Goal: Transaction & Acquisition: Purchase product/service

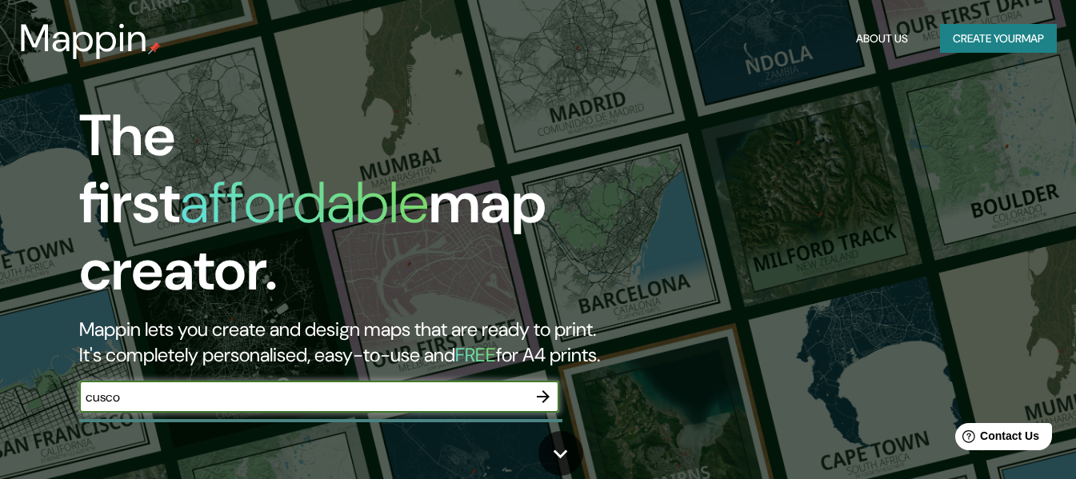
type input "cusco"
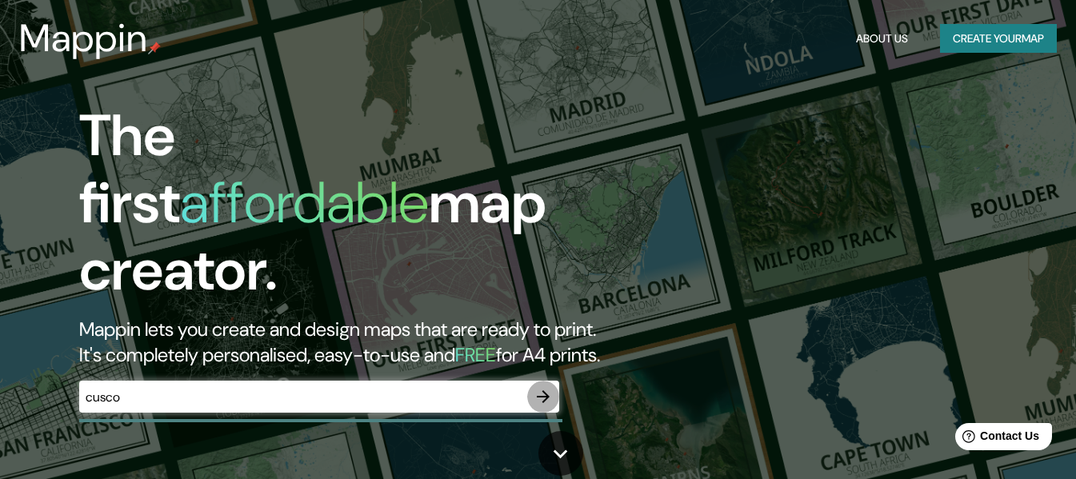
click at [543, 387] on icon "button" at bounding box center [543, 396] width 19 height 19
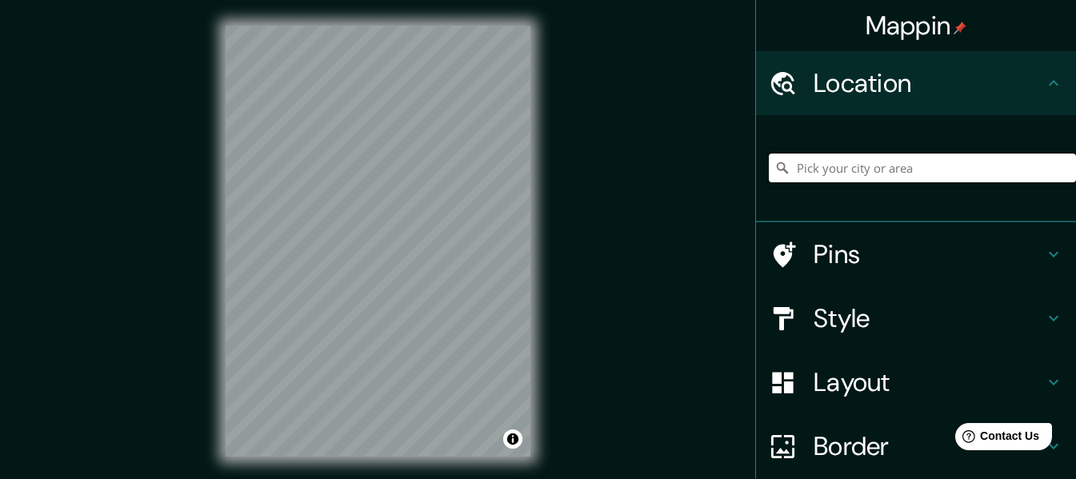
click at [836, 167] on input "Pick your city or area" at bounding box center [922, 168] width 307 height 29
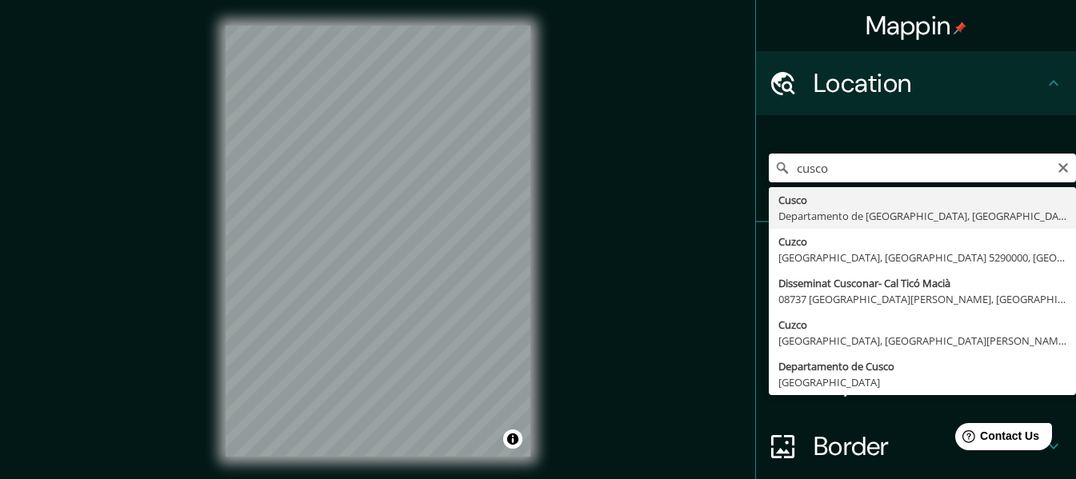
type input "Cusco, Departamento de Cusco, Perú"
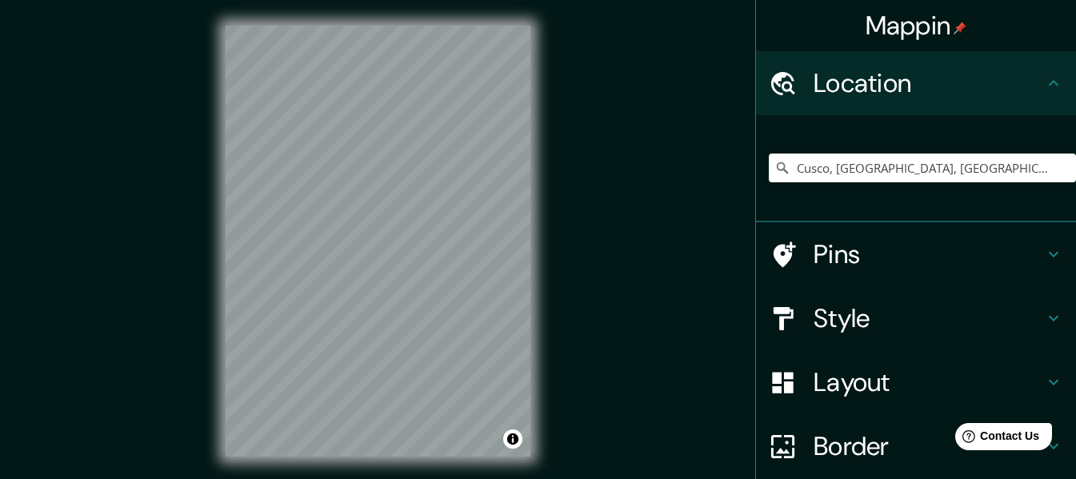
click at [842, 322] on h4 "Style" at bounding box center [929, 319] width 230 height 32
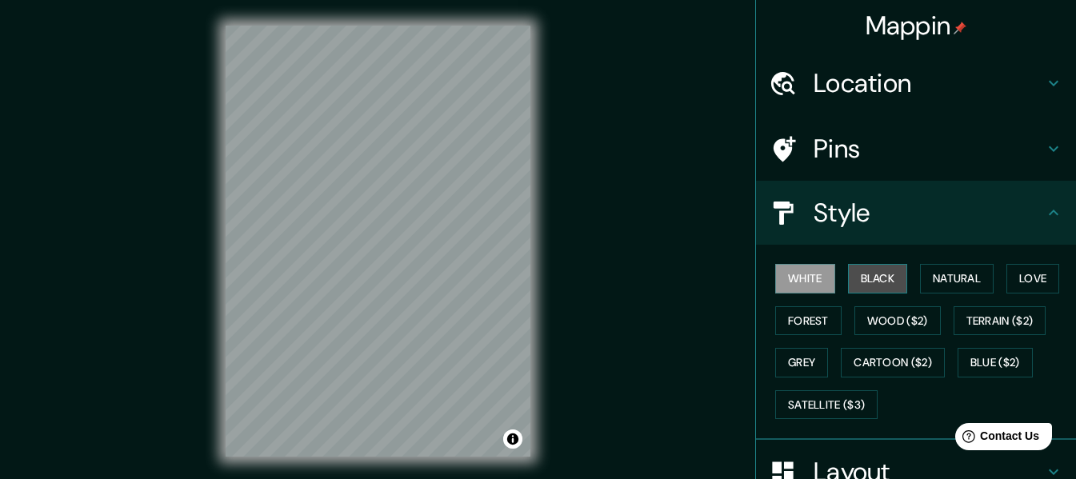
click at [885, 275] on button "Black" at bounding box center [878, 279] width 60 height 30
click at [798, 274] on button "White" at bounding box center [806, 279] width 60 height 30
click at [891, 277] on button "Black" at bounding box center [878, 279] width 60 height 30
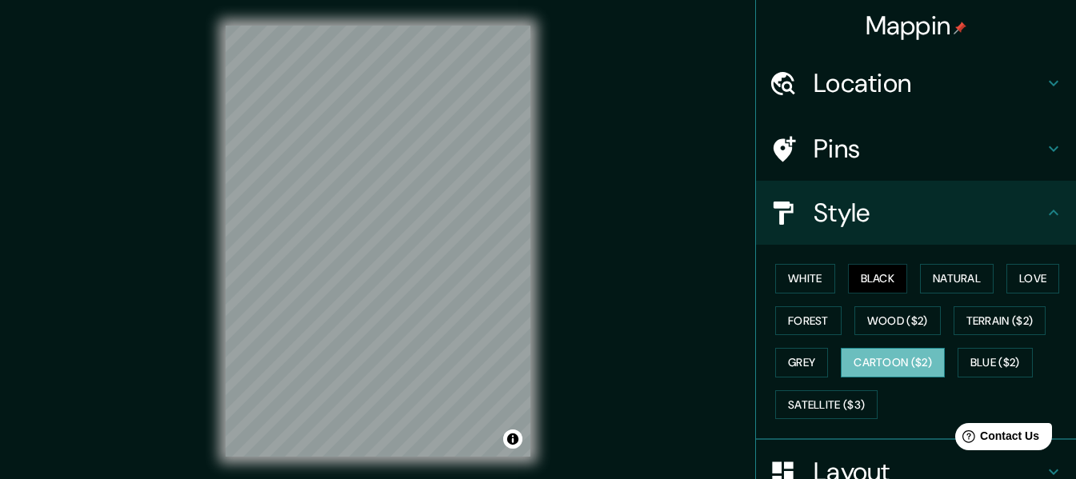
click at [884, 363] on button "Cartoon ($2)" at bounding box center [893, 363] width 104 height 30
click at [804, 360] on button "Grey" at bounding box center [802, 363] width 53 height 30
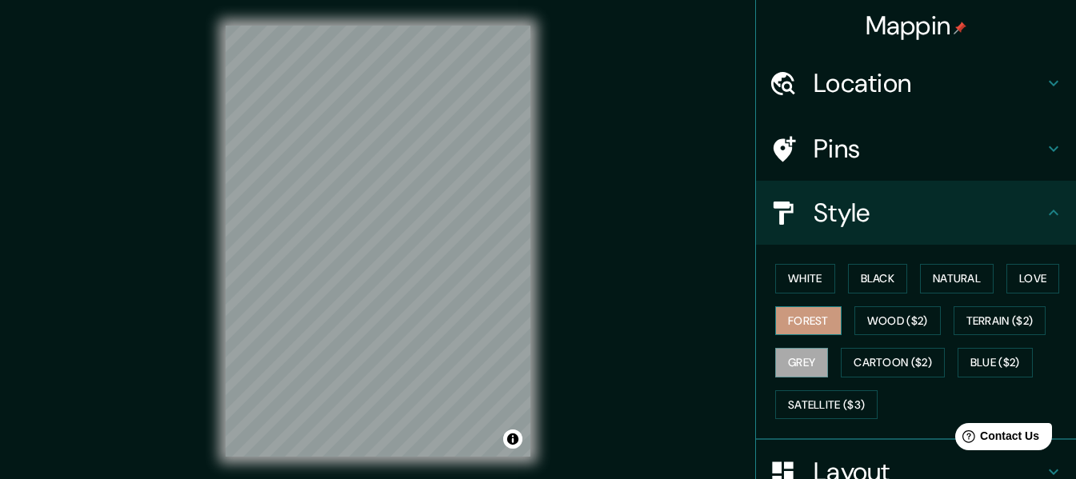
click at [802, 325] on button "Forest" at bounding box center [809, 322] width 66 height 30
click at [872, 323] on button "Wood ($2)" at bounding box center [898, 322] width 86 height 30
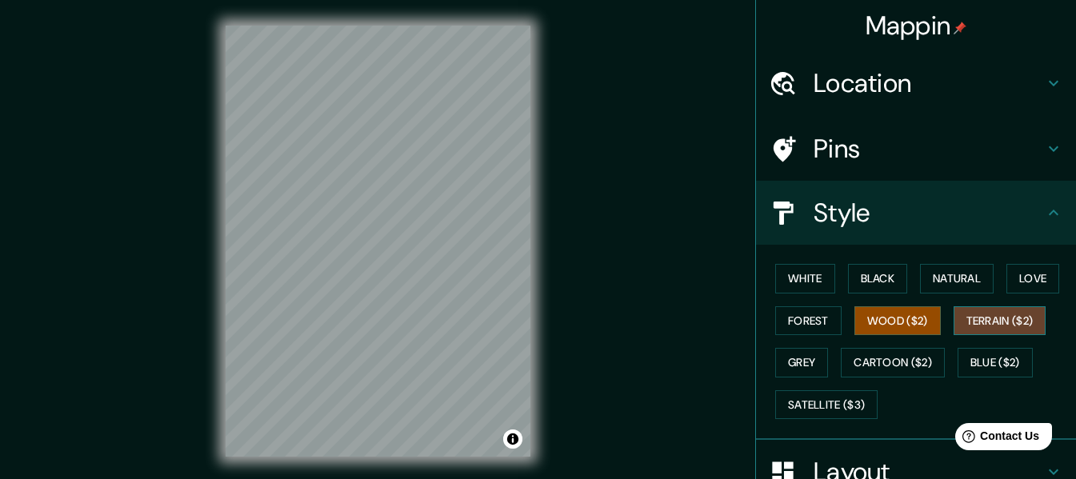
click at [989, 321] on button "Terrain ($2)" at bounding box center [1000, 322] width 93 height 30
click at [818, 281] on button "White" at bounding box center [806, 279] width 60 height 30
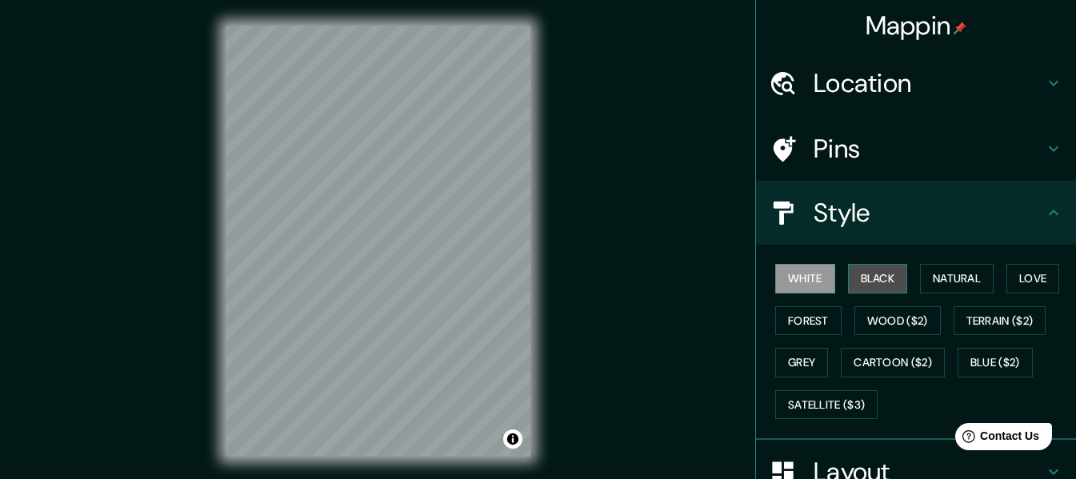
click at [860, 278] on button "Black" at bounding box center [878, 279] width 60 height 30
click at [892, 219] on h4 "Style" at bounding box center [929, 213] width 230 height 32
click at [1044, 212] on icon at bounding box center [1053, 212] width 19 height 19
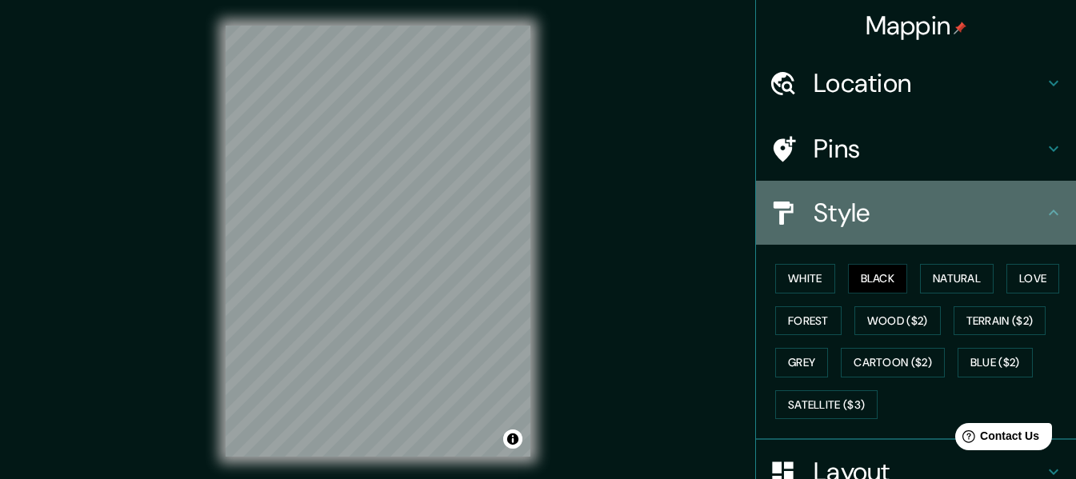
click at [1044, 214] on icon at bounding box center [1053, 212] width 19 height 19
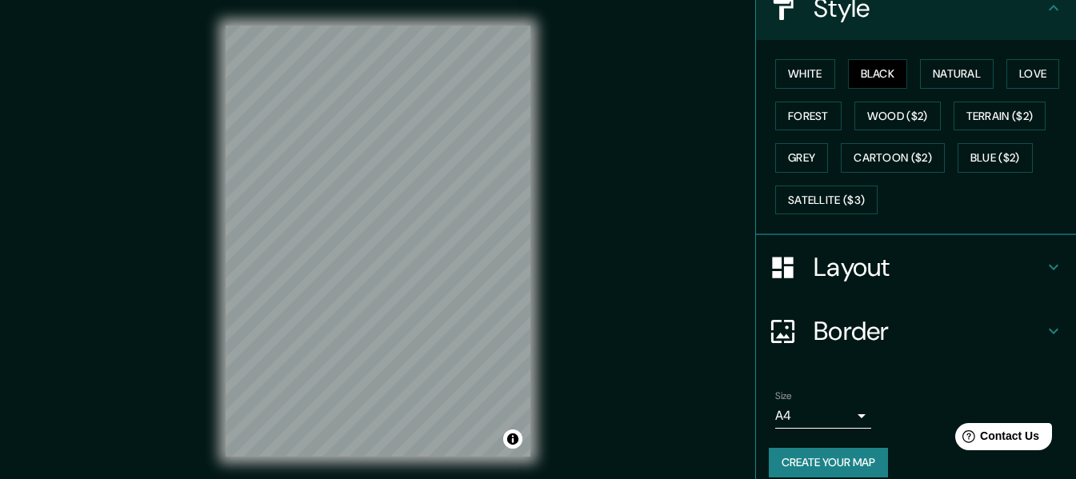
scroll to position [222, 0]
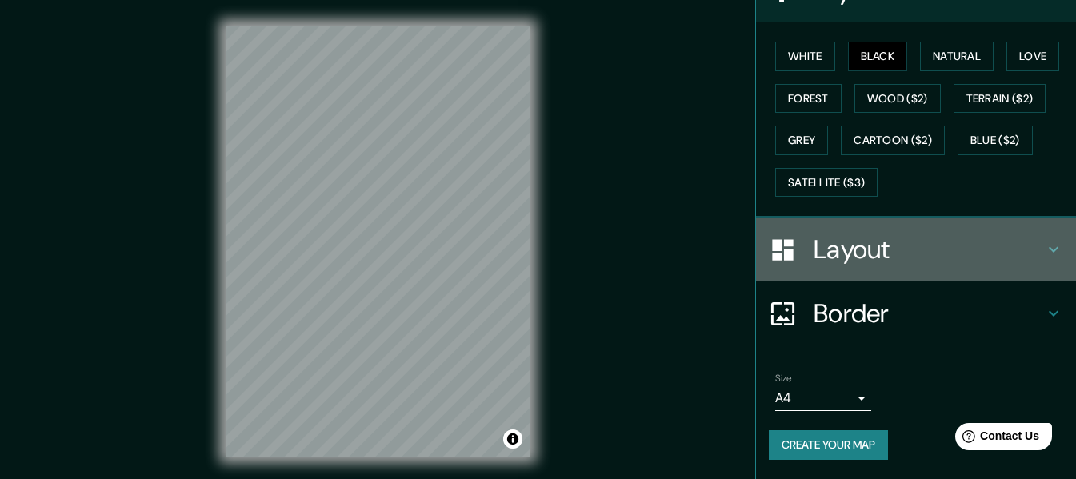
click at [884, 245] on h4 "Layout" at bounding box center [929, 250] width 230 height 32
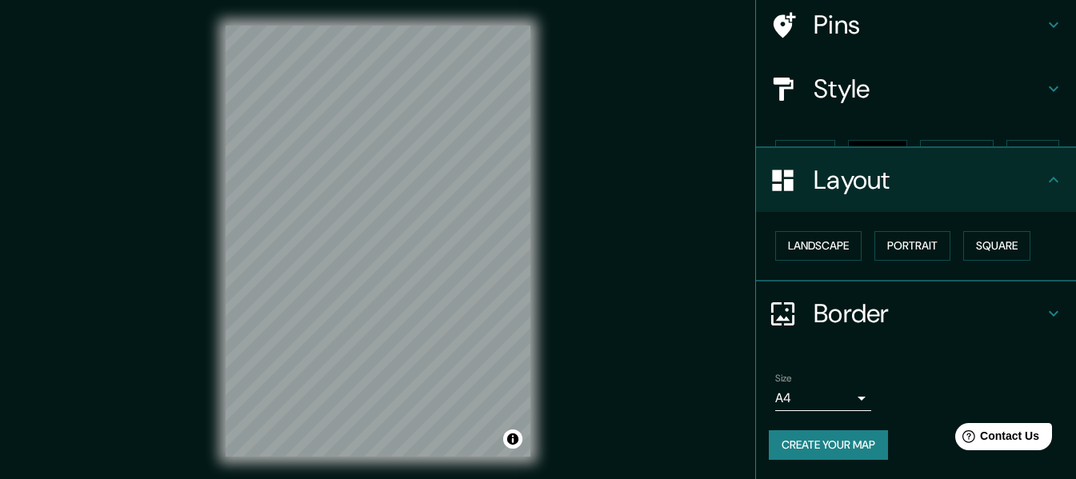
scroll to position [96, 0]
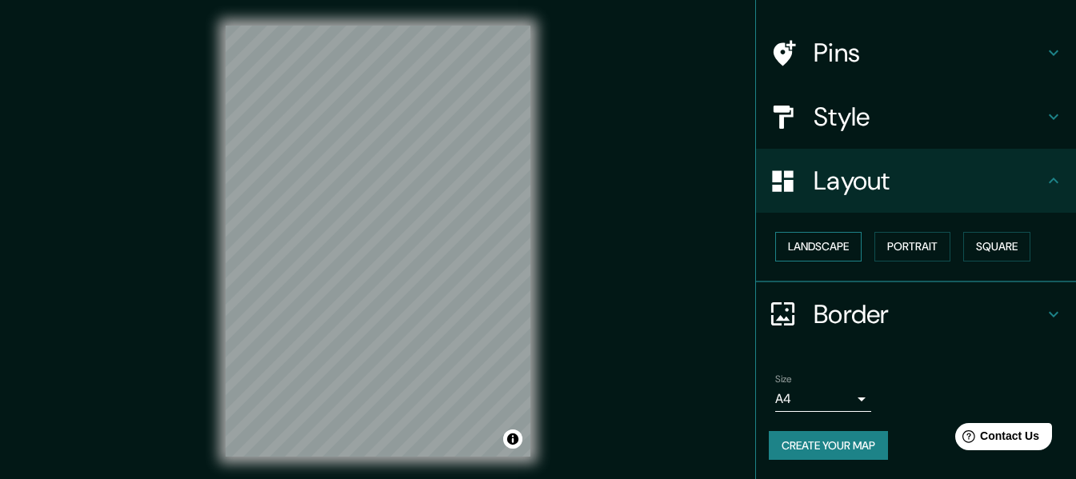
click at [836, 247] on button "Landscape" at bounding box center [819, 247] width 86 height 30
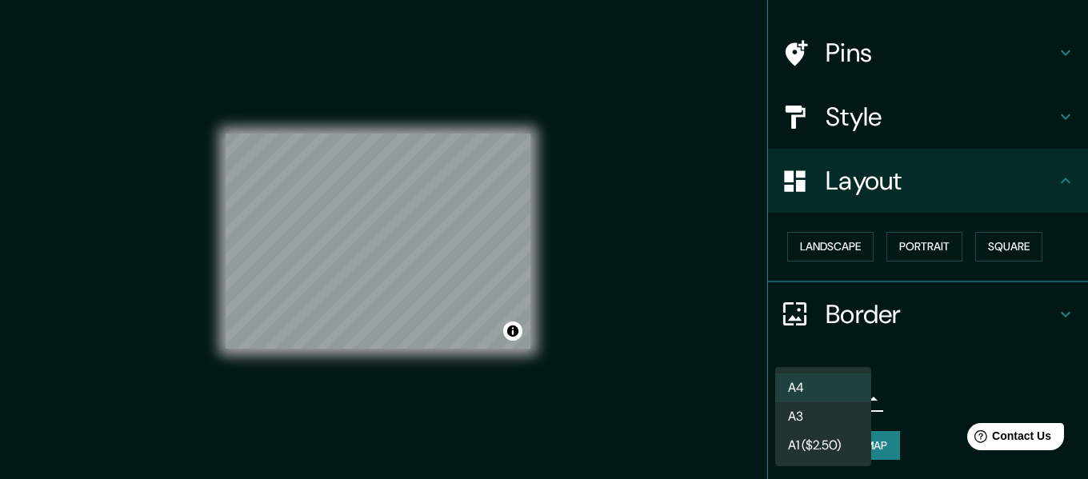
click at [835, 394] on body "Mappin Location [GEOGRAPHIC_DATA], [GEOGRAPHIC_DATA], [GEOGRAPHIC_DATA] Pins St…" at bounding box center [544, 239] width 1088 height 479
click at [824, 412] on li "A3" at bounding box center [824, 417] width 96 height 29
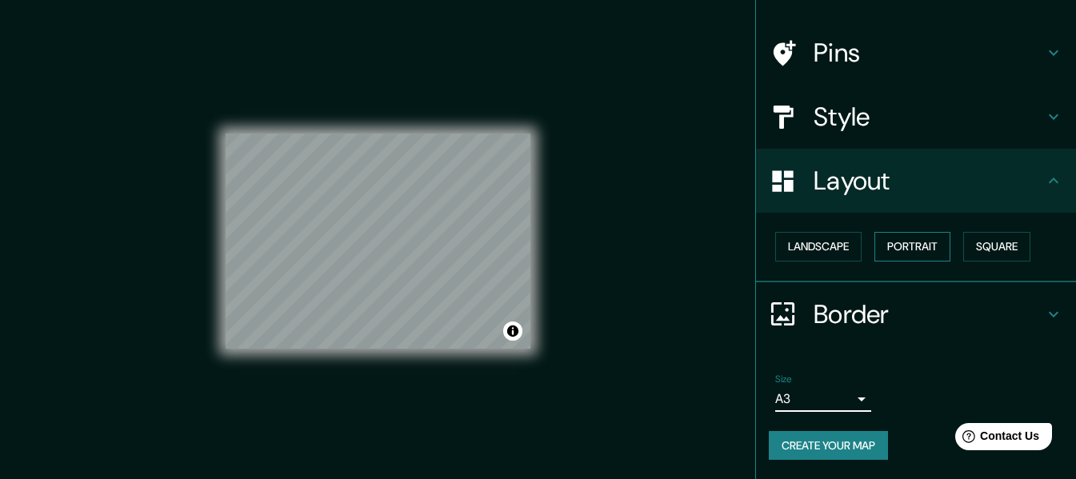
click at [914, 249] on button "Portrait" at bounding box center [913, 247] width 76 height 30
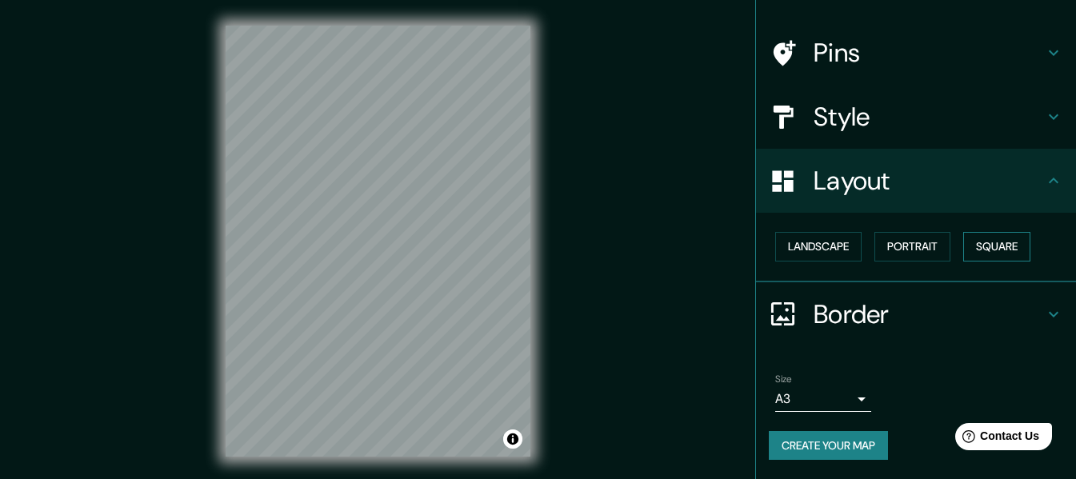
click at [982, 241] on button "Square" at bounding box center [997, 247] width 67 height 30
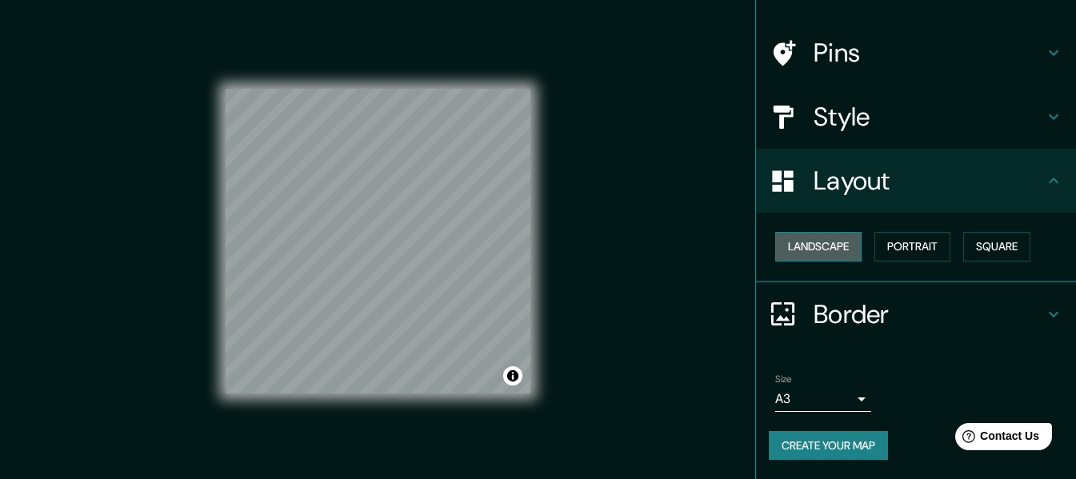
click at [816, 242] on button "Landscape" at bounding box center [819, 247] width 86 height 30
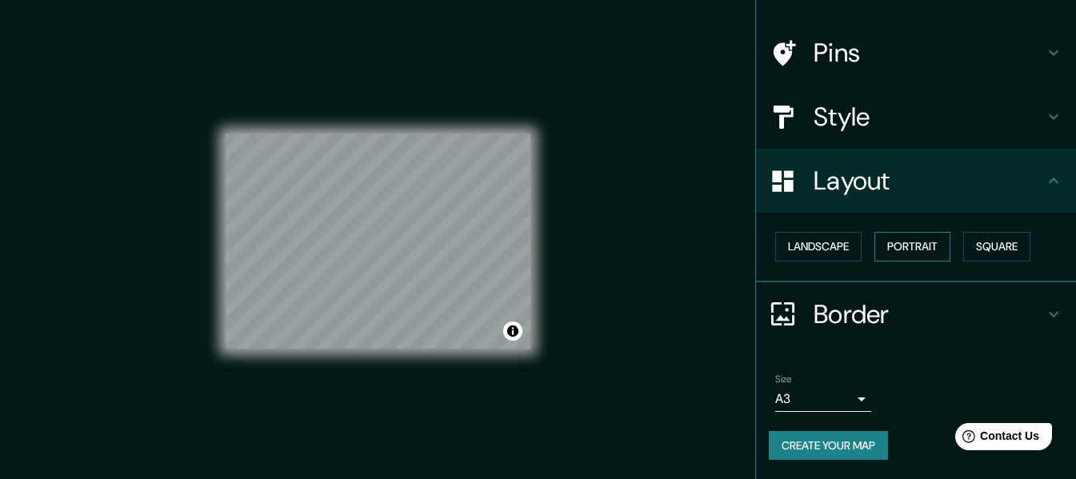
click at [880, 245] on button "Portrait" at bounding box center [913, 247] width 76 height 30
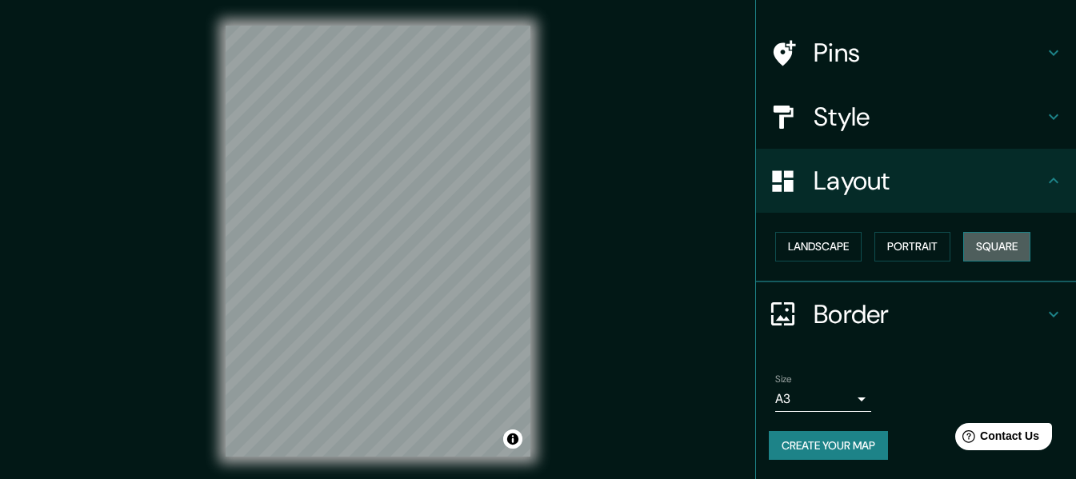
click at [994, 246] on button "Square" at bounding box center [997, 247] width 67 height 30
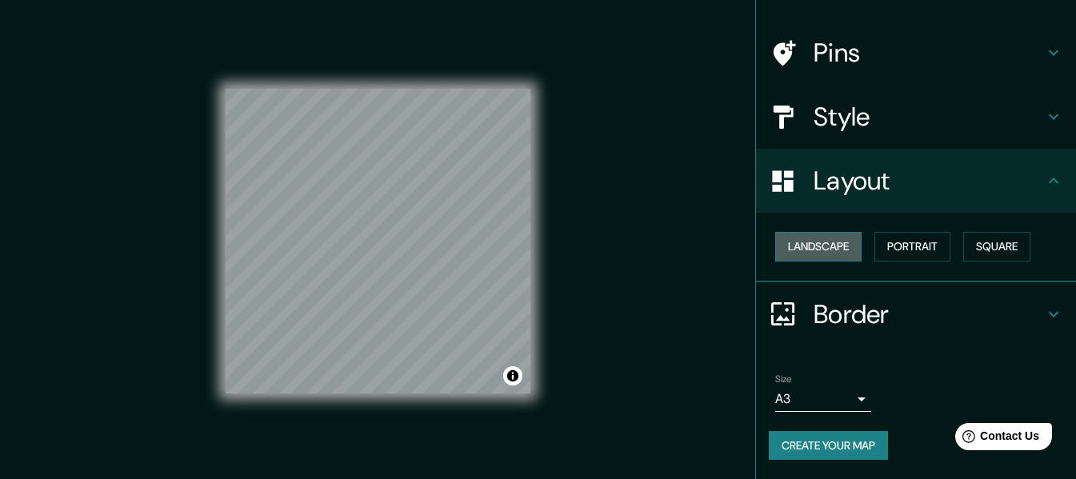
click at [825, 250] on button "Landscape" at bounding box center [819, 247] width 86 height 30
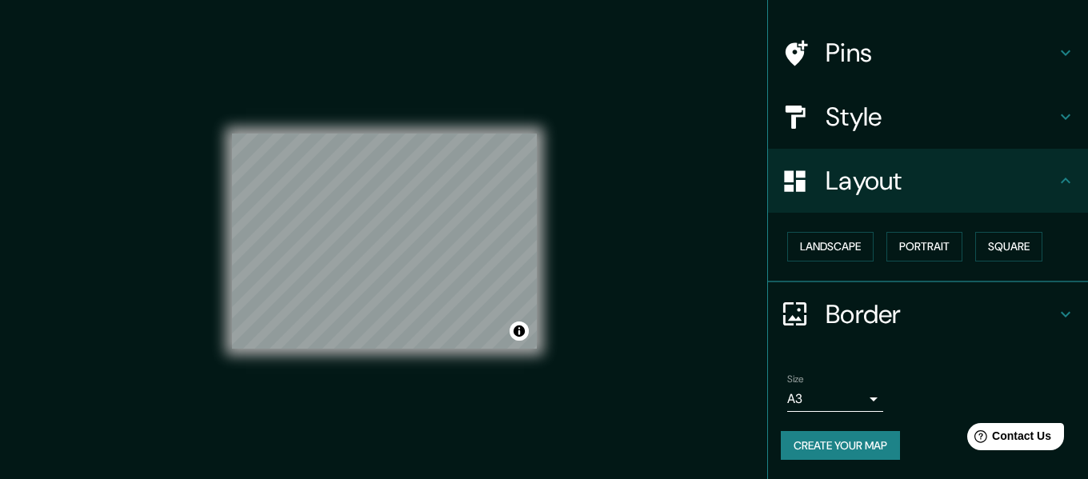
click at [835, 392] on body "Mappin Location Cusco, Departamento de Cusco, Perú Pins Style Layout Landscape …" at bounding box center [544, 239] width 1088 height 479
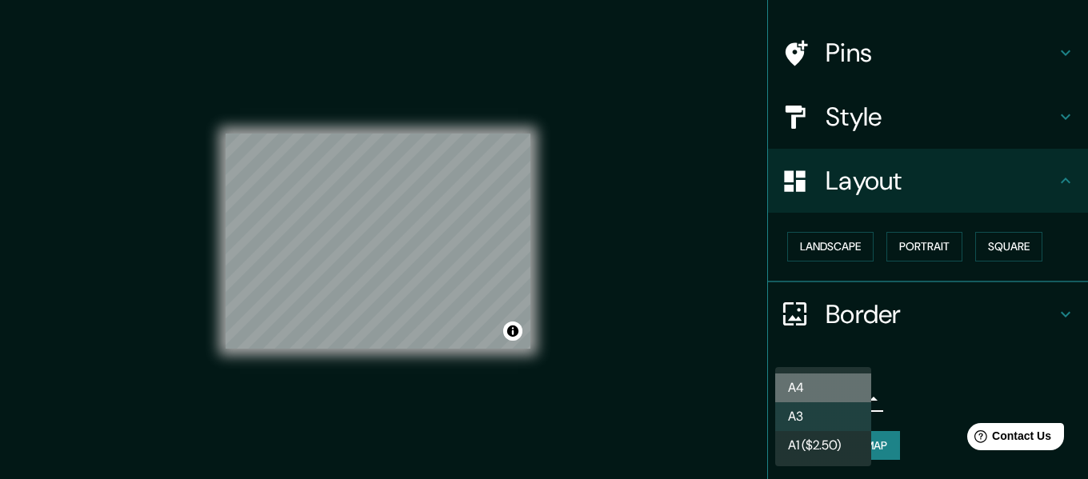
click at [809, 380] on li "A4" at bounding box center [824, 388] width 96 height 29
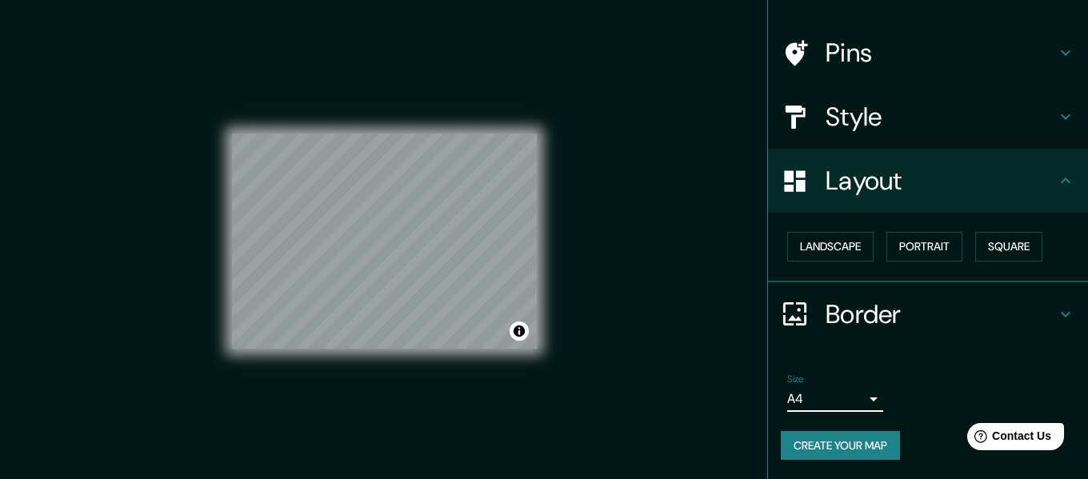
click at [832, 399] on body "Mappin Location Cusco, Departamento de Cusco, Perú Pins Style Layout Landscape …" at bounding box center [544, 239] width 1088 height 479
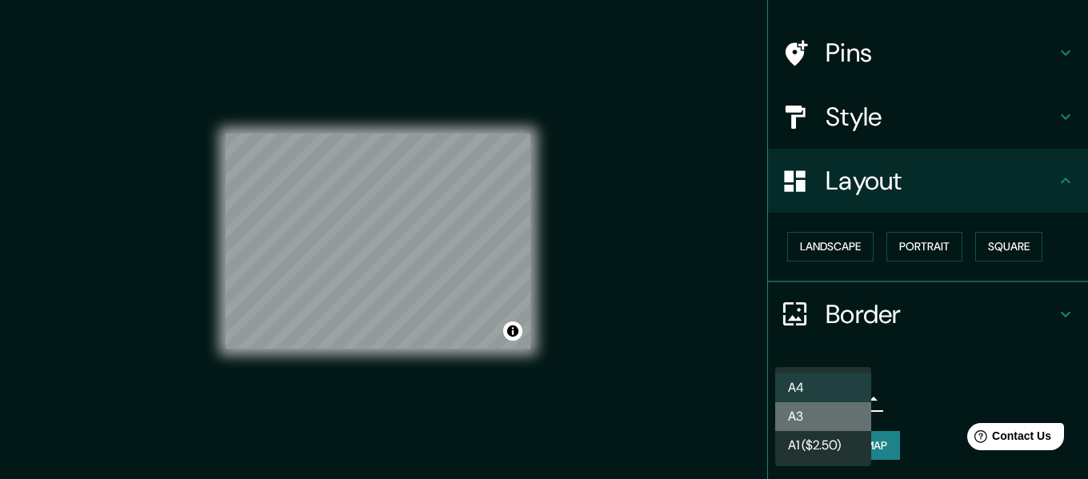
click at [819, 423] on li "A3" at bounding box center [824, 417] width 96 height 29
type input "a4"
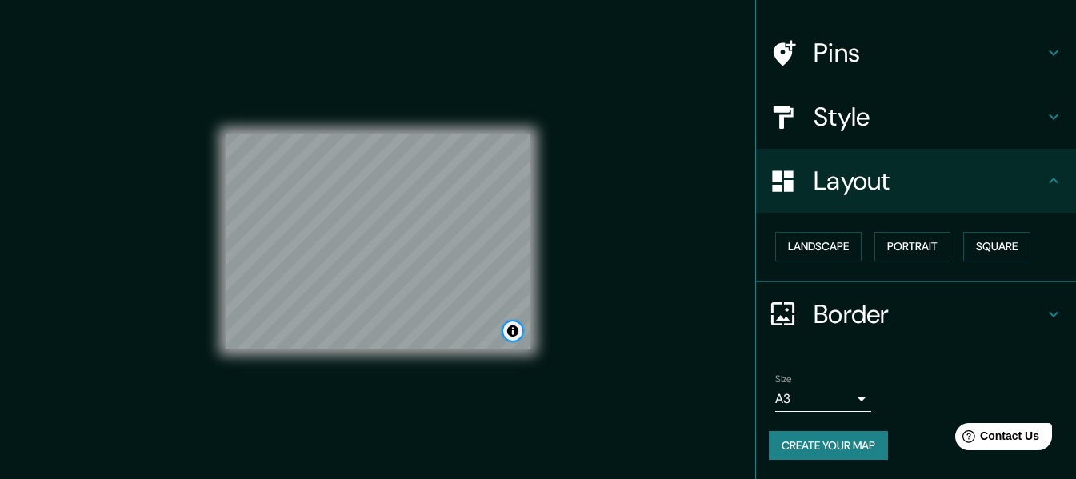
click at [512, 332] on button "Toggle attribution" at bounding box center [512, 331] width 19 height 19
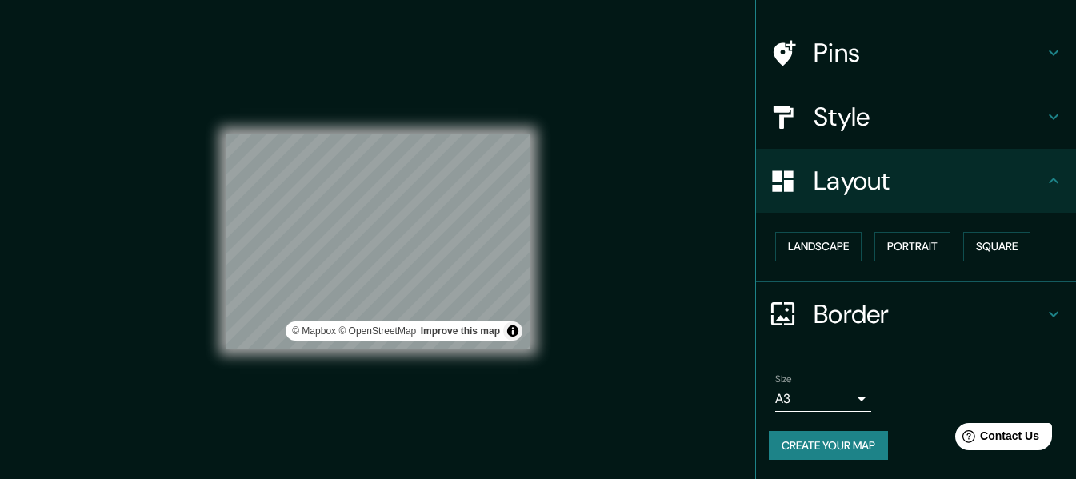
click at [591, 271] on div "Mappin Location Cusco, Departamento de Cusco, Perú Pins Style Layout Landscape …" at bounding box center [538, 254] width 1076 height 508
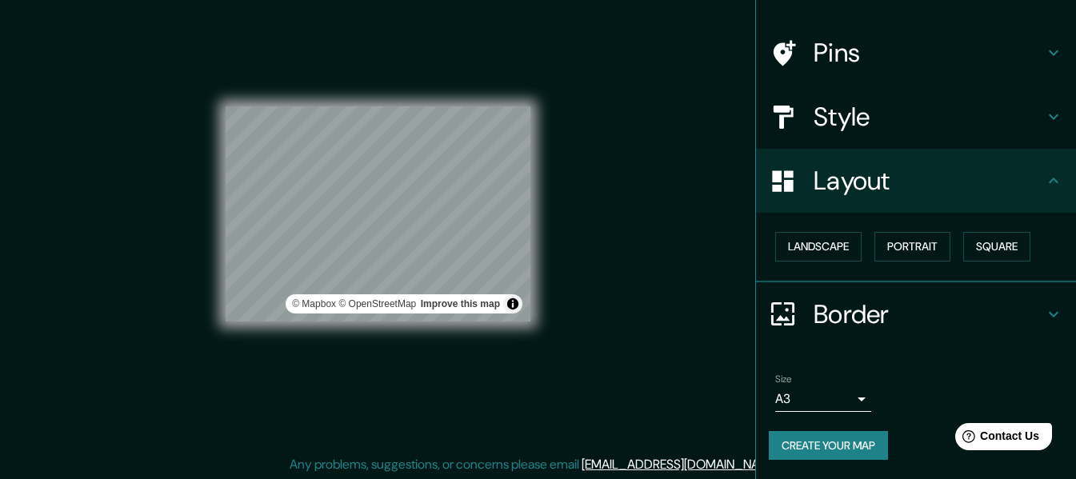
scroll to position [29, 0]
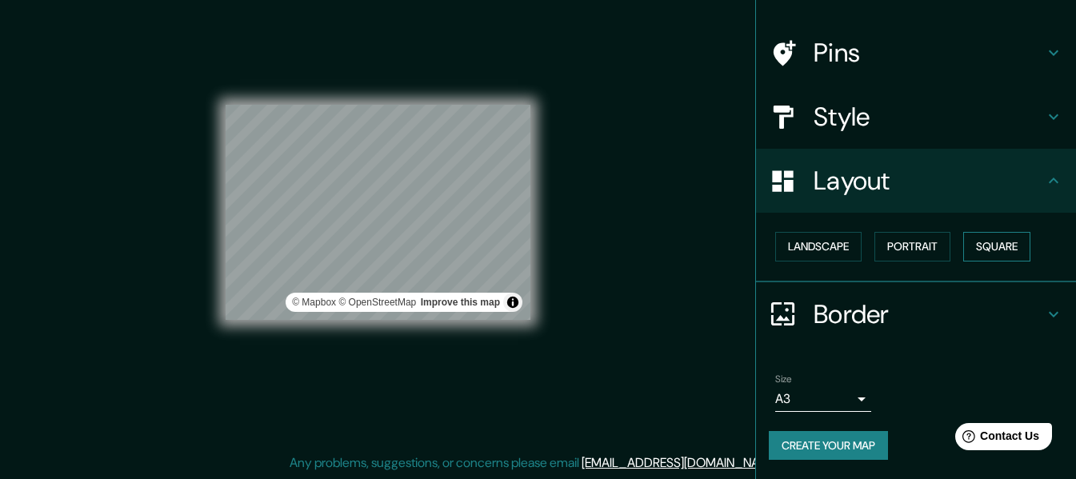
click at [992, 241] on button "Square" at bounding box center [997, 247] width 67 height 30
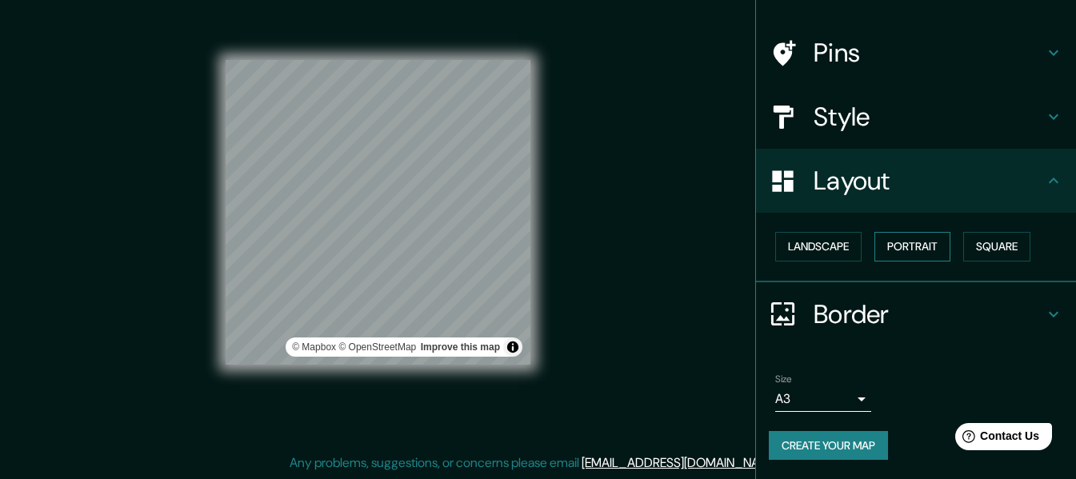
click at [892, 250] on button "Portrait" at bounding box center [913, 247] width 76 height 30
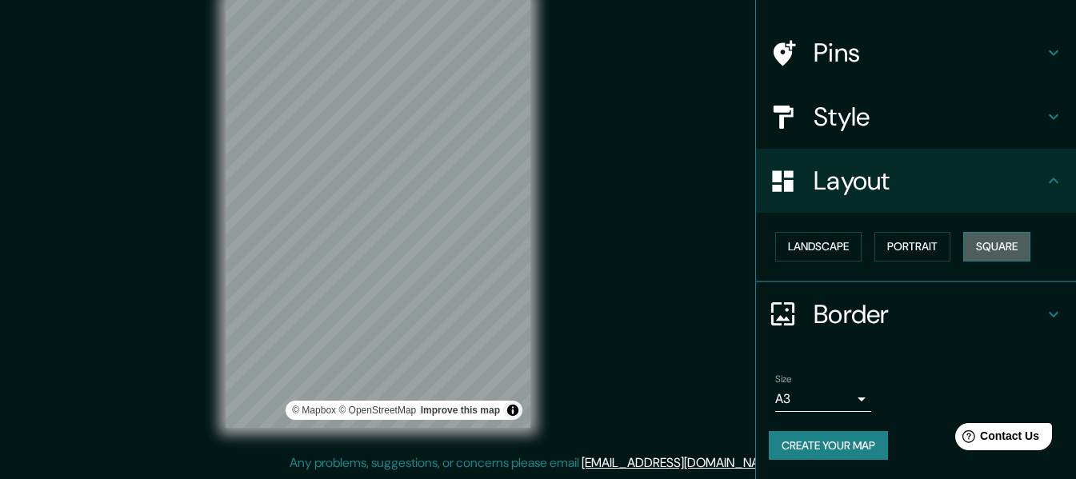
click at [976, 246] on button "Square" at bounding box center [997, 247] width 67 height 30
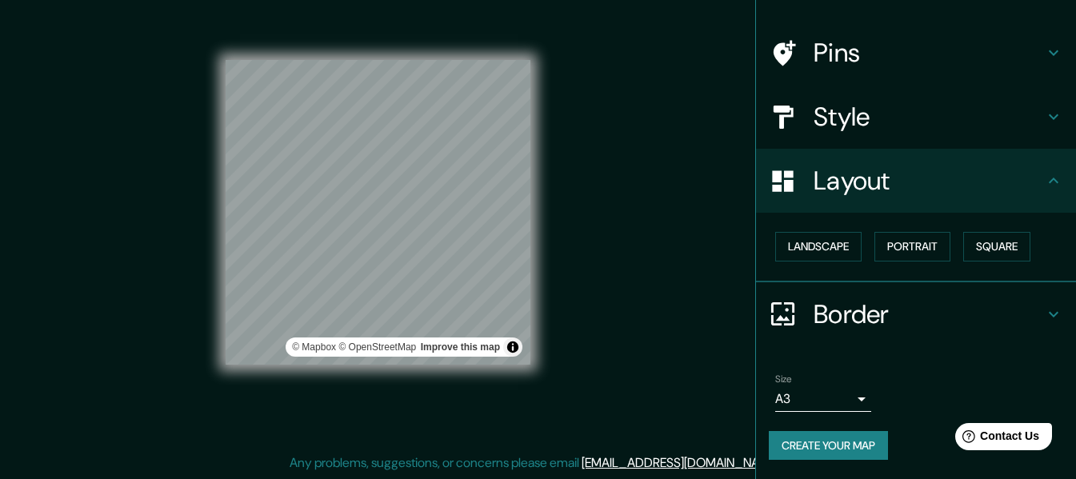
click at [859, 441] on button "Create your map" at bounding box center [828, 446] width 119 height 30
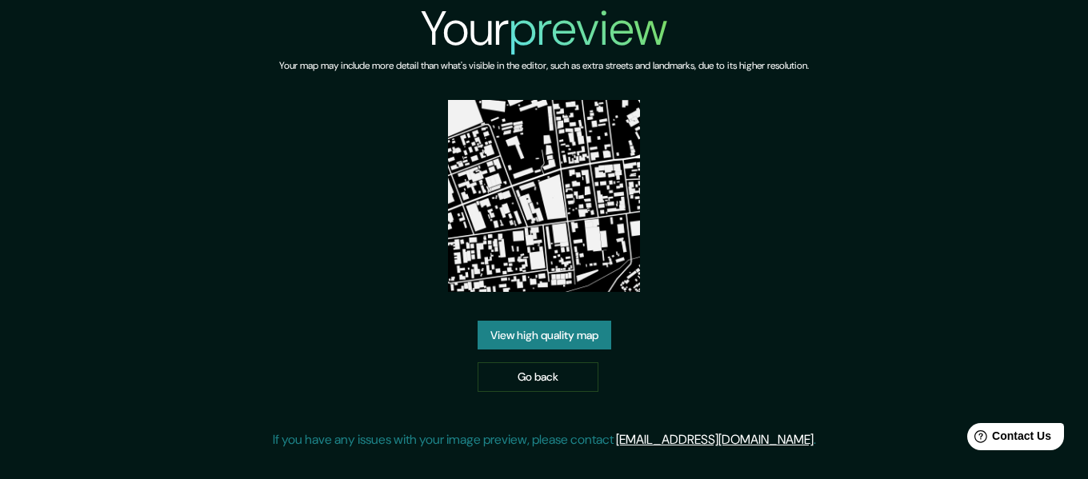
click at [555, 331] on link "View high quality map" at bounding box center [545, 336] width 134 height 30
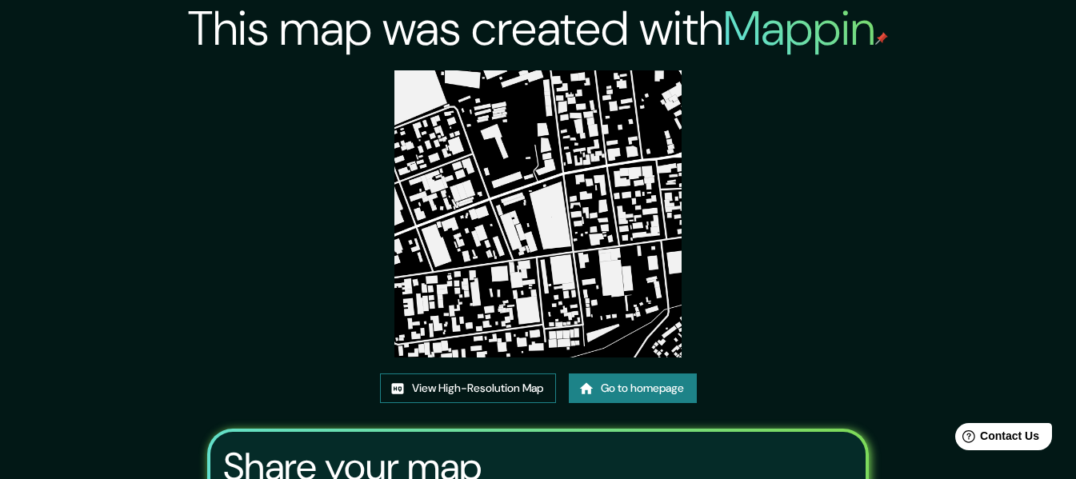
click at [463, 385] on link "View High-Resolution Map" at bounding box center [468, 389] width 176 height 30
click at [642, 380] on link "Go to homepage" at bounding box center [633, 389] width 128 height 30
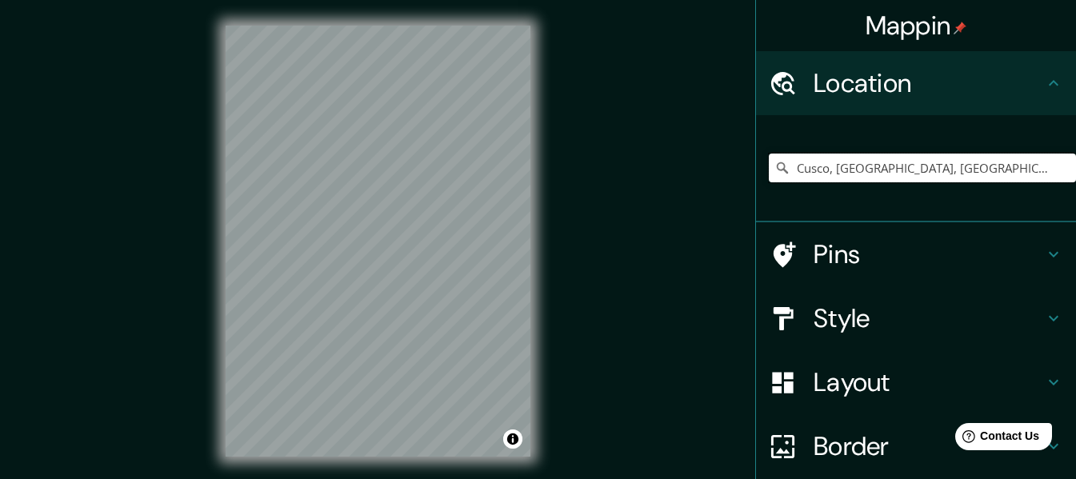
click at [830, 167] on input "Cusco, Departamento de Cusco, Perú" at bounding box center [922, 168] width 307 height 29
click at [1008, 171] on input "Cusco, Departamento de Cusco, Perú" at bounding box center [922, 168] width 307 height 29
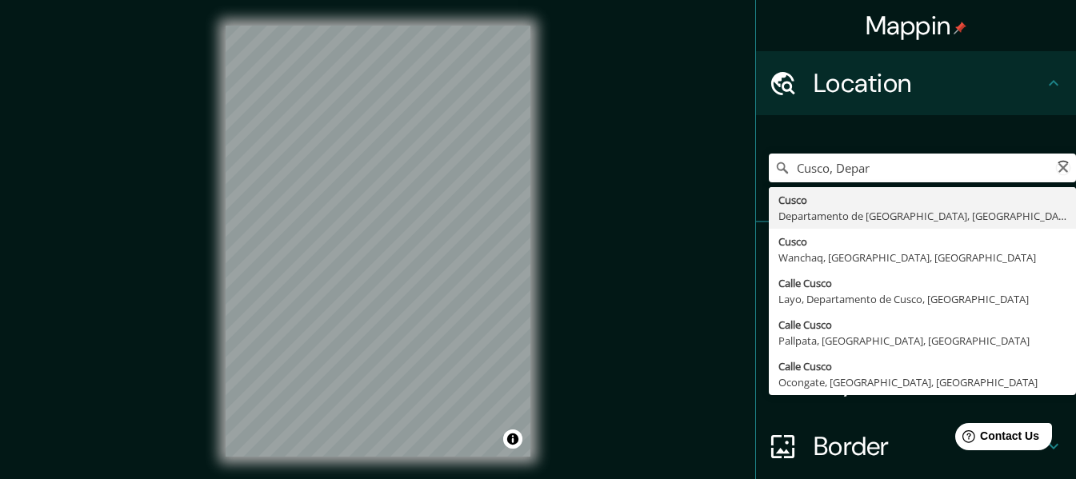
type input "Cusco, Departamento de Cusco, Perú"
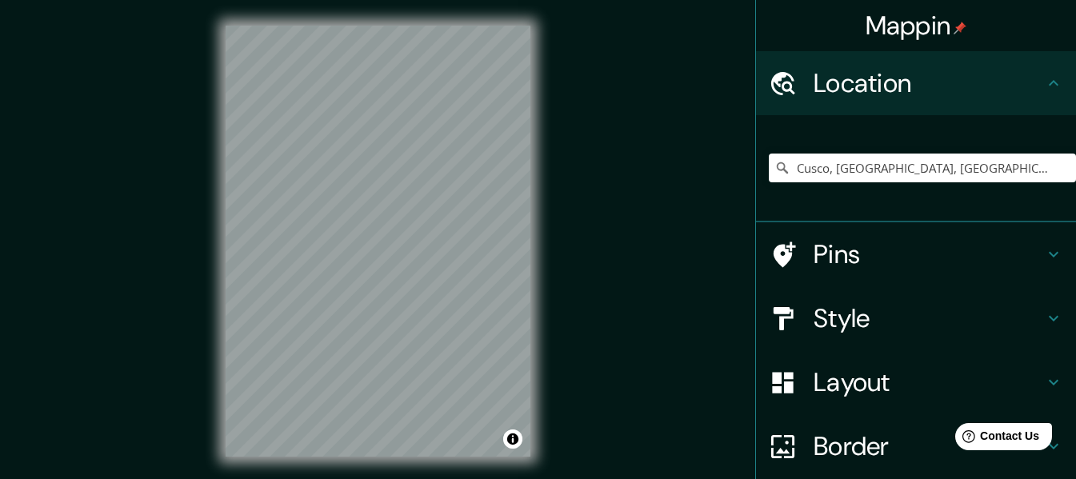
click at [935, 314] on h4 "Style" at bounding box center [929, 319] width 230 height 32
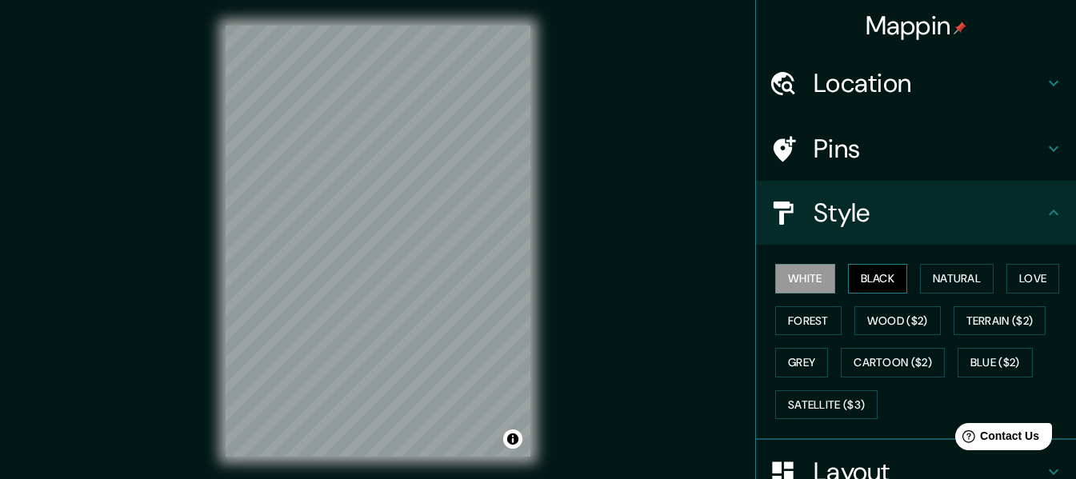
click at [883, 266] on button "Black" at bounding box center [878, 279] width 60 height 30
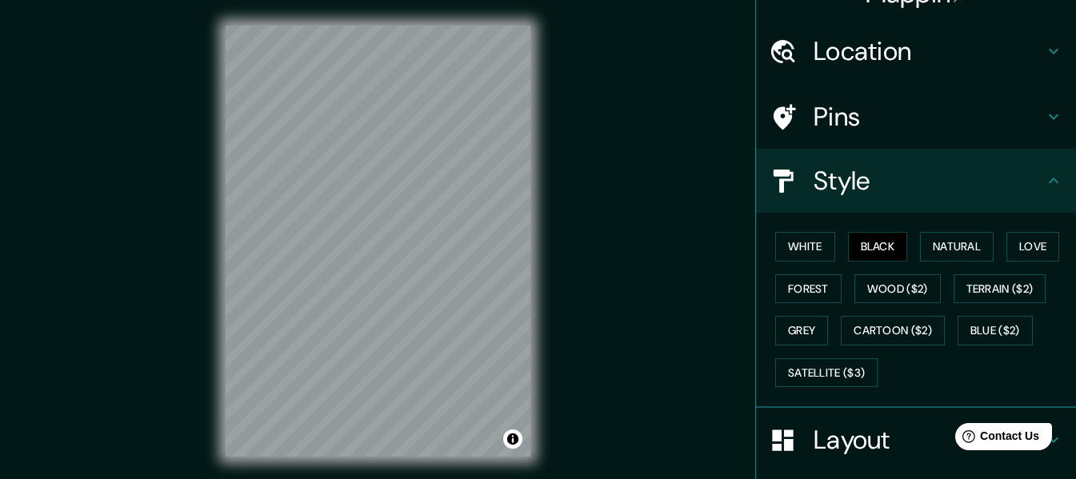
scroll to position [160, 0]
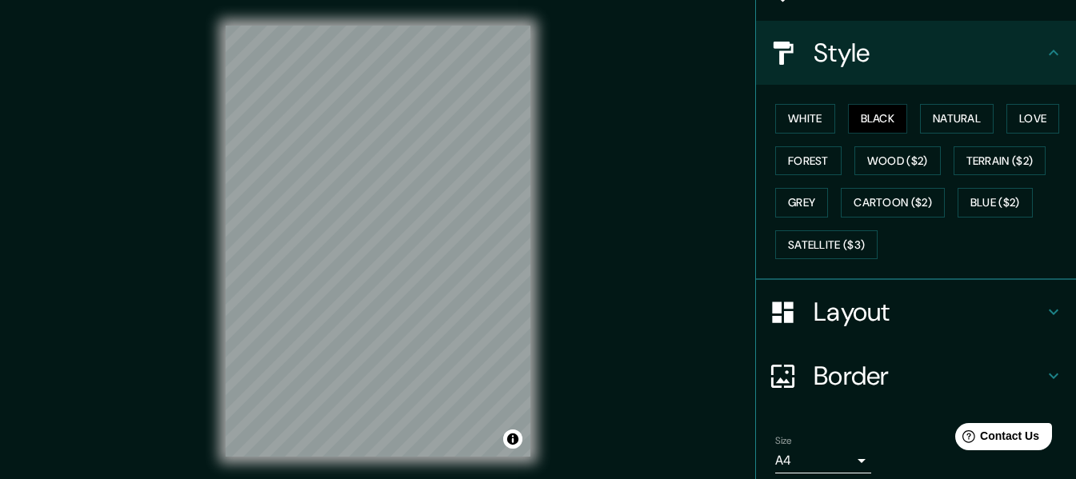
click at [891, 315] on h4 "Layout" at bounding box center [929, 312] width 230 height 32
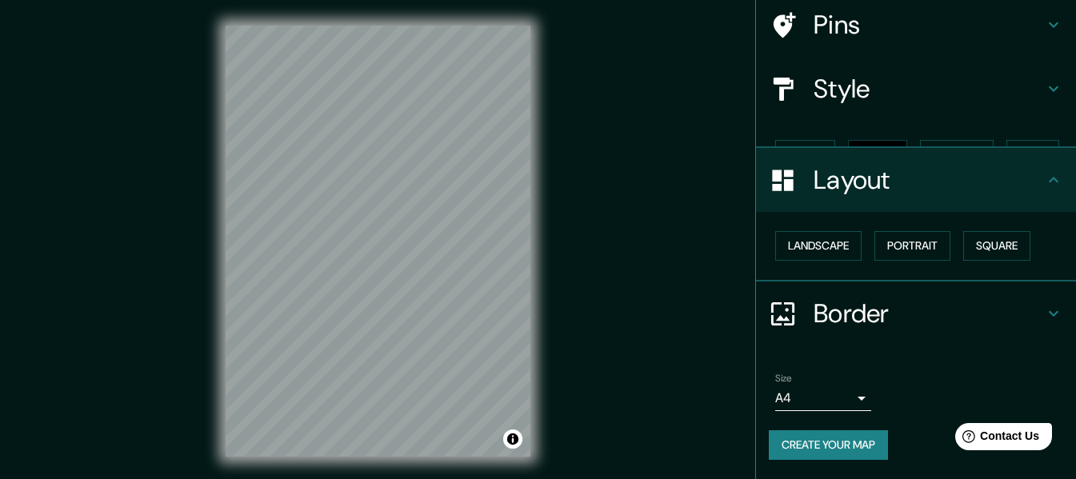
scroll to position [96, 0]
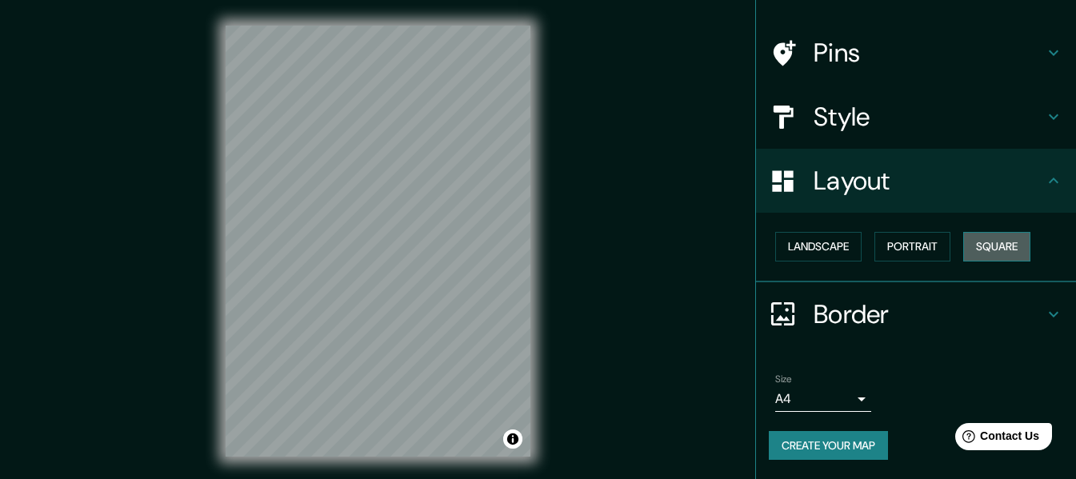
click at [1000, 249] on button "Square" at bounding box center [997, 247] width 67 height 30
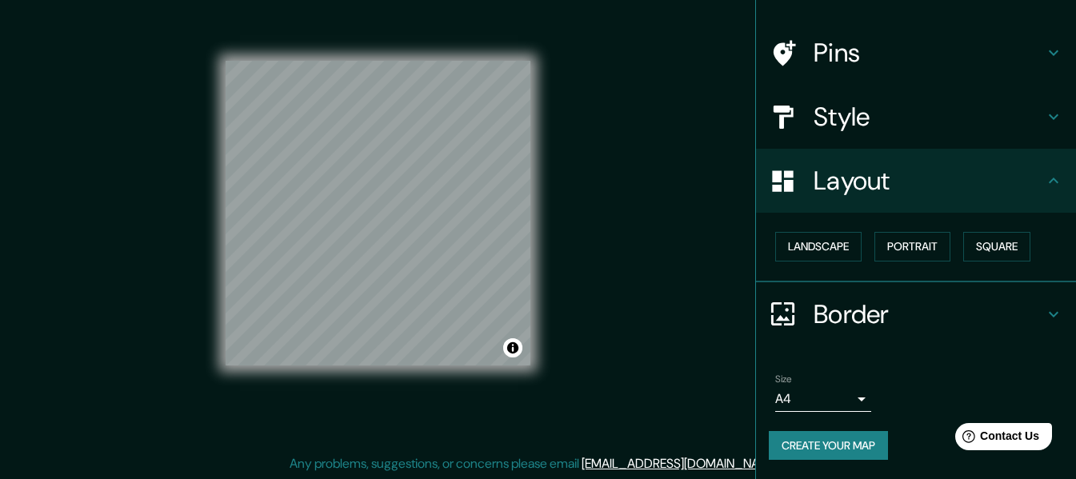
scroll to position [29, 0]
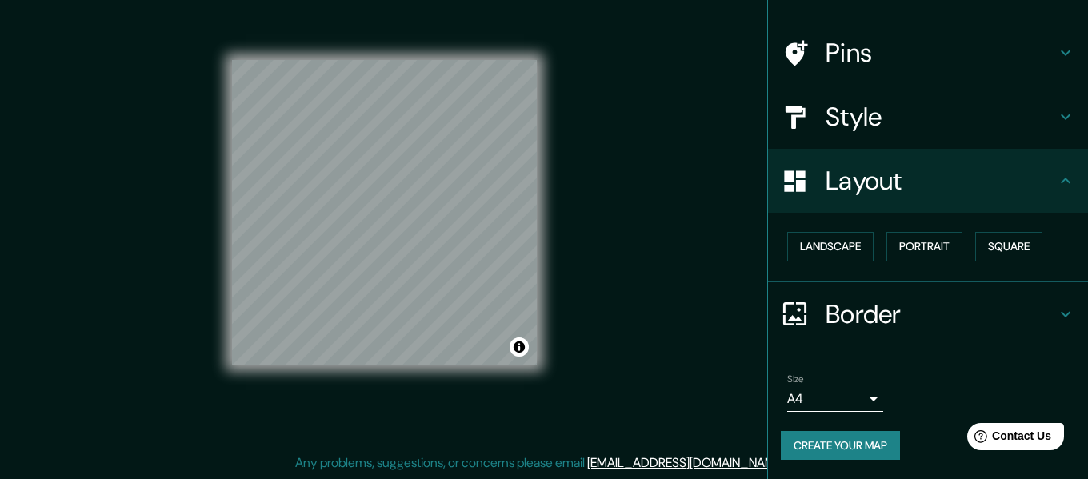
click at [825, 400] on body "Mappin Location Cusco, Departamento de Cusco, Perú Pins Style Layout Landscape …" at bounding box center [544, 210] width 1088 height 479
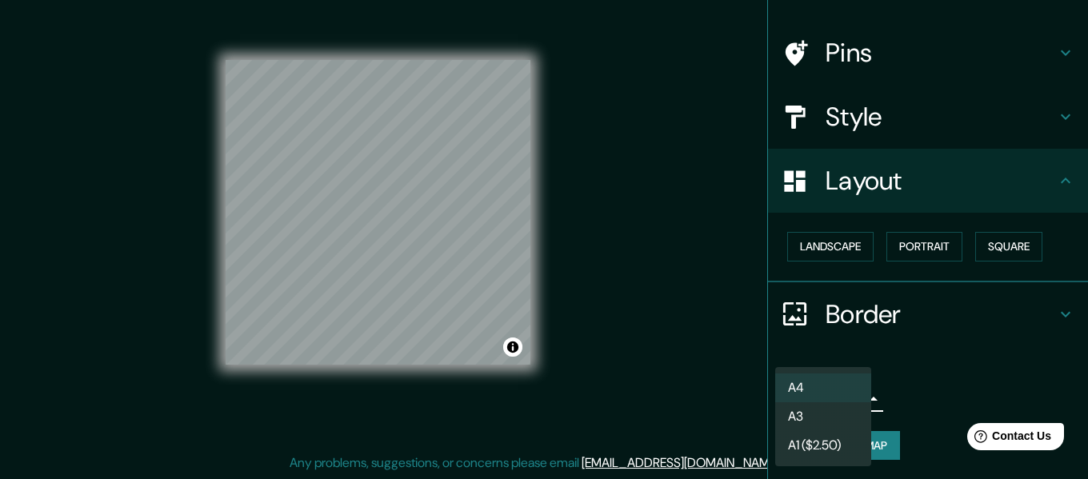
click at [819, 419] on li "A3" at bounding box center [824, 417] width 96 height 29
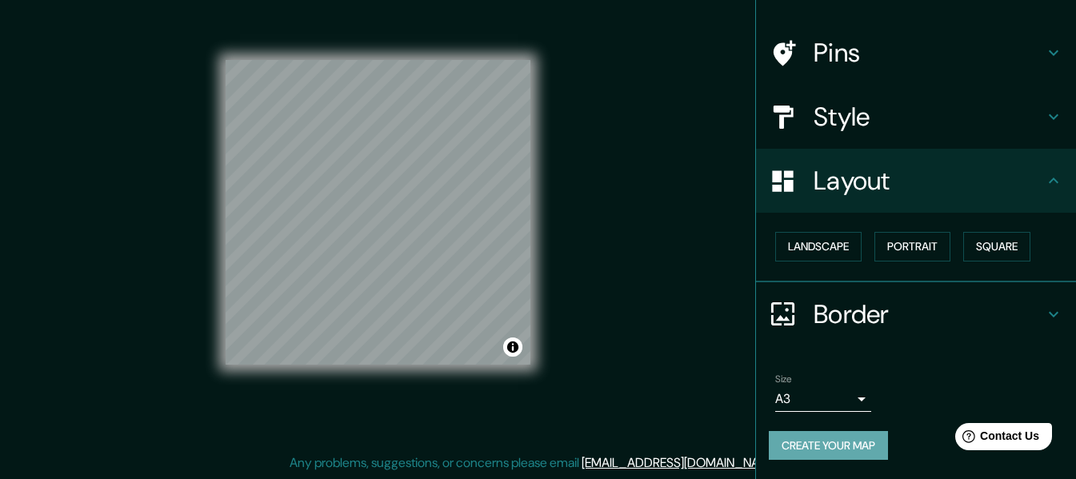
click at [841, 449] on button "Create your map" at bounding box center [828, 446] width 119 height 30
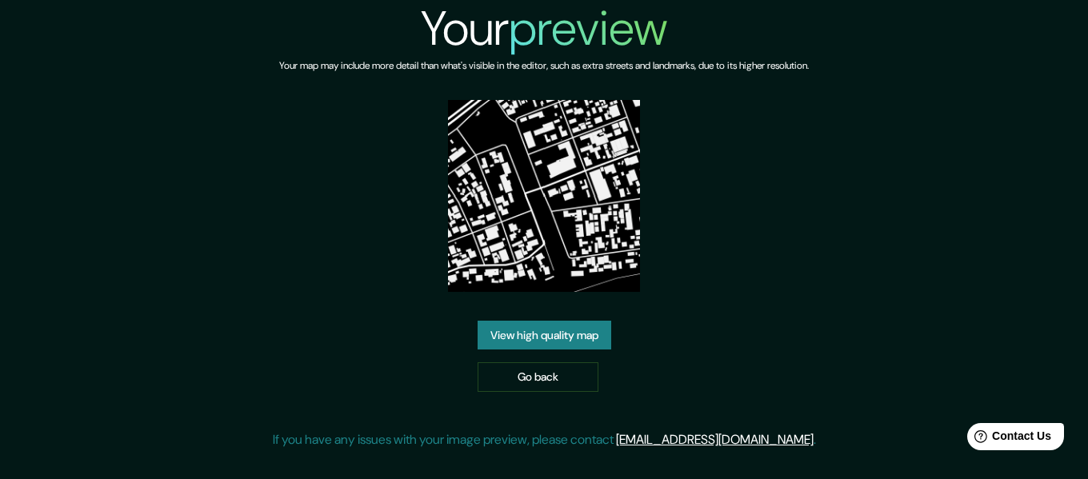
click at [555, 335] on link "View high quality map" at bounding box center [545, 336] width 134 height 30
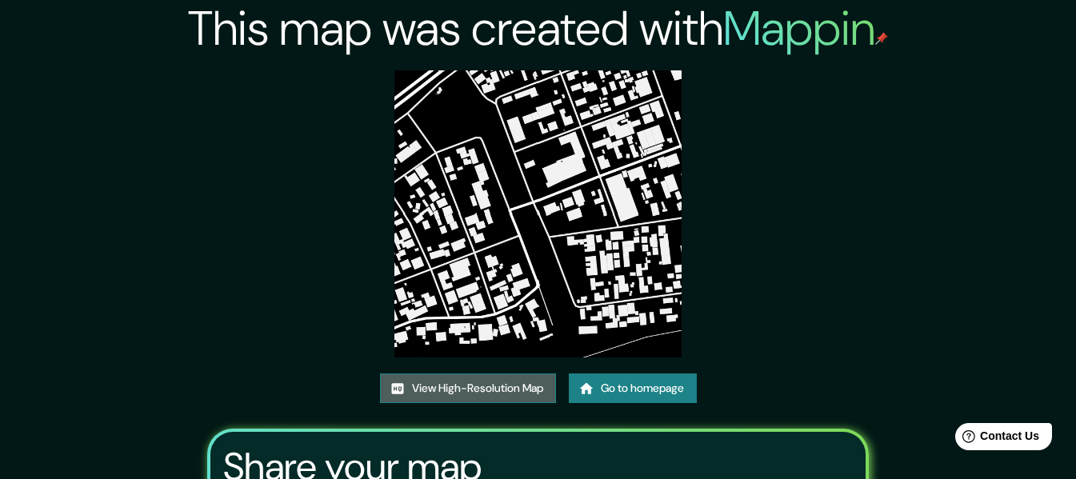
click at [515, 386] on link "View High-Resolution Map" at bounding box center [468, 389] width 176 height 30
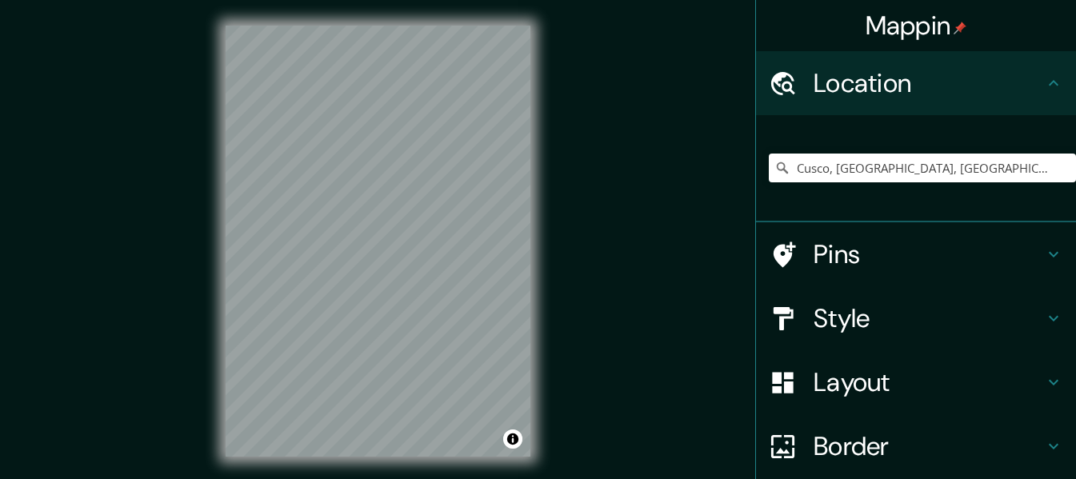
click at [1009, 172] on input "Cusco, [GEOGRAPHIC_DATA], [GEOGRAPHIC_DATA]" at bounding box center [922, 168] width 307 height 29
drag, startPoint x: 0, startPoint y: 0, endPoint x: 825, endPoint y: 170, distance: 842.4
click at [825, 170] on input "Cusco, [GEOGRAPHIC_DATA], [GEOGRAPHIC_DATA]" at bounding box center [922, 168] width 307 height 29
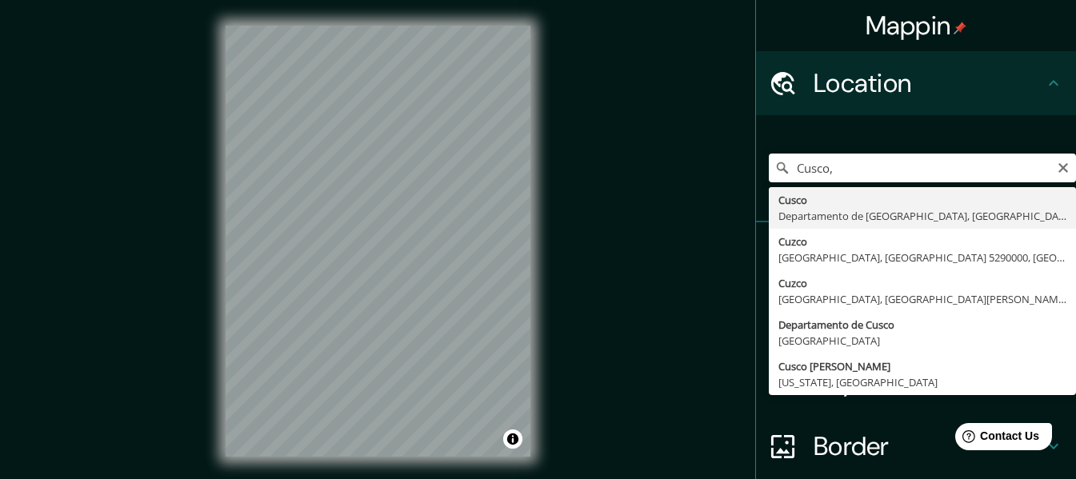
type input "Cusco, [GEOGRAPHIC_DATA], [GEOGRAPHIC_DATA]"
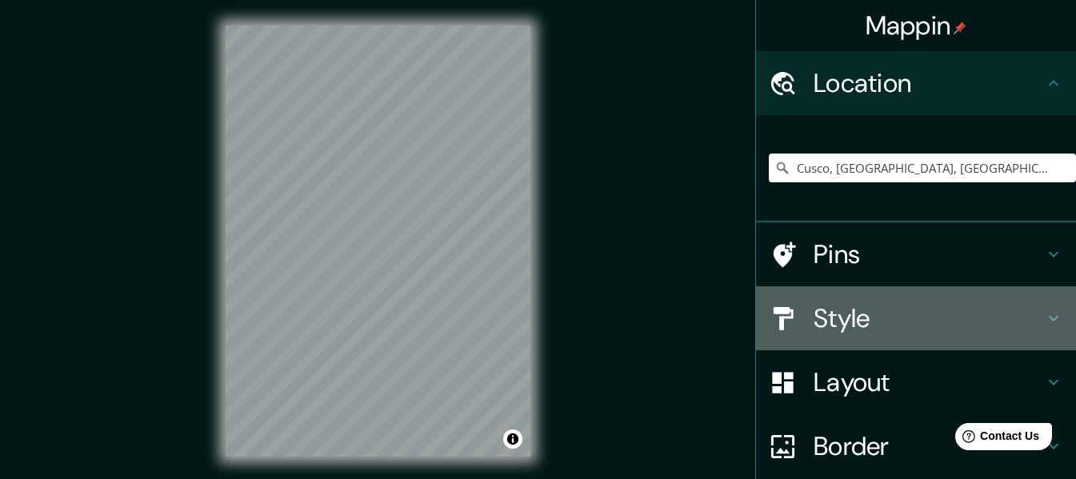
click at [871, 332] on h4 "Style" at bounding box center [929, 319] width 230 height 32
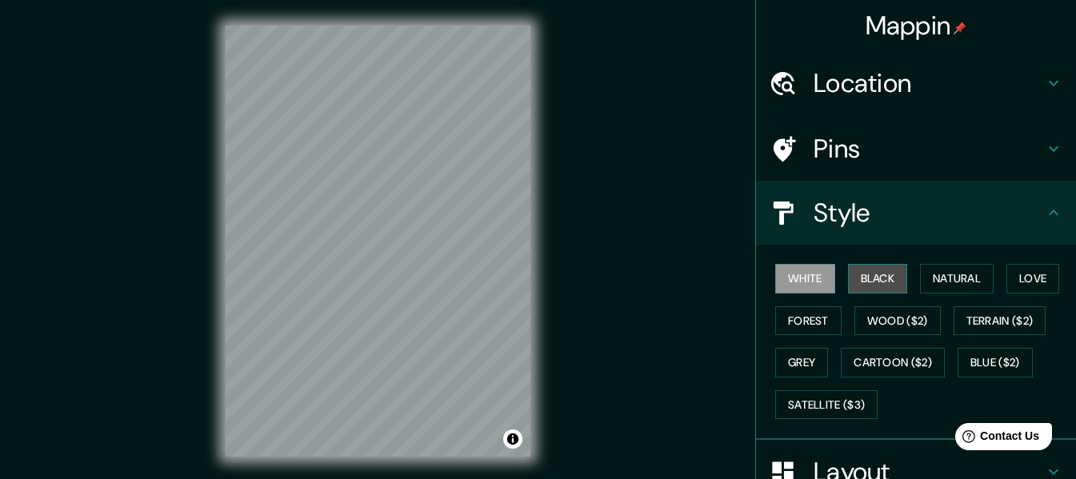
click at [883, 272] on button "Black" at bounding box center [878, 279] width 60 height 30
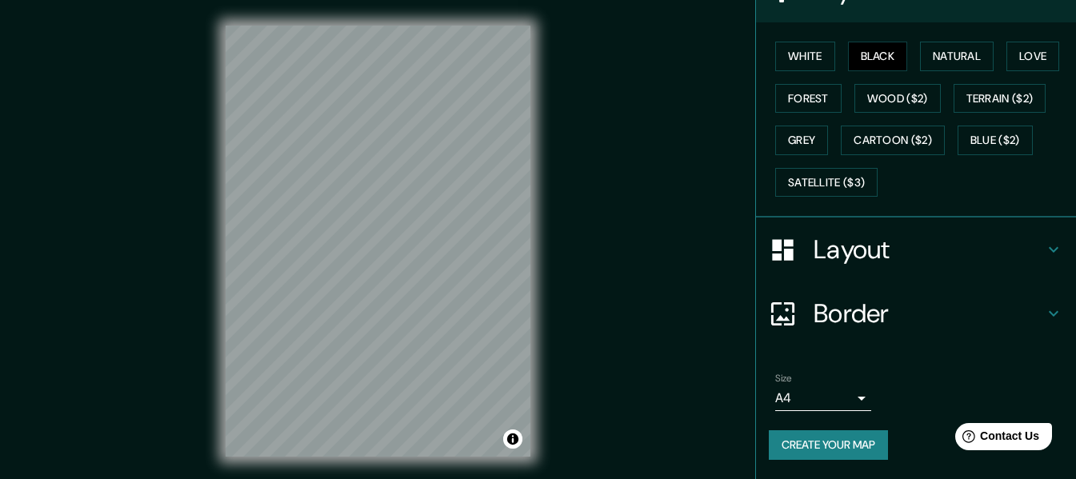
click at [894, 259] on h4 "Layout" at bounding box center [929, 250] width 230 height 32
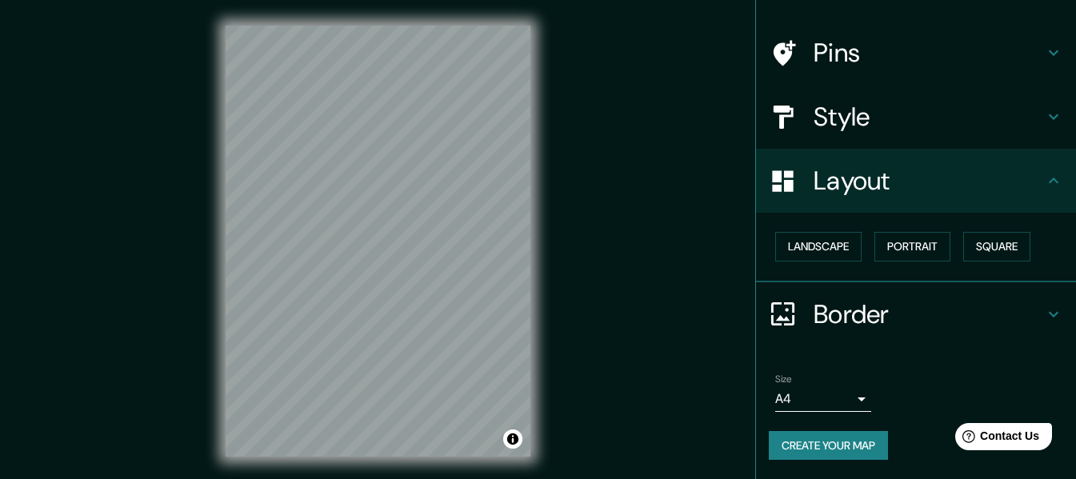
scroll to position [96, 0]
click at [980, 242] on button "Square" at bounding box center [997, 247] width 67 height 30
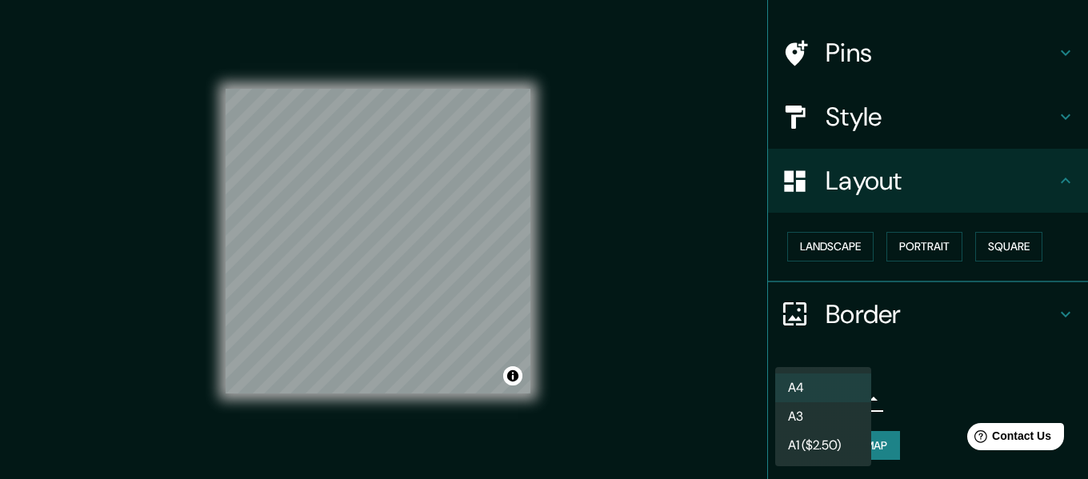
click at [840, 393] on body "Mappin Location Cusco, Departamento de Cusco, Perú Cusco Departamento de Cusco,…" at bounding box center [544, 239] width 1088 height 479
click at [815, 415] on li "A3" at bounding box center [824, 417] width 96 height 29
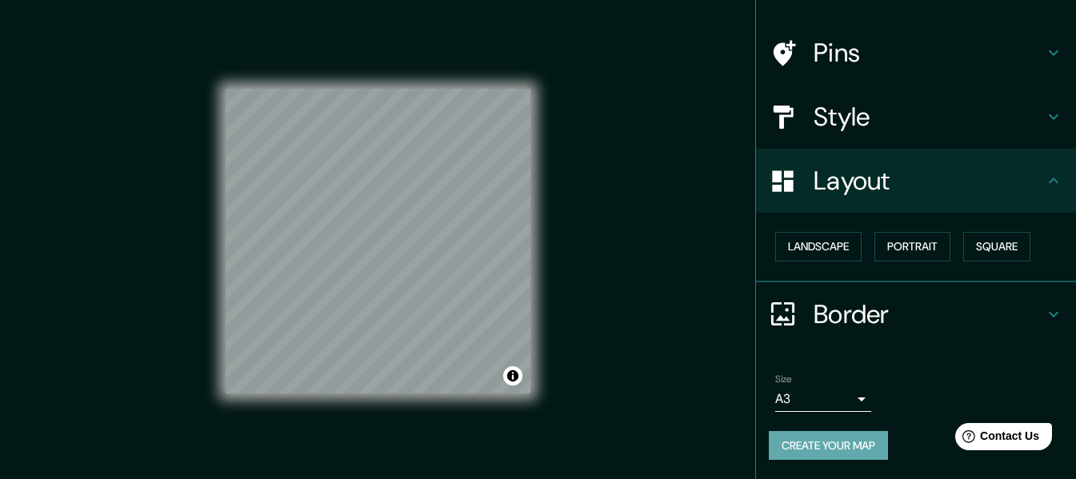
click at [786, 444] on button "Create your map" at bounding box center [828, 446] width 119 height 30
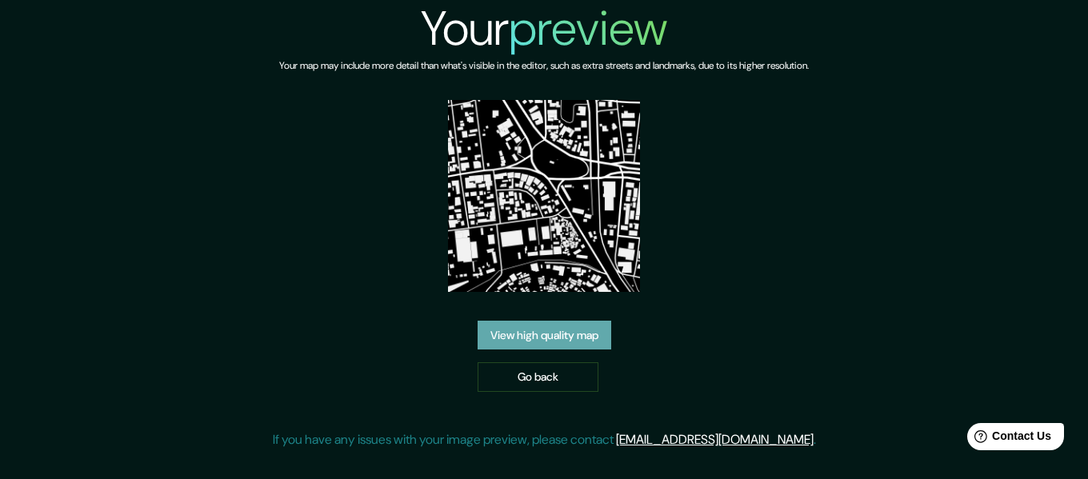
click at [549, 342] on link "View high quality map" at bounding box center [545, 336] width 134 height 30
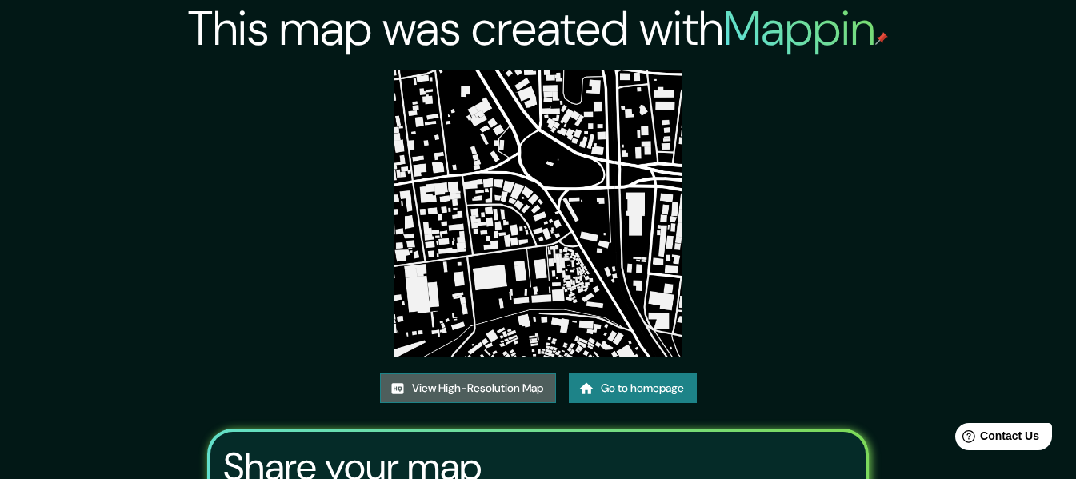
click at [510, 391] on link "View High-Resolution Map" at bounding box center [468, 389] width 176 height 30
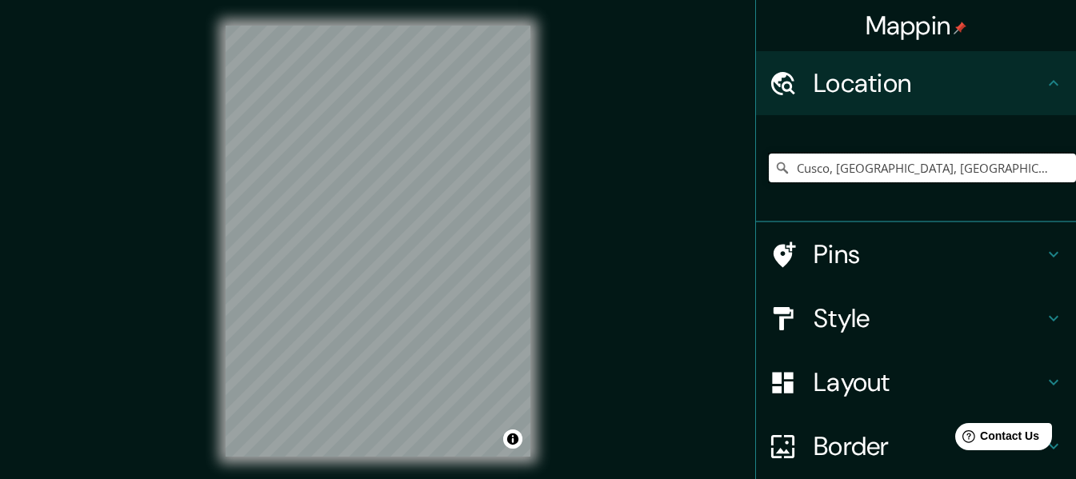
drag, startPoint x: 1002, startPoint y: 169, endPoint x: 828, endPoint y: 173, distance: 173.7
click at [828, 173] on input "Cusco, [GEOGRAPHIC_DATA], [GEOGRAPHIC_DATA]" at bounding box center [922, 168] width 307 height 29
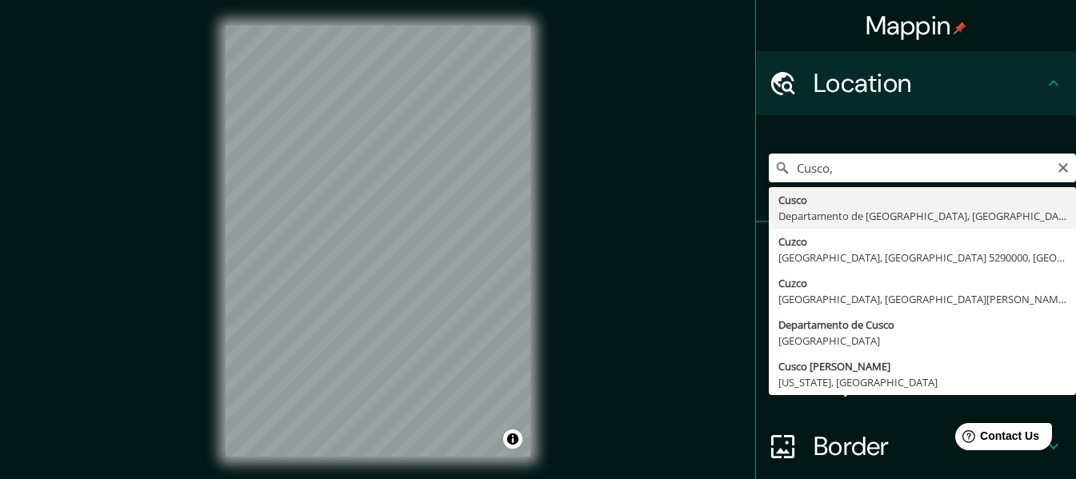
type input "Cusco, Departamento de Cusco, Perú"
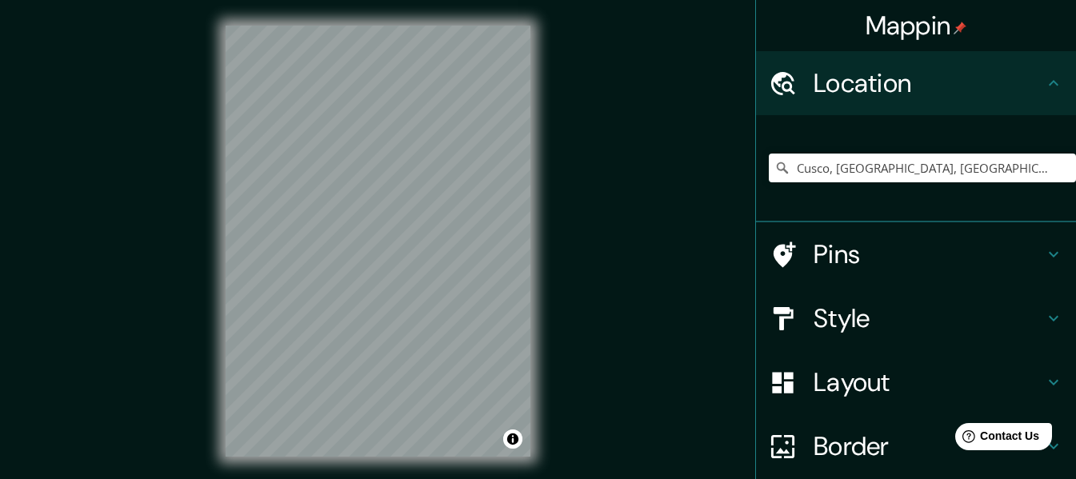
click at [865, 336] on div "Style" at bounding box center [916, 319] width 320 height 64
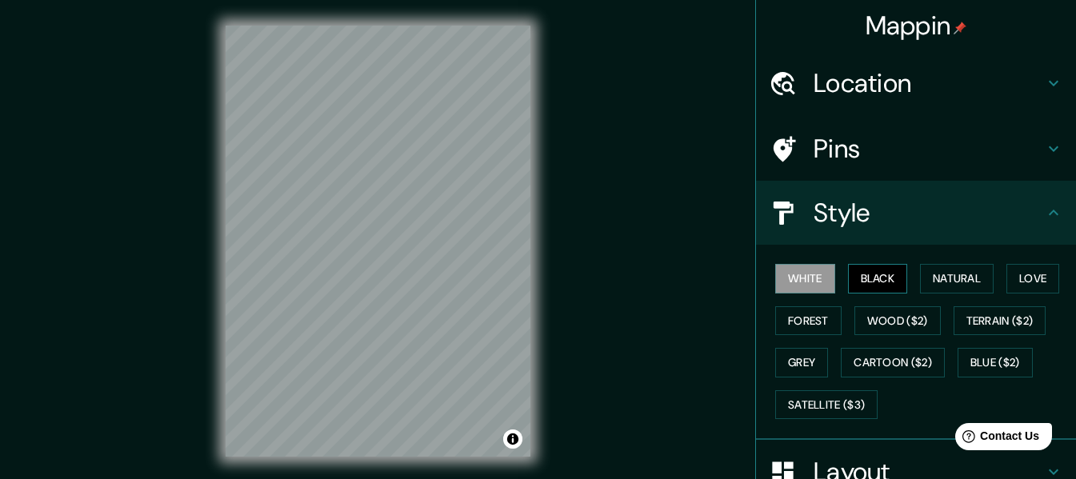
click at [874, 272] on button "Black" at bounding box center [878, 279] width 60 height 30
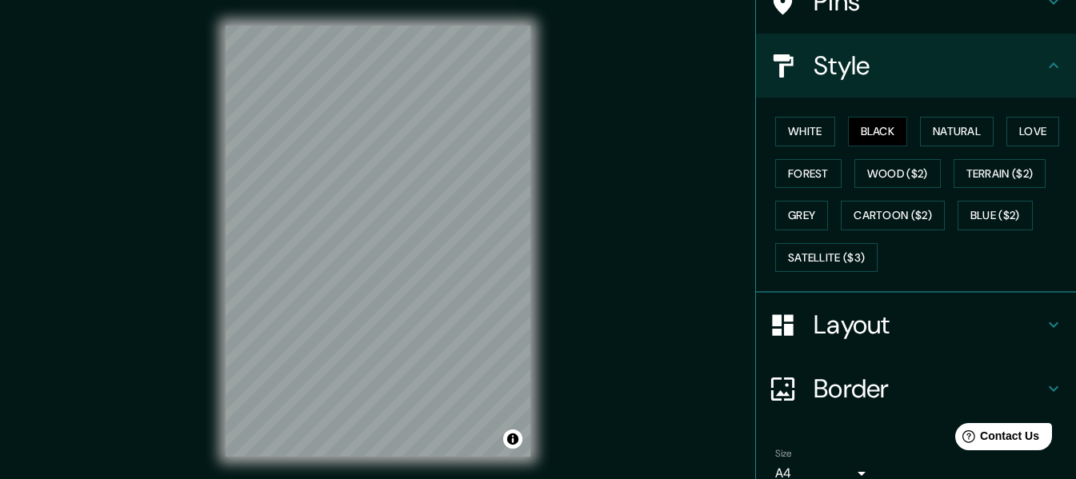
scroll to position [222, 0]
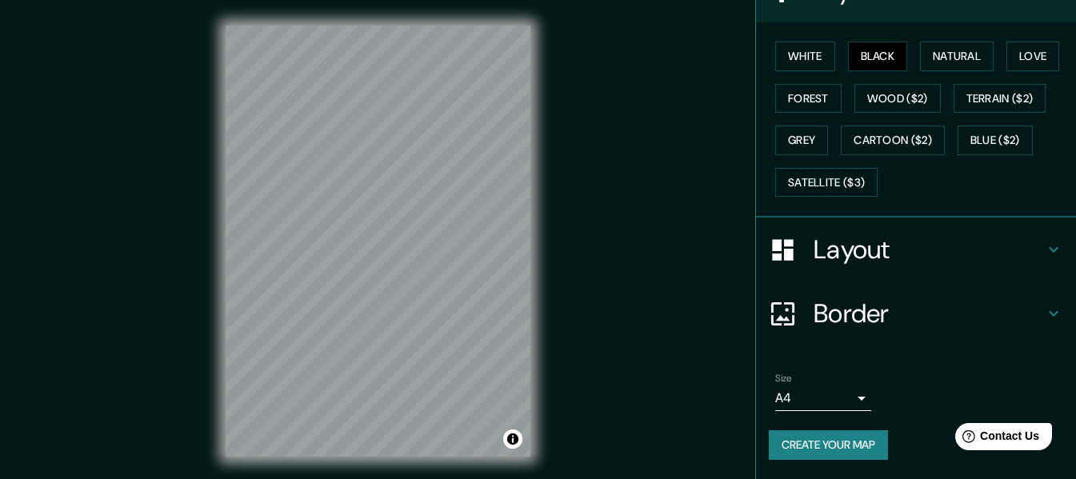
click at [872, 246] on h4 "Layout" at bounding box center [929, 250] width 230 height 32
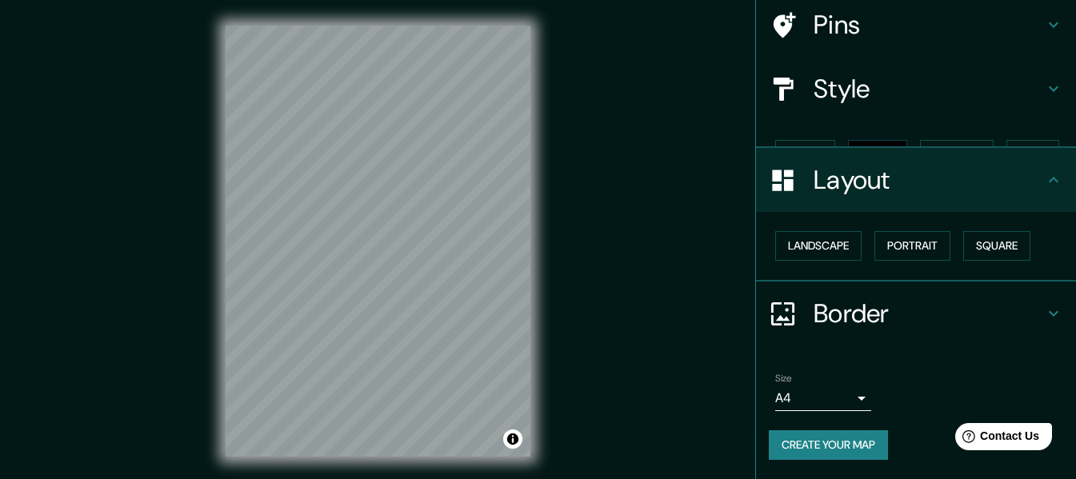
scroll to position [96, 0]
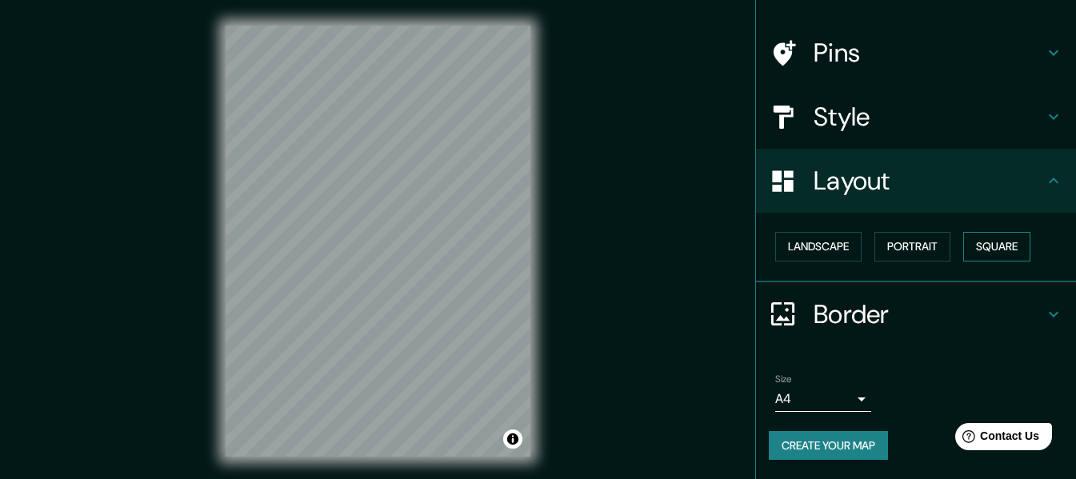
click at [987, 247] on button "Square" at bounding box center [997, 247] width 67 height 30
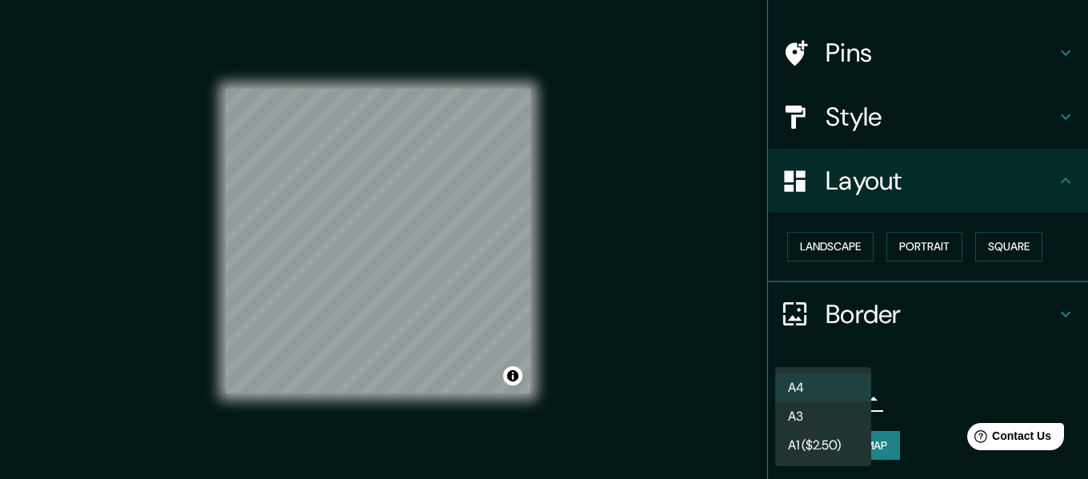
click at [846, 392] on body "Mappin Location Cusco, Departamento de Cusco, Perú Pins Style Layout Landscape …" at bounding box center [544, 239] width 1088 height 479
click at [821, 415] on li "A3" at bounding box center [824, 417] width 96 height 29
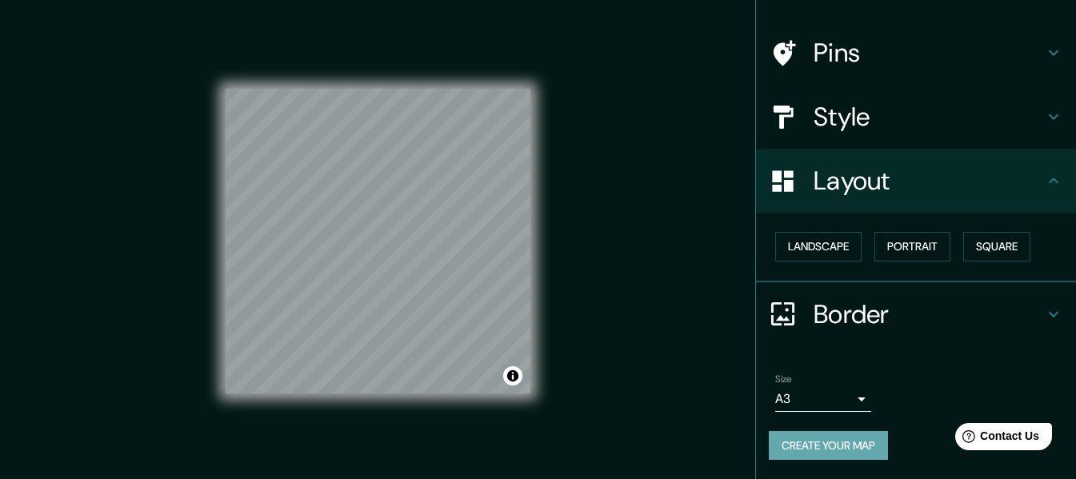
click at [805, 442] on button "Create your map" at bounding box center [828, 446] width 119 height 30
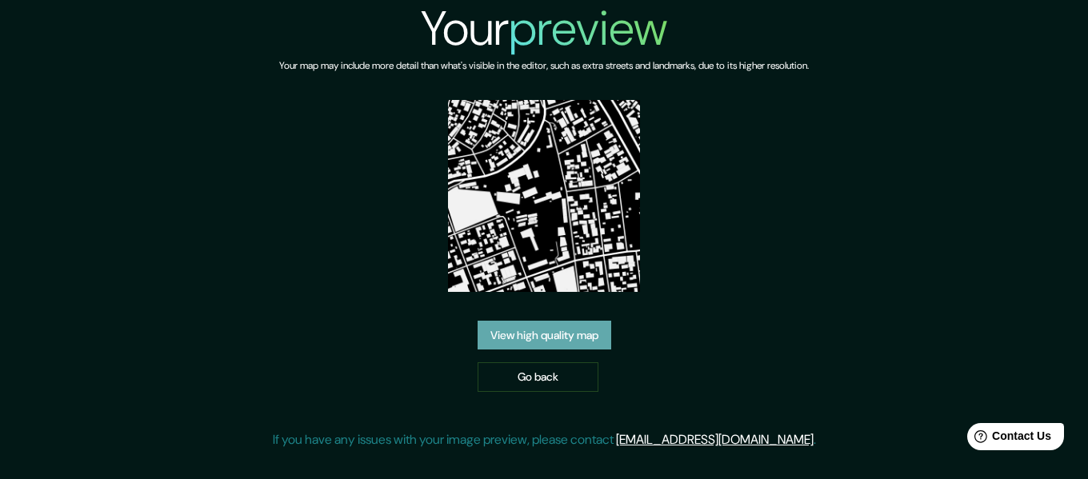
click at [582, 335] on link "View high quality map" at bounding box center [545, 336] width 134 height 30
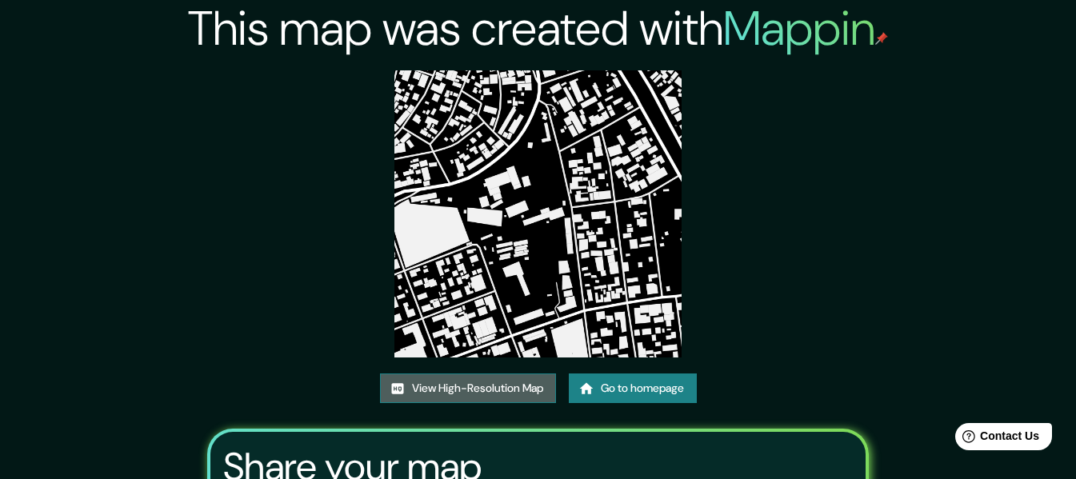
click at [504, 386] on link "View High-Resolution Map" at bounding box center [468, 389] width 176 height 30
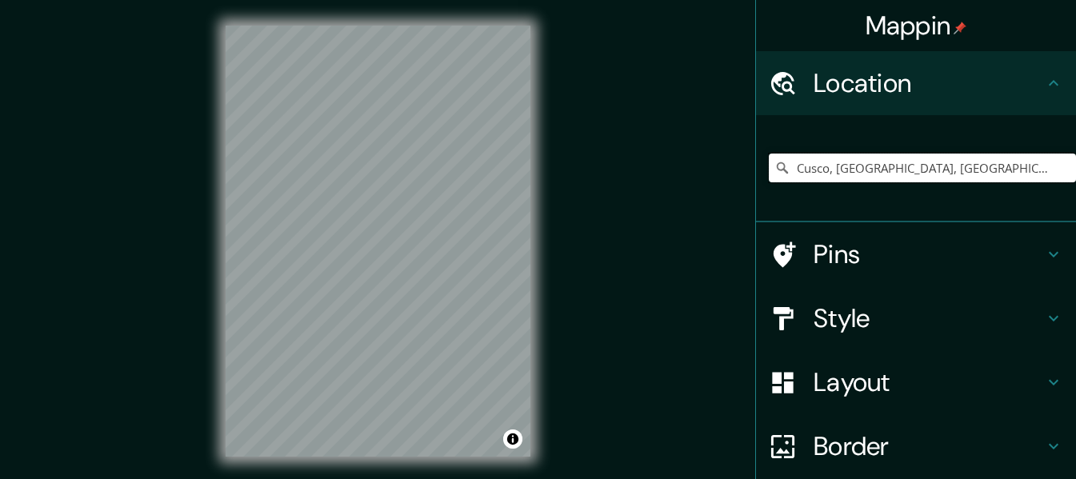
click at [1019, 162] on input "Cusco, [GEOGRAPHIC_DATA], [GEOGRAPHIC_DATA]" at bounding box center [922, 168] width 307 height 29
drag, startPoint x: 1005, startPoint y: 167, endPoint x: 827, endPoint y: 172, distance: 178.5
click at [827, 172] on input "Cusco, Departamento de Cusco, Perú" at bounding box center [922, 168] width 307 height 29
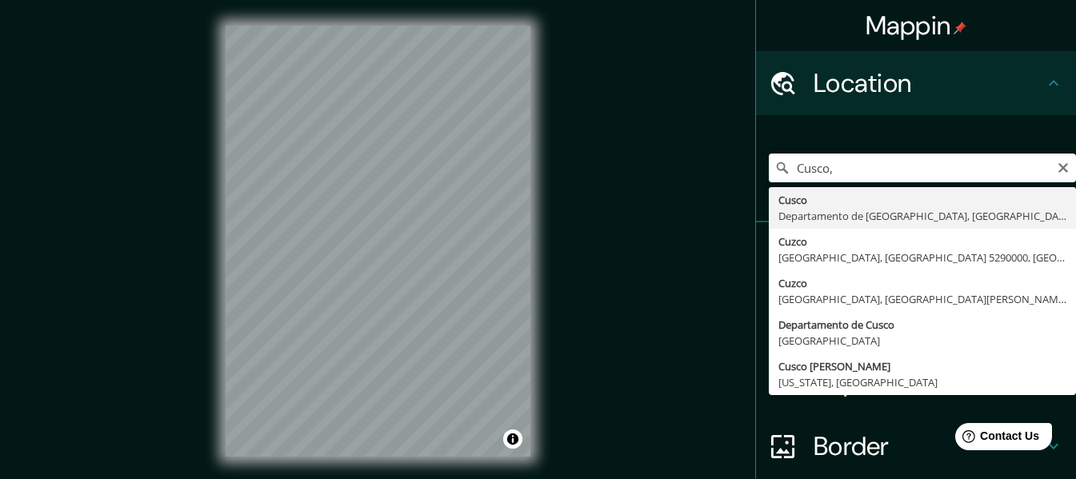
type input "Cusco, Departamento de Cusco, Perú"
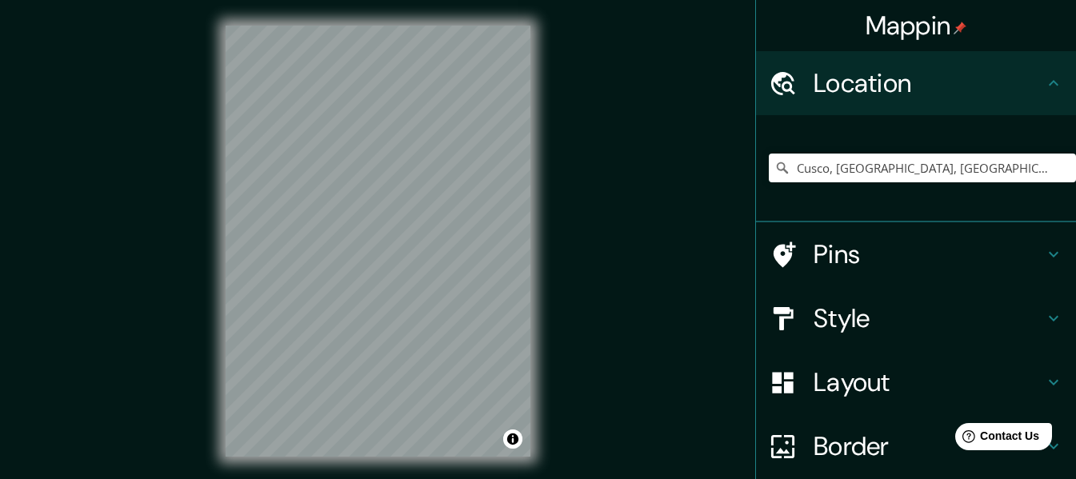
click at [872, 326] on h4 "Style" at bounding box center [929, 319] width 230 height 32
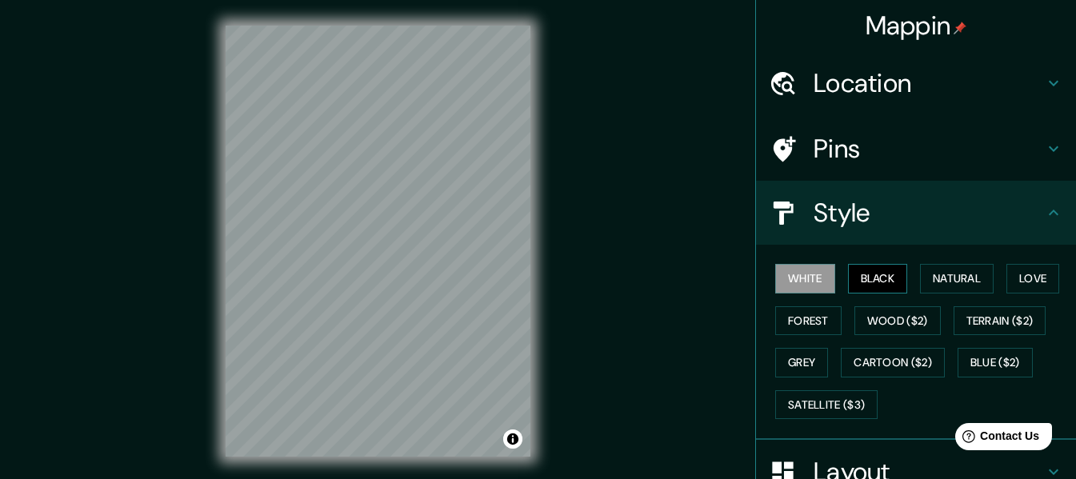
click at [876, 280] on button "Black" at bounding box center [878, 279] width 60 height 30
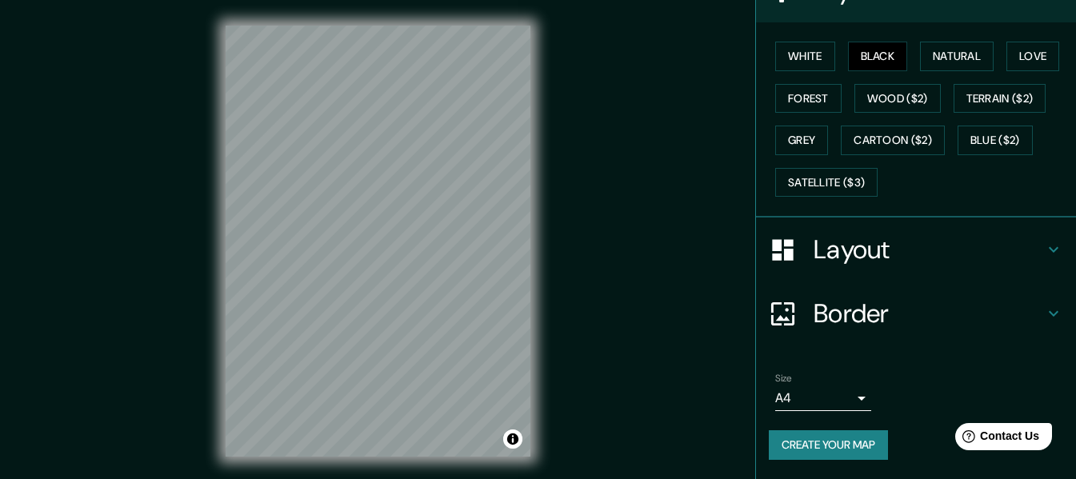
click at [888, 254] on h4 "Layout" at bounding box center [929, 250] width 230 height 32
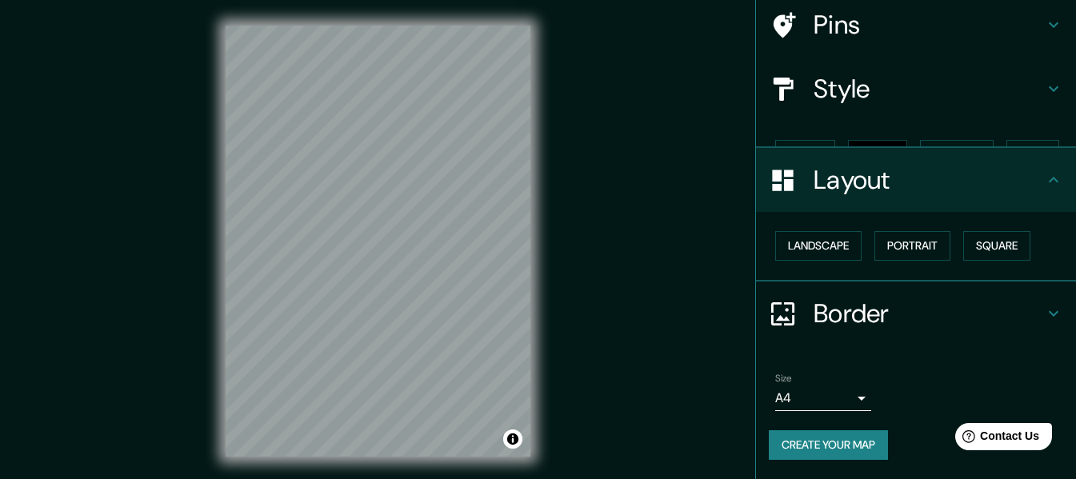
scroll to position [96, 0]
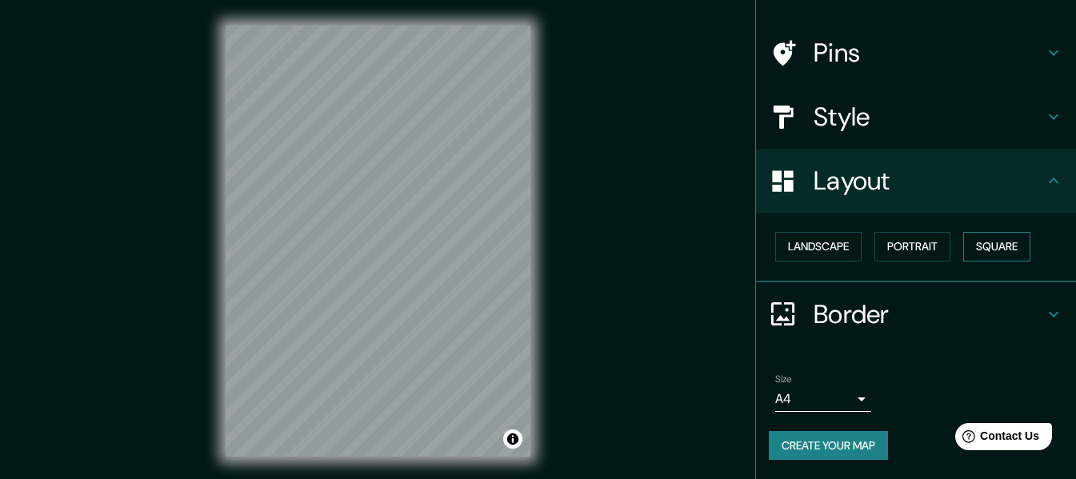
click at [980, 250] on button "Square" at bounding box center [997, 247] width 67 height 30
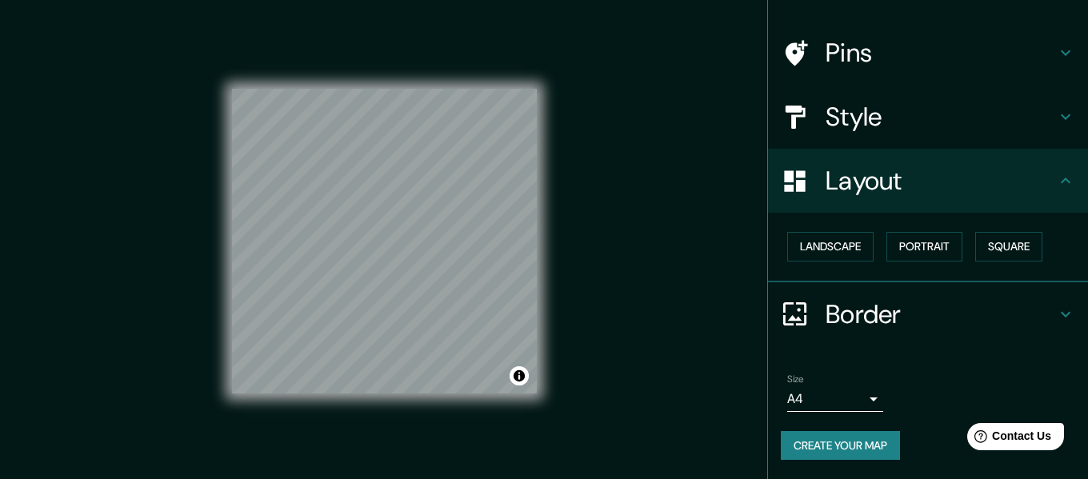
click at [842, 398] on body "Mappin Location [GEOGRAPHIC_DATA], [GEOGRAPHIC_DATA], [GEOGRAPHIC_DATA] Pins St…" at bounding box center [544, 239] width 1088 height 479
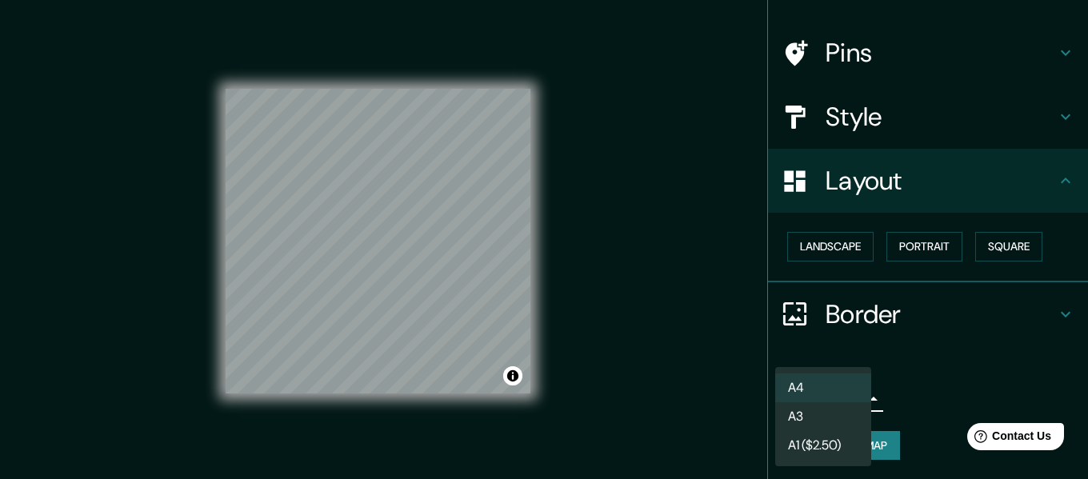
click at [823, 414] on li "A3" at bounding box center [824, 417] width 96 height 29
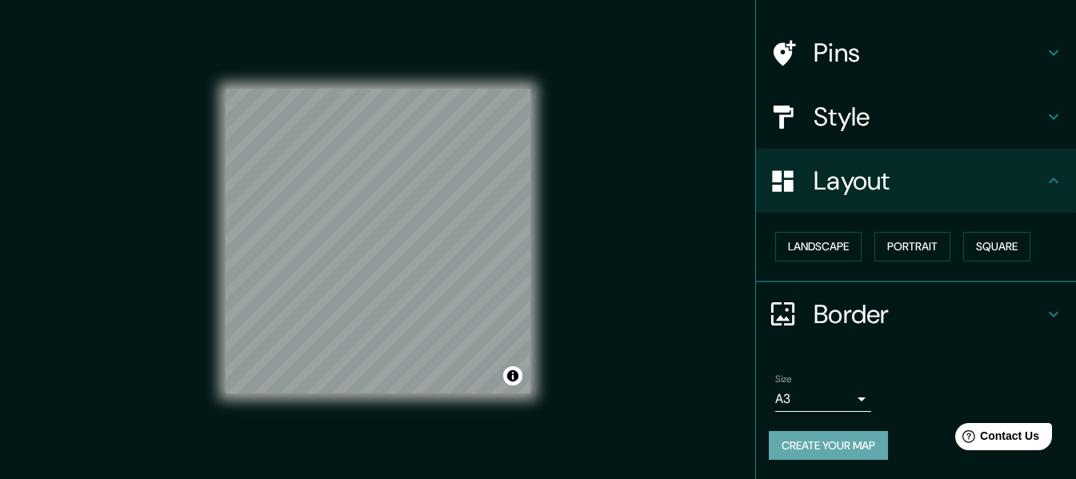
click at [812, 443] on button "Create your map" at bounding box center [828, 446] width 119 height 30
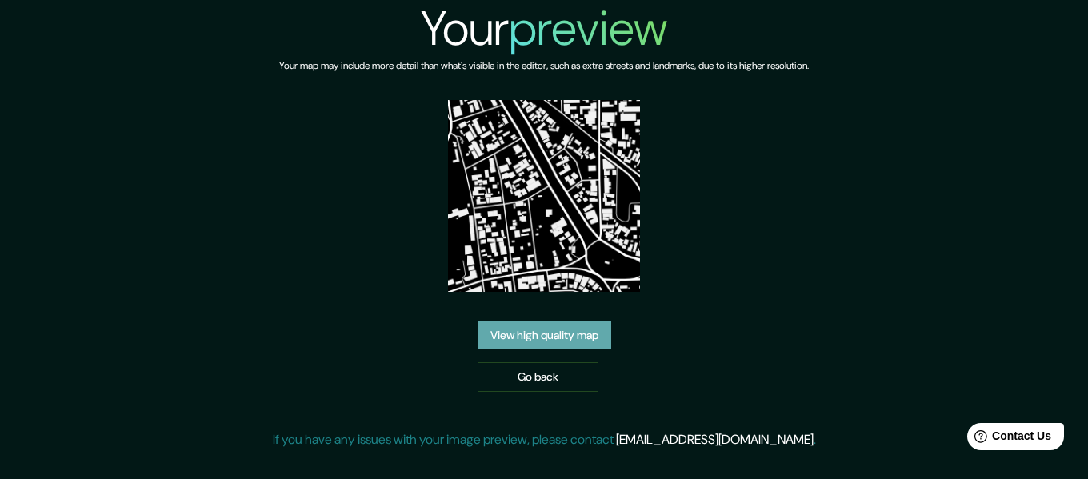
click at [561, 337] on link "View high quality map" at bounding box center [545, 336] width 134 height 30
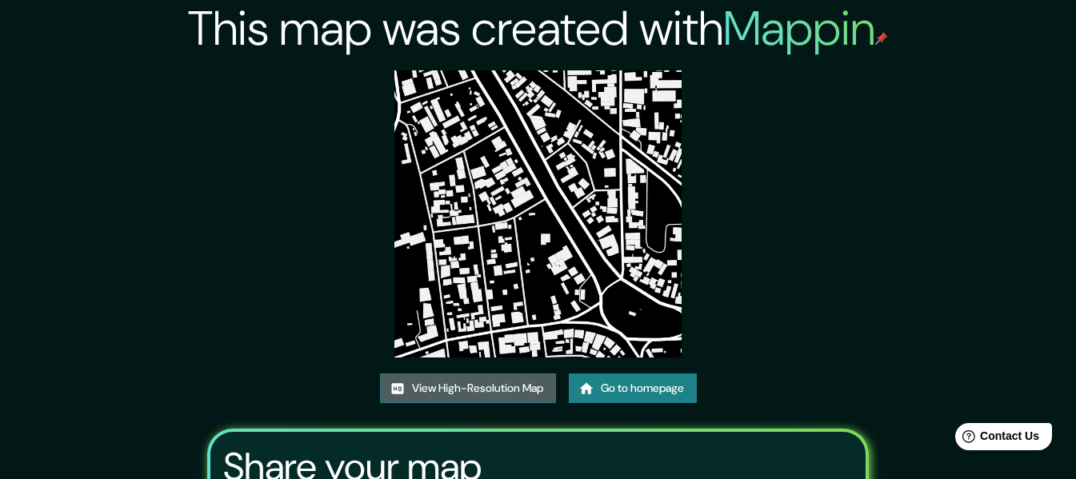
click at [505, 384] on link "View High-Resolution Map" at bounding box center [468, 389] width 176 height 30
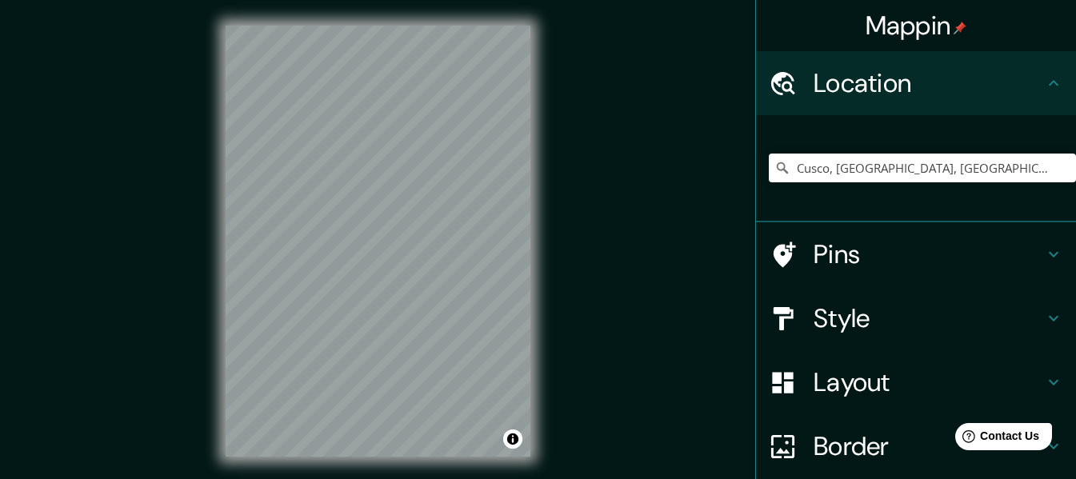
drag, startPoint x: 828, startPoint y: 167, endPoint x: 999, endPoint y: 179, distance: 170.9
click at [999, 179] on input "Cusco, Departamento de Cusco, Perú" at bounding box center [922, 168] width 307 height 29
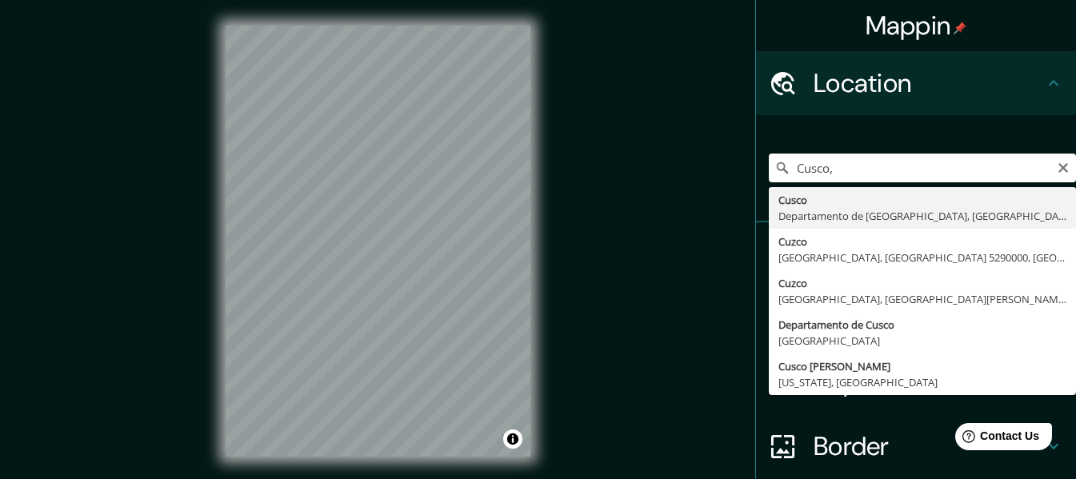
type input "Cusco, [GEOGRAPHIC_DATA], [GEOGRAPHIC_DATA]"
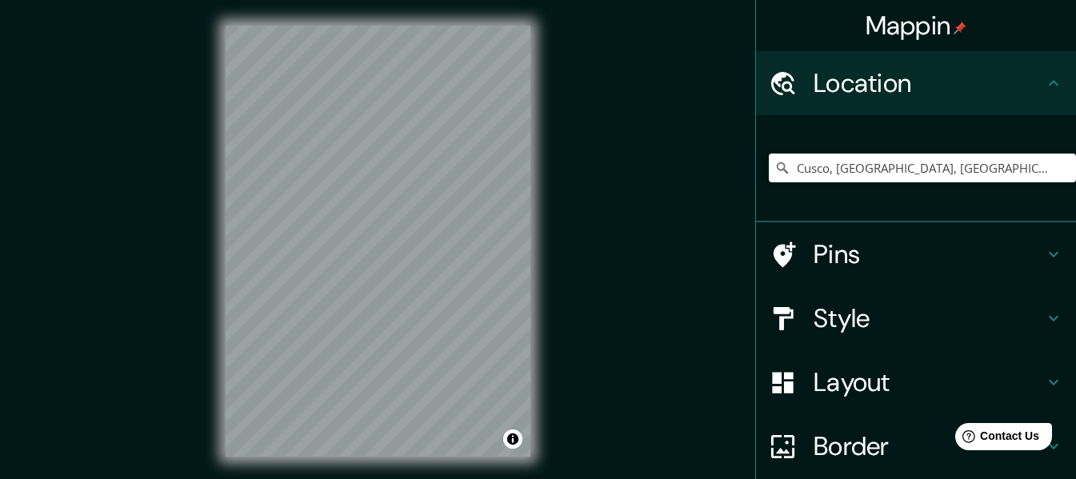
click at [859, 317] on h4 "Style" at bounding box center [929, 319] width 230 height 32
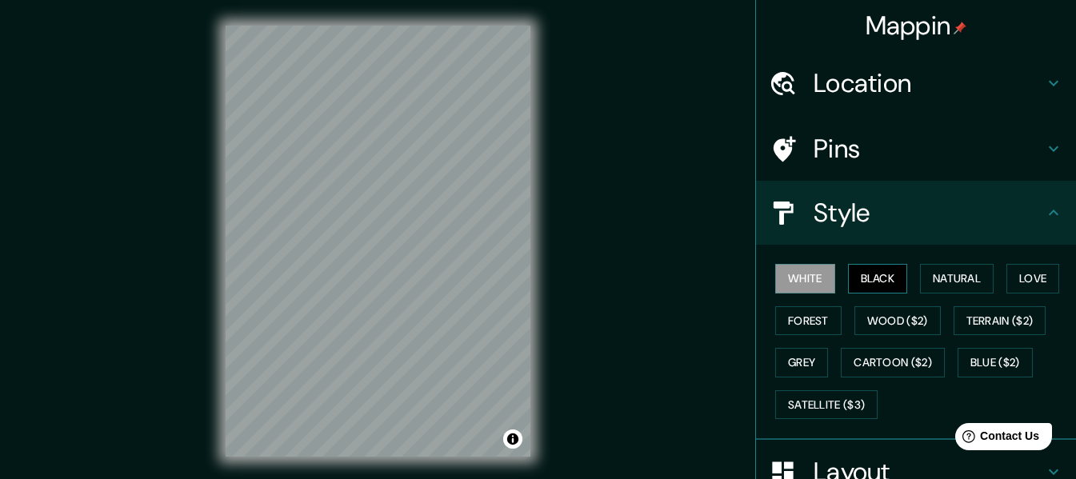
click at [871, 280] on button "Black" at bounding box center [878, 279] width 60 height 30
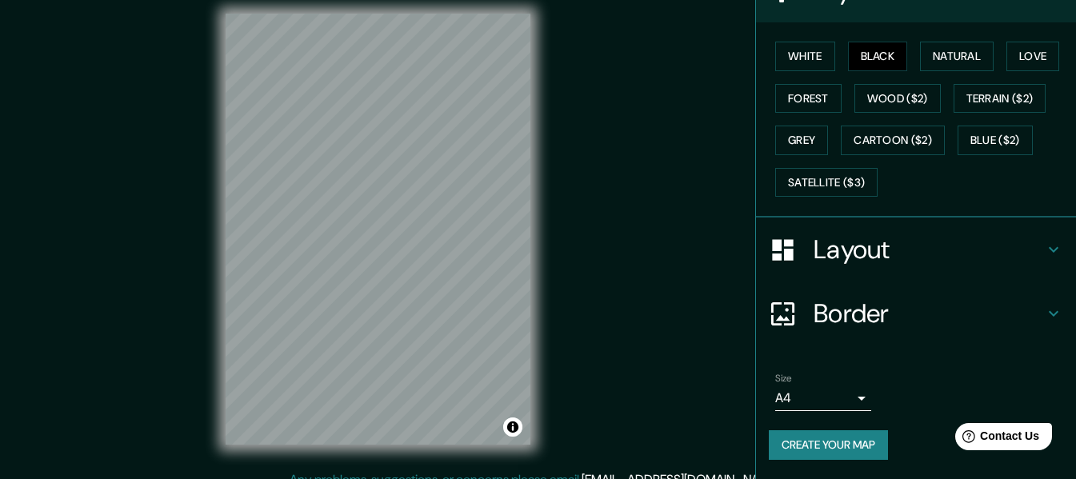
scroll to position [29, 0]
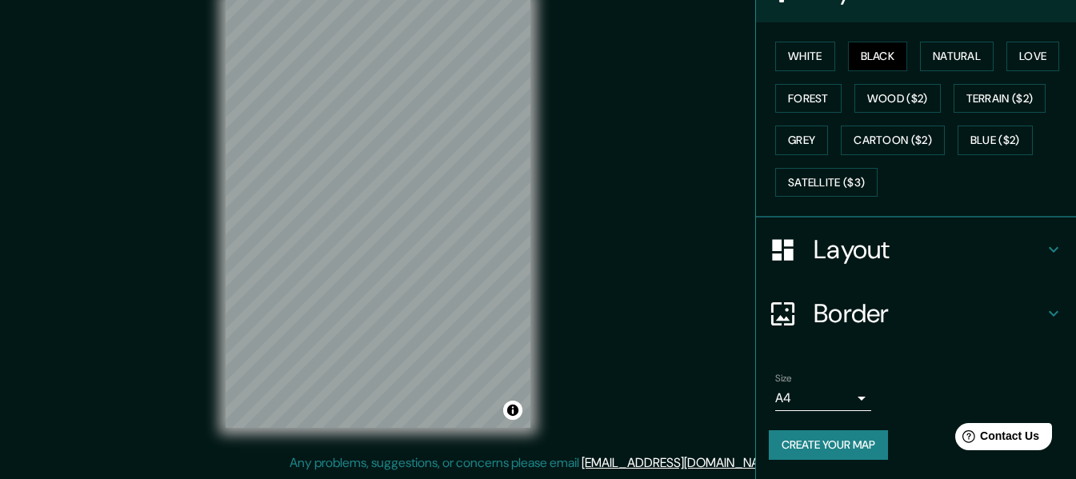
click at [880, 257] on h4 "Layout" at bounding box center [929, 250] width 230 height 32
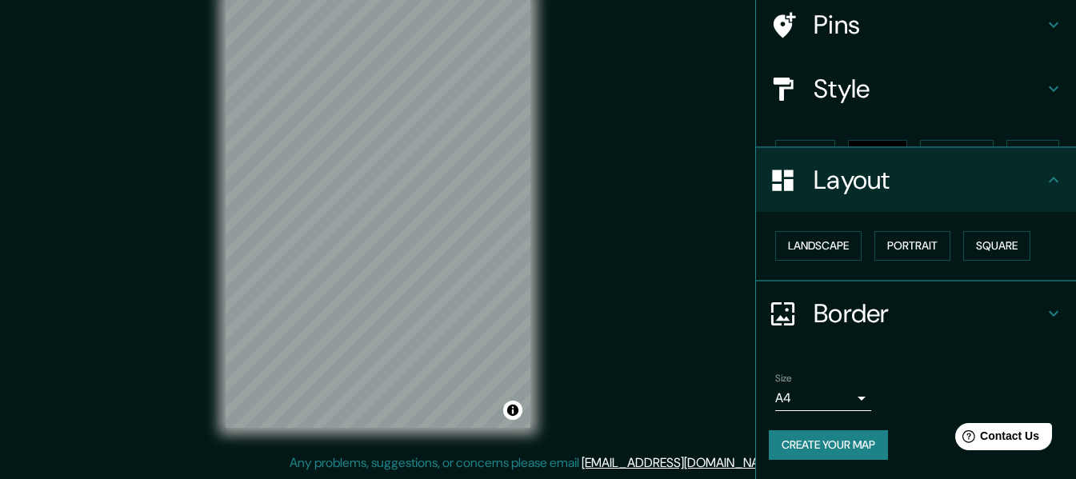
scroll to position [96, 0]
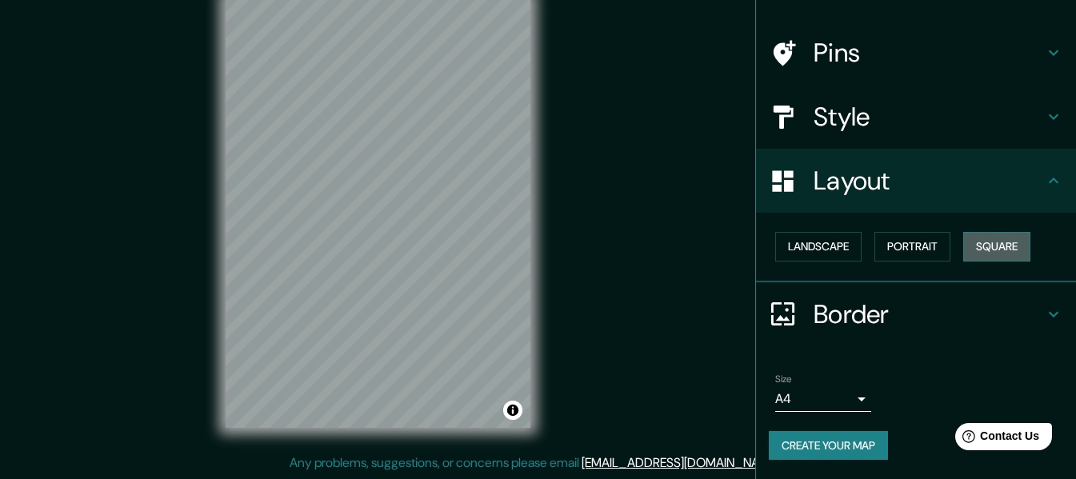
click at [993, 248] on button "Square" at bounding box center [997, 247] width 67 height 30
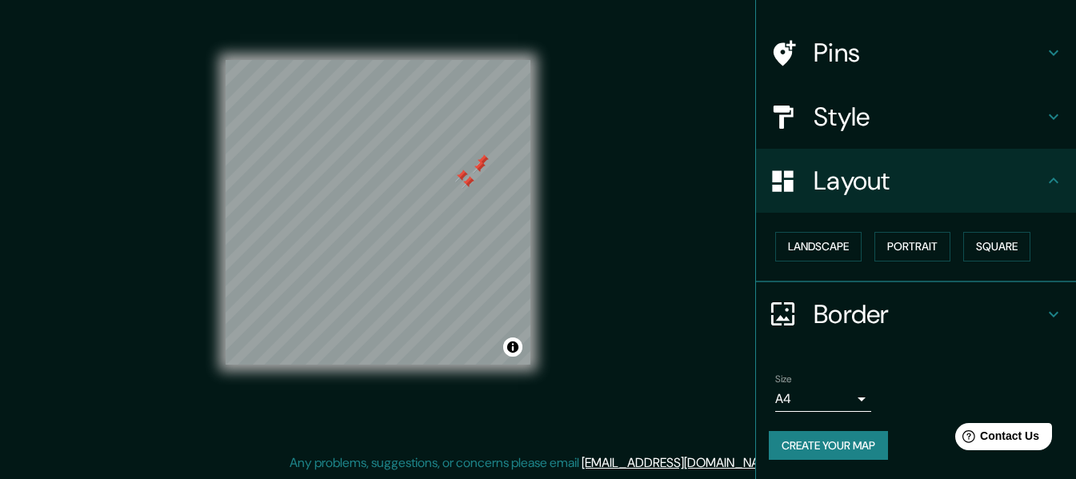
click at [832, 391] on body "Mappin Location Cusco, Departamento de Cusco, Perú Pins Style Layout Landscape …" at bounding box center [538, 210] width 1076 height 479
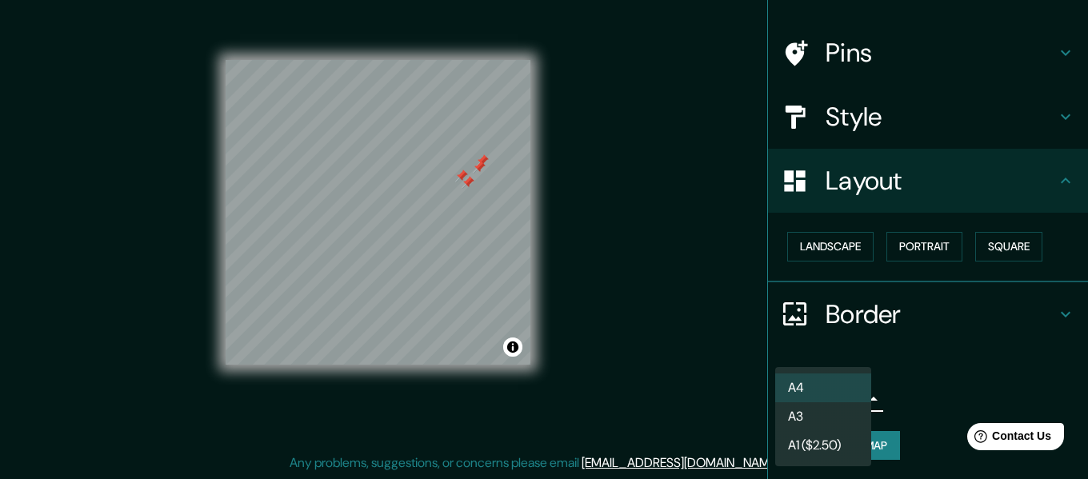
click at [817, 413] on li "A3" at bounding box center [824, 417] width 96 height 29
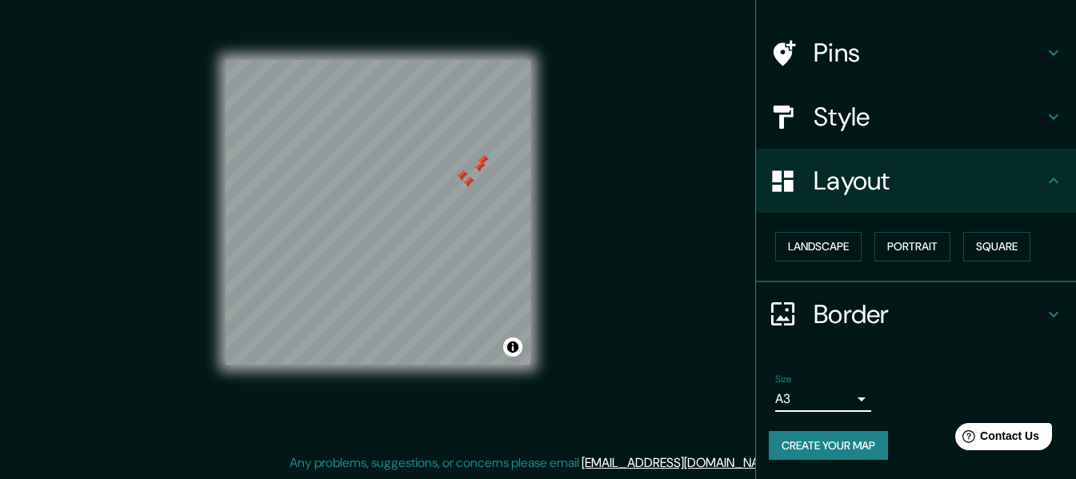
click at [819, 450] on button "Create your map" at bounding box center [828, 446] width 119 height 30
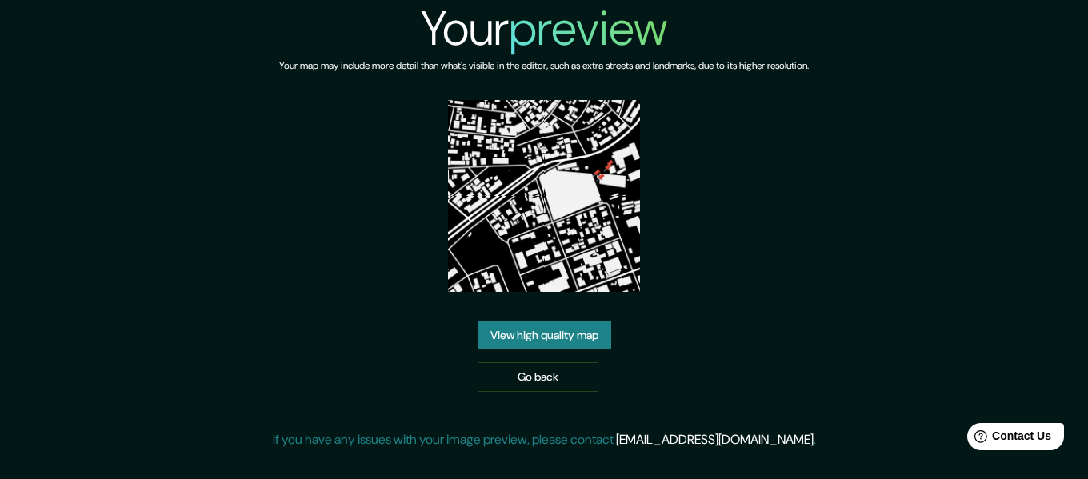
click at [519, 335] on link "View high quality map" at bounding box center [545, 336] width 134 height 30
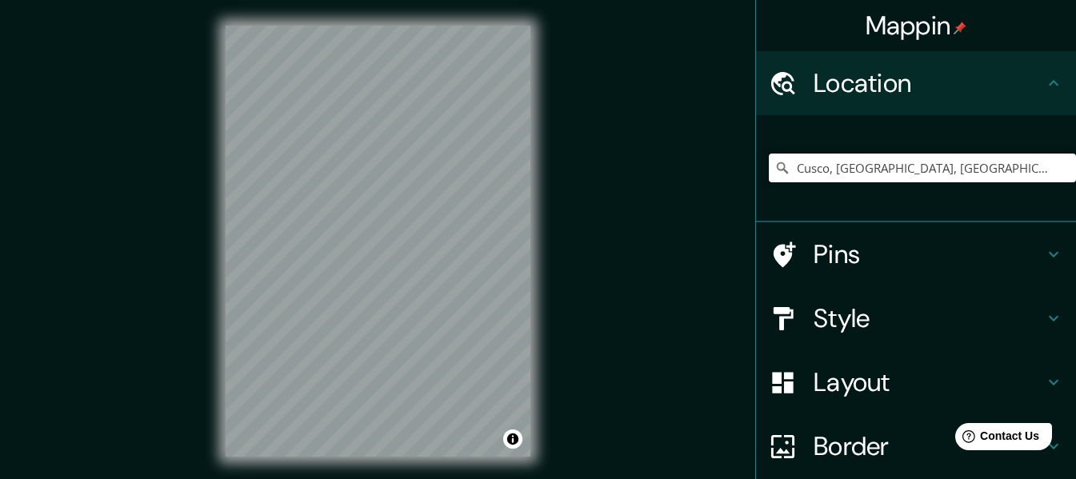
click at [947, 167] on input "Cusco, [GEOGRAPHIC_DATA], [GEOGRAPHIC_DATA]" at bounding box center [922, 168] width 307 height 29
click at [996, 170] on input "Cusco, [GEOGRAPHIC_DATA], [GEOGRAPHIC_DATA]" at bounding box center [922, 168] width 307 height 29
drag, startPoint x: 996, startPoint y: 170, endPoint x: 827, endPoint y: 171, distance: 168.9
click at [827, 171] on input "Cusco, [GEOGRAPHIC_DATA], [GEOGRAPHIC_DATA]" at bounding box center [922, 168] width 307 height 29
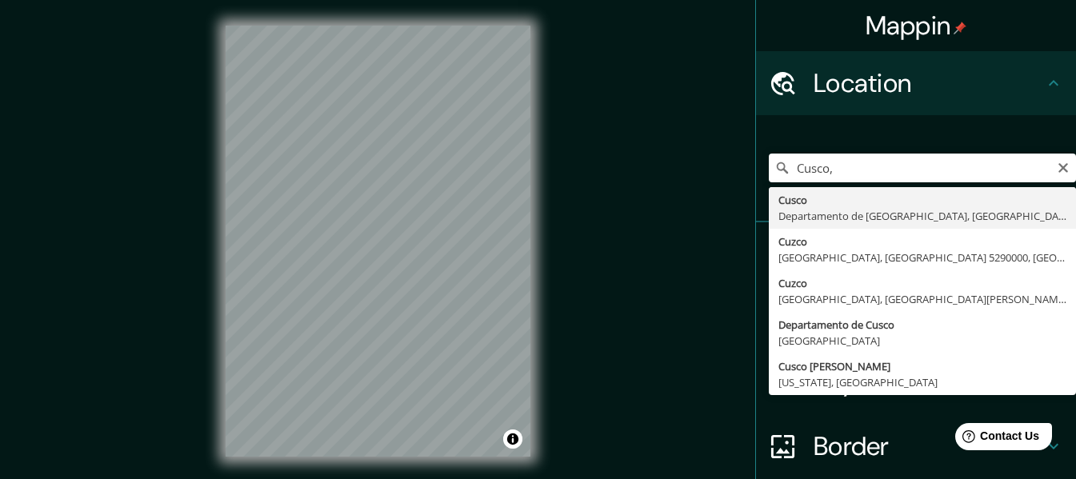
type input "Cusco, [GEOGRAPHIC_DATA], [GEOGRAPHIC_DATA]"
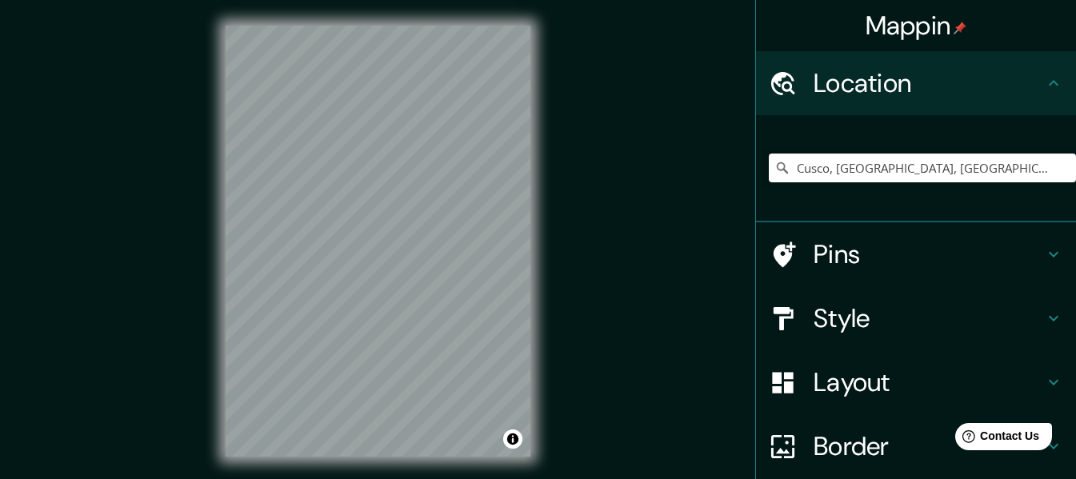
click at [872, 325] on h4 "Style" at bounding box center [929, 319] width 230 height 32
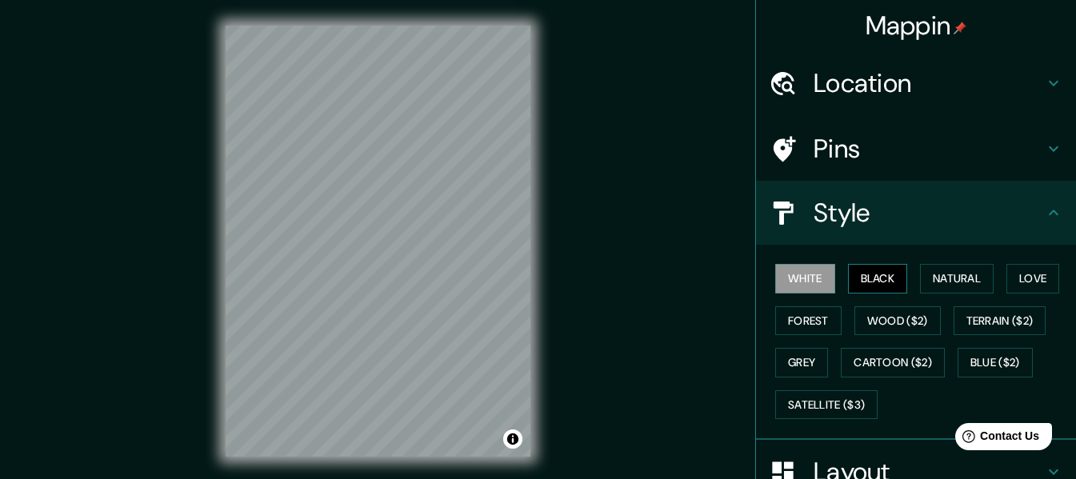
click at [888, 280] on button "Black" at bounding box center [878, 279] width 60 height 30
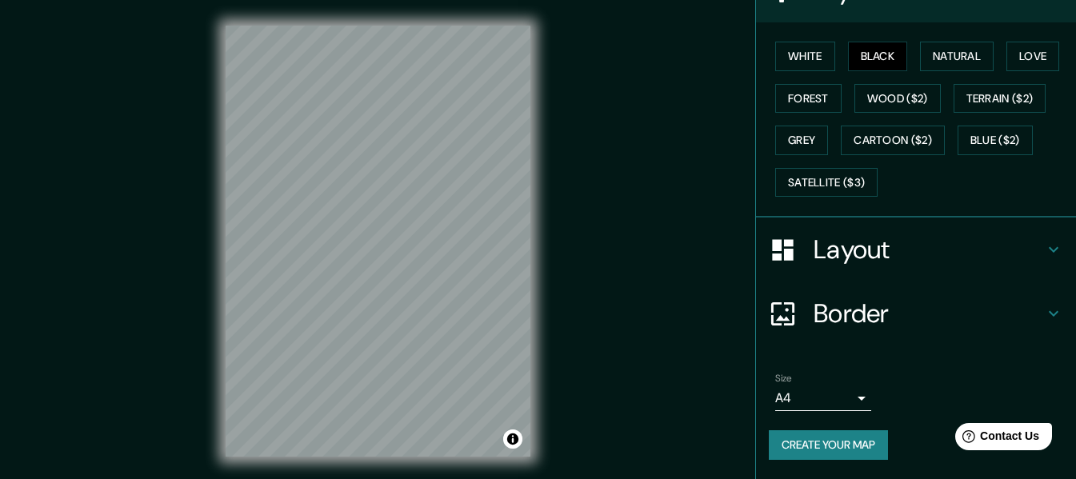
click at [869, 247] on h4 "Layout" at bounding box center [929, 250] width 230 height 32
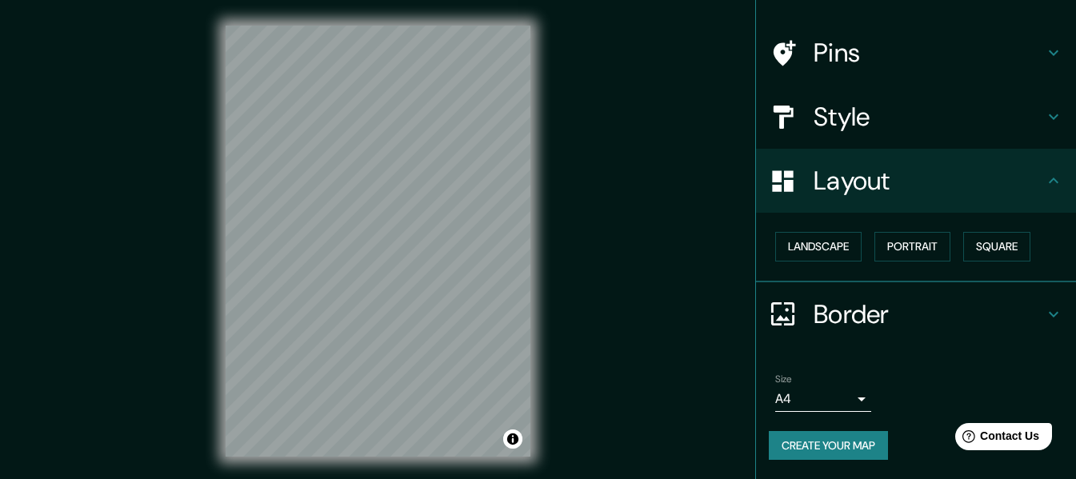
scroll to position [96, 0]
click at [984, 248] on button "Square" at bounding box center [997, 247] width 67 height 30
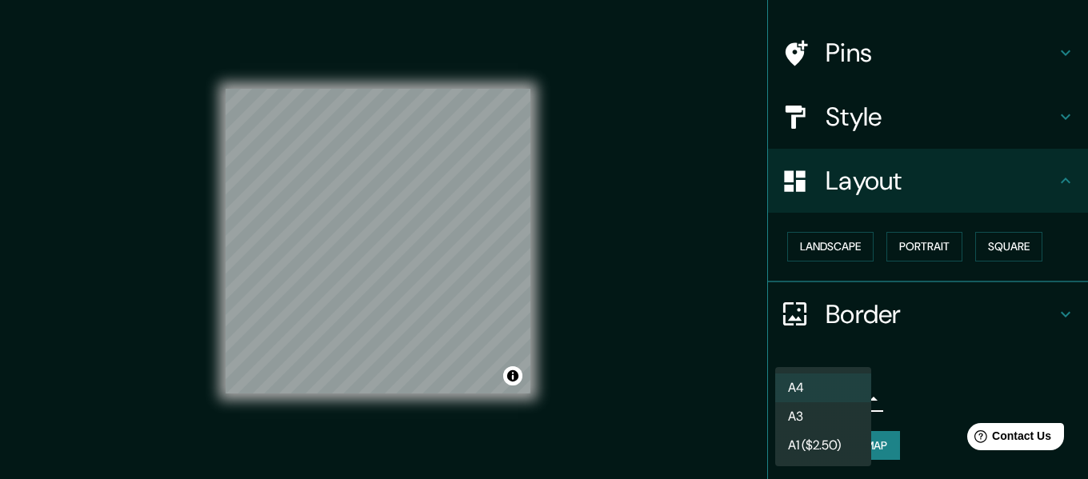
click at [832, 387] on body "Mappin Location Cusco, Departamento de Cusco, Perú Pins Style Layout Landscape …" at bounding box center [544, 239] width 1088 height 479
click at [818, 421] on li "A3" at bounding box center [824, 417] width 96 height 29
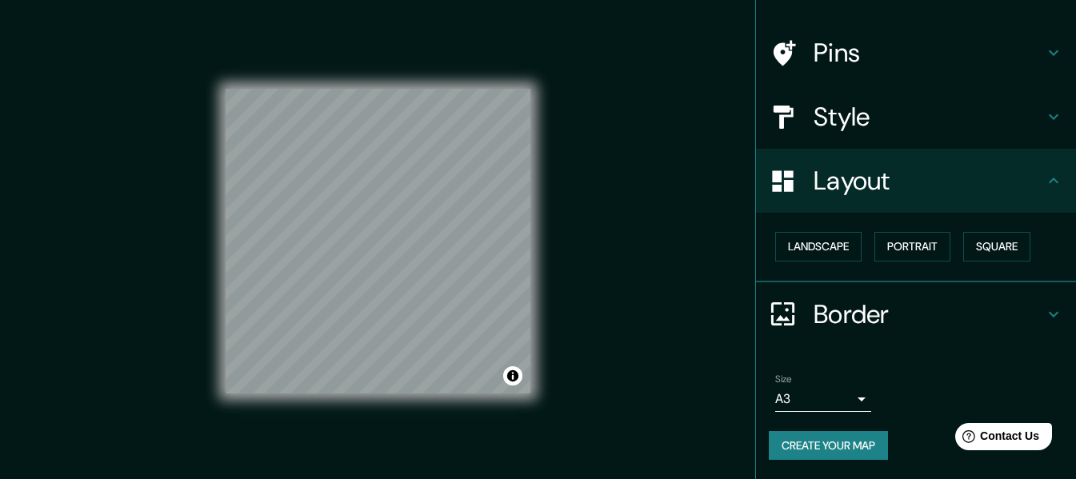
click at [832, 446] on button "Create your map" at bounding box center [828, 446] width 119 height 30
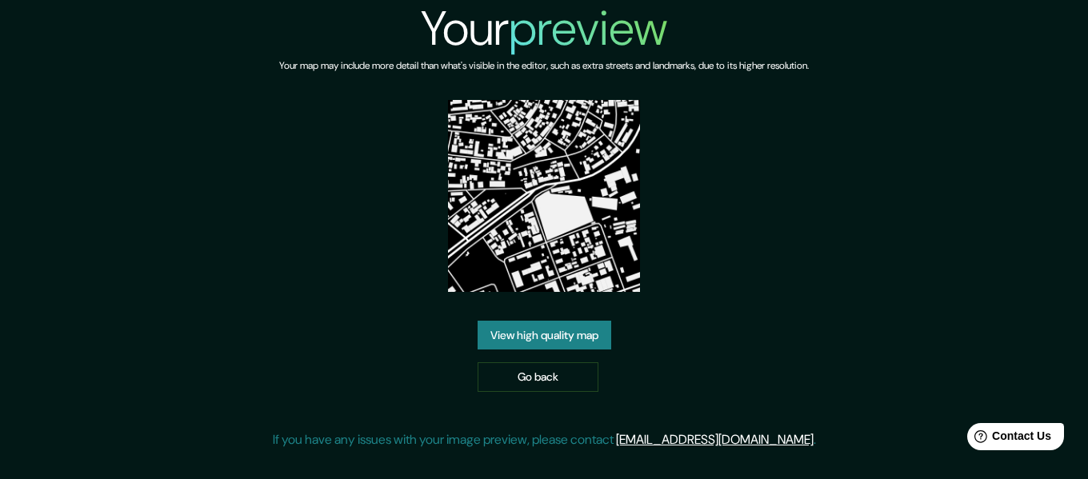
click at [569, 330] on link "View high quality map" at bounding box center [545, 336] width 134 height 30
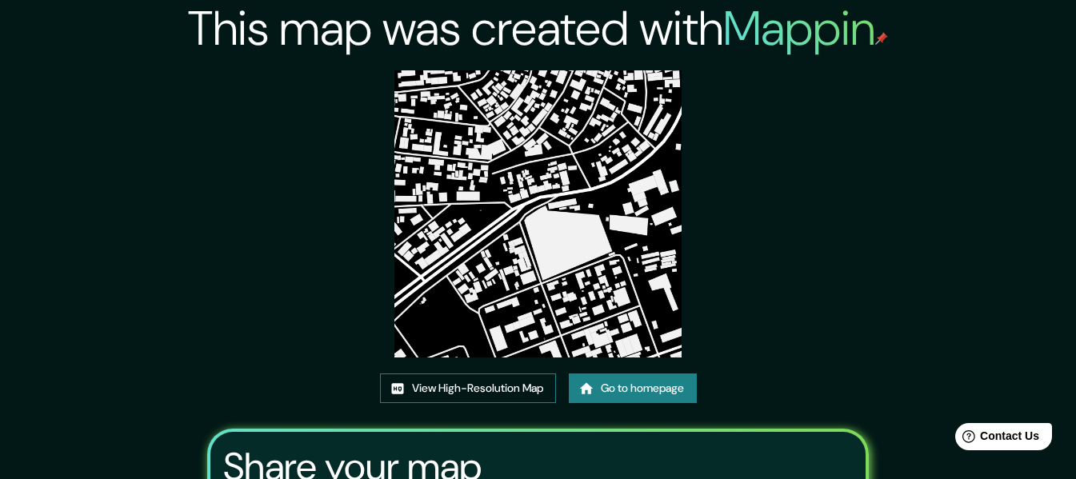
click at [518, 397] on link "View High-Resolution Map" at bounding box center [468, 389] width 176 height 30
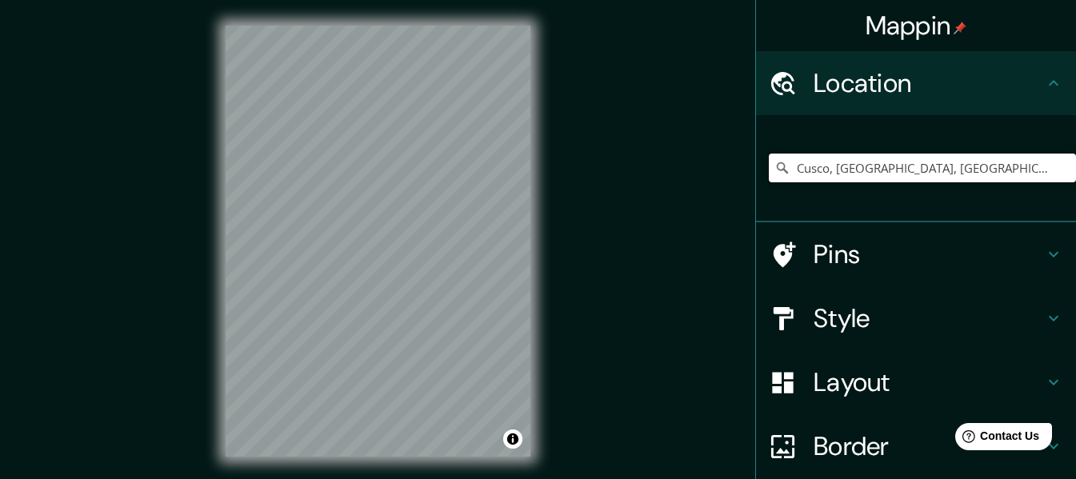
drag, startPoint x: 824, startPoint y: 169, endPoint x: 1011, endPoint y: 164, distance: 187.3
click at [1011, 164] on input "Cusco, [GEOGRAPHIC_DATA], [GEOGRAPHIC_DATA]" at bounding box center [922, 168] width 307 height 29
click at [844, 167] on input "Cusco," at bounding box center [922, 168] width 307 height 29
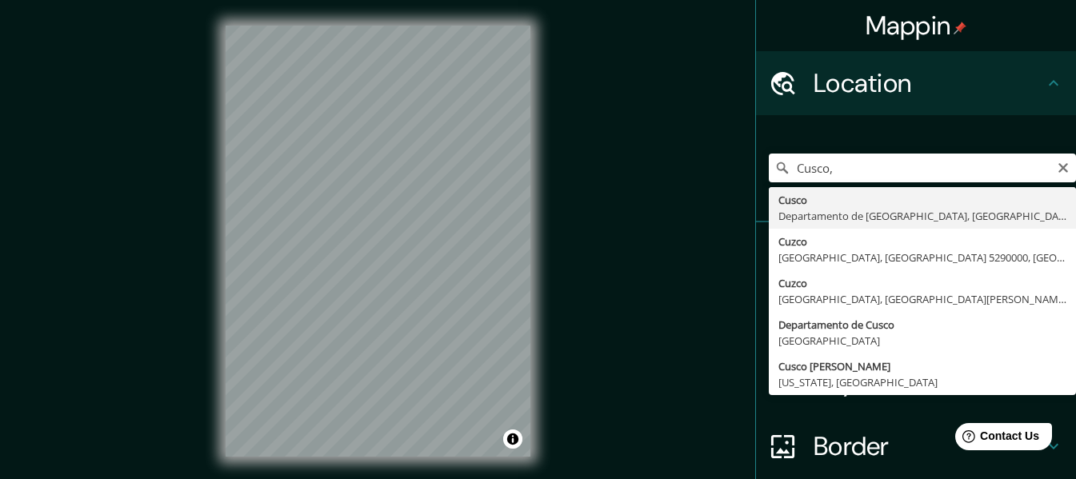
type input "Cusco, [GEOGRAPHIC_DATA], [GEOGRAPHIC_DATA]"
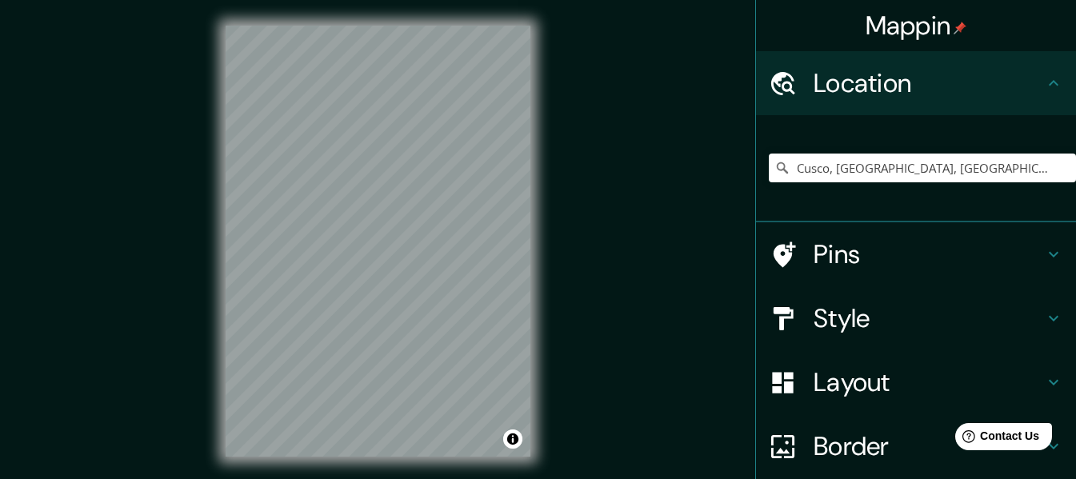
click at [862, 320] on h4 "Style" at bounding box center [929, 319] width 230 height 32
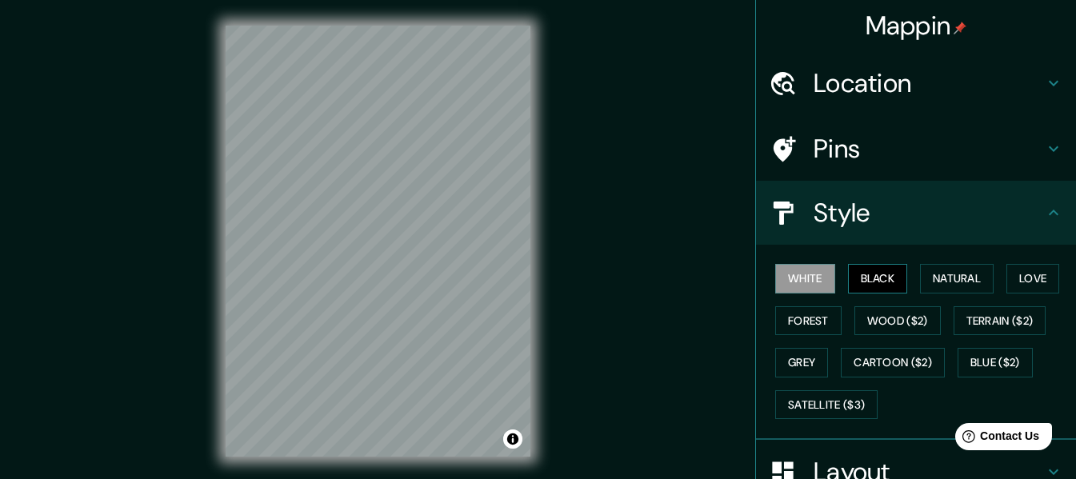
click at [864, 282] on button "Black" at bounding box center [878, 279] width 60 height 30
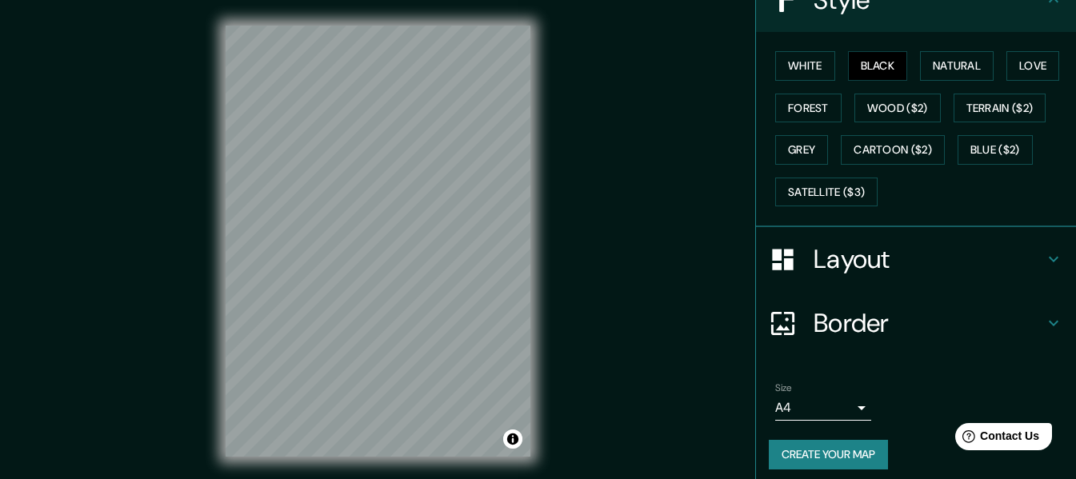
scroll to position [142, 0]
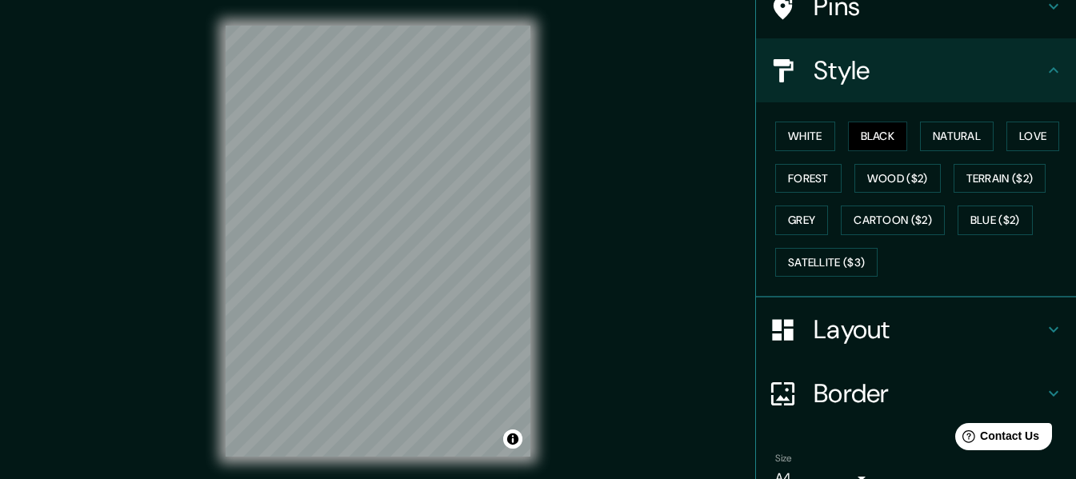
click at [856, 337] on h4 "Layout" at bounding box center [929, 330] width 230 height 32
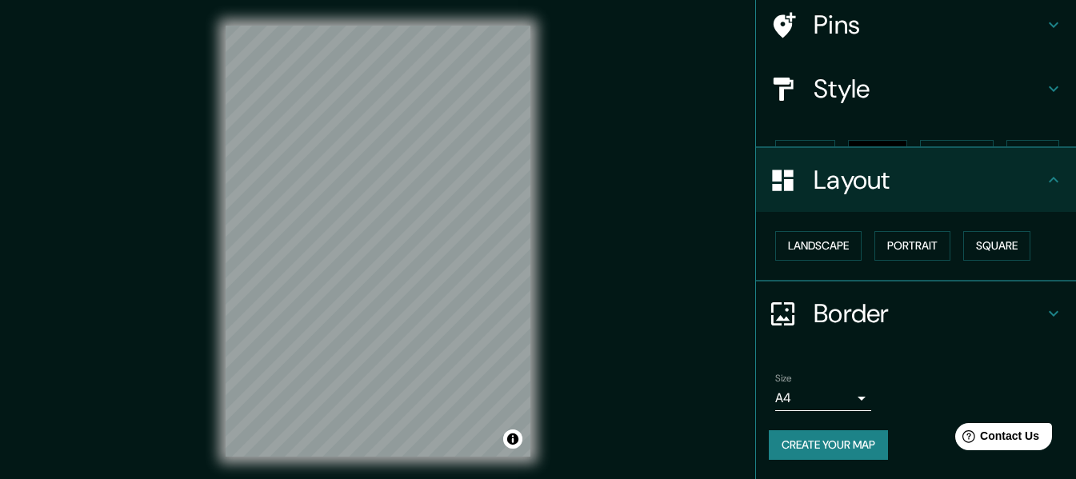
scroll to position [96, 0]
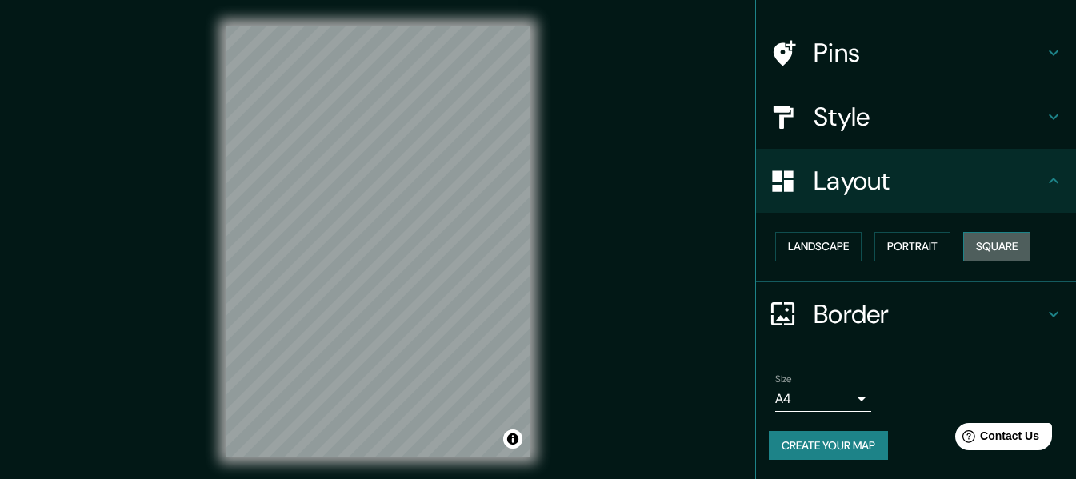
click at [1000, 243] on button "Square" at bounding box center [997, 247] width 67 height 30
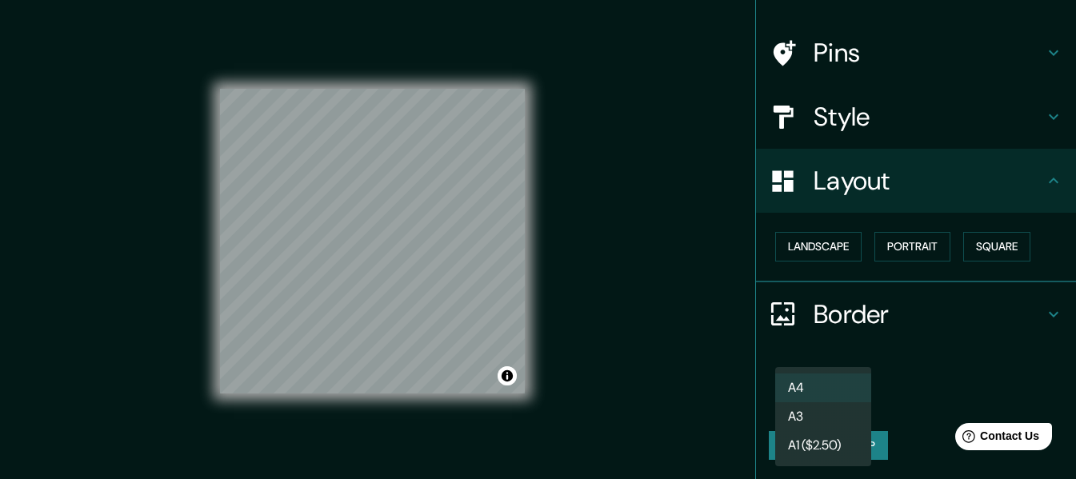
click at [786, 392] on body "Mappin Location Cusco, Departamento de Cusco, Perú Pins Style Layout Landscape …" at bounding box center [538, 239] width 1076 height 479
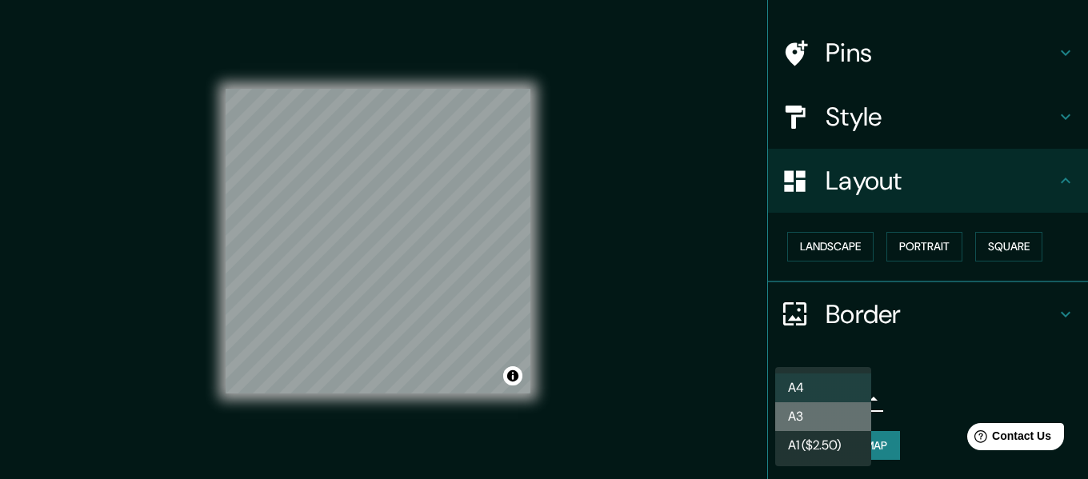
click at [794, 413] on li "A3" at bounding box center [824, 417] width 96 height 29
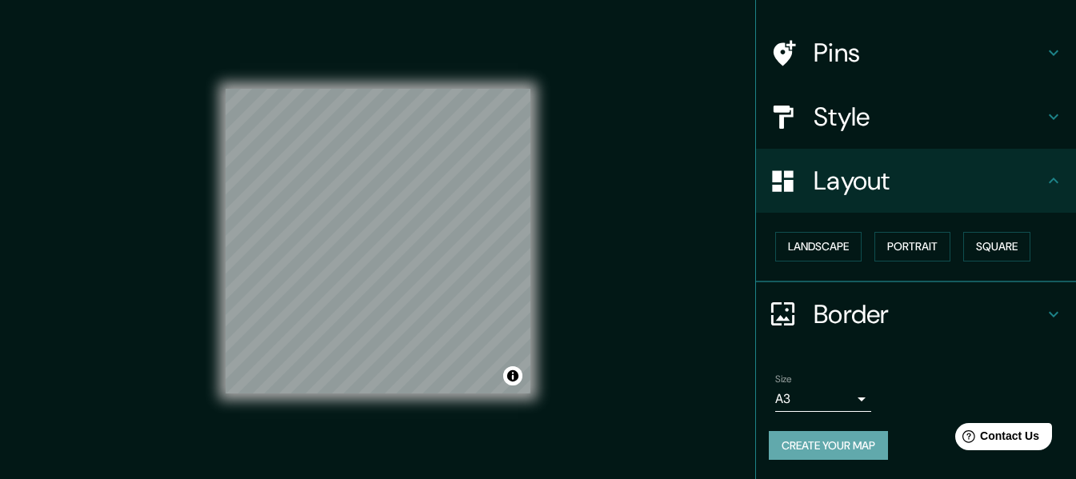
click at [818, 444] on button "Create your map" at bounding box center [828, 446] width 119 height 30
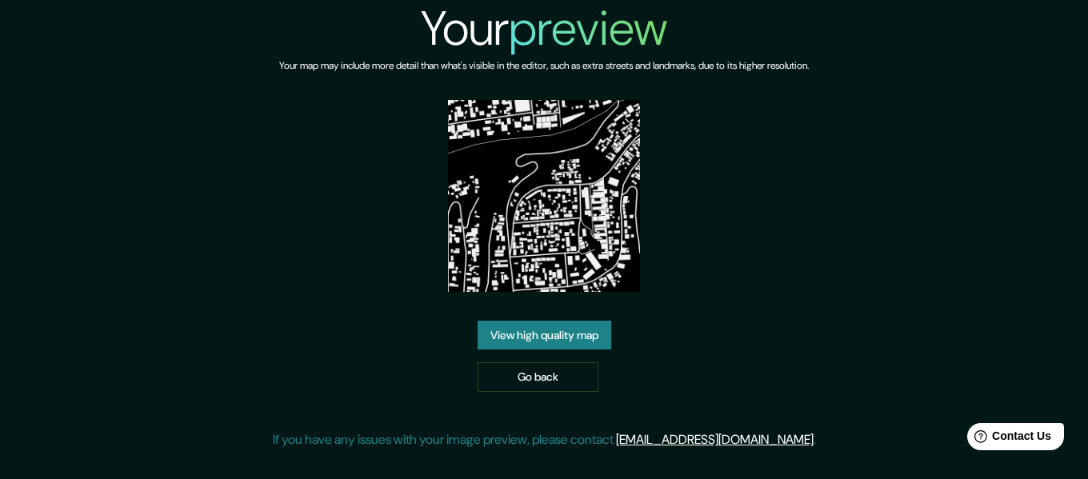
click at [575, 335] on link "View high quality map" at bounding box center [545, 336] width 134 height 30
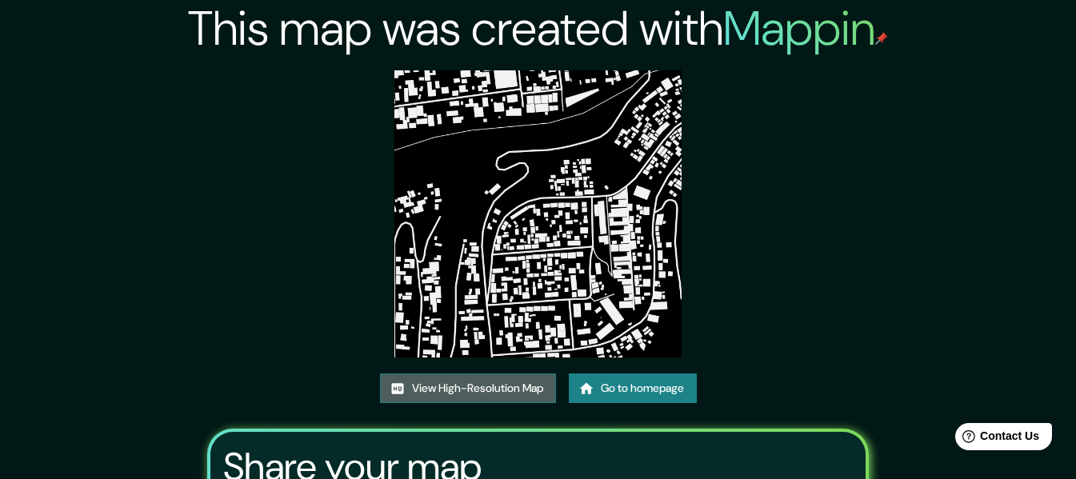
click at [514, 390] on link "View High-Resolution Map" at bounding box center [468, 389] width 176 height 30
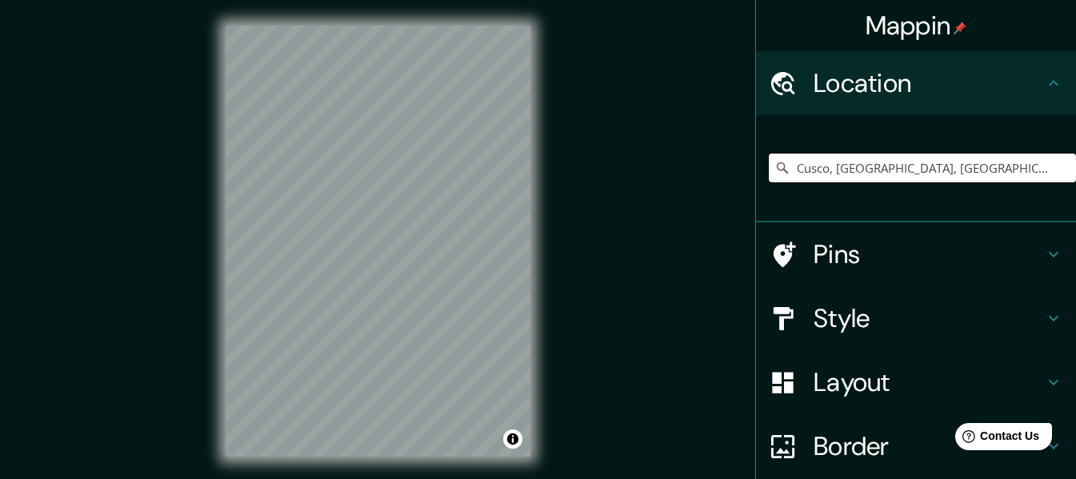
drag, startPoint x: 827, startPoint y: 165, endPoint x: 1017, endPoint y: 163, distance: 190.5
click at [1017, 163] on input "Cusco, Departamento de Cusco, Perú" at bounding box center [922, 168] width 307 height 29
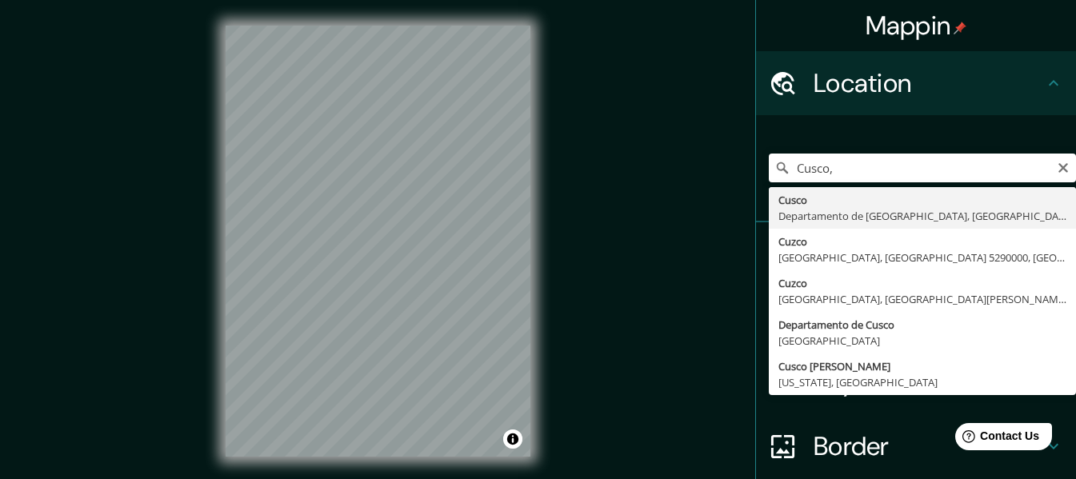
type input "Cusco, Departamento de Cusco, Perú"
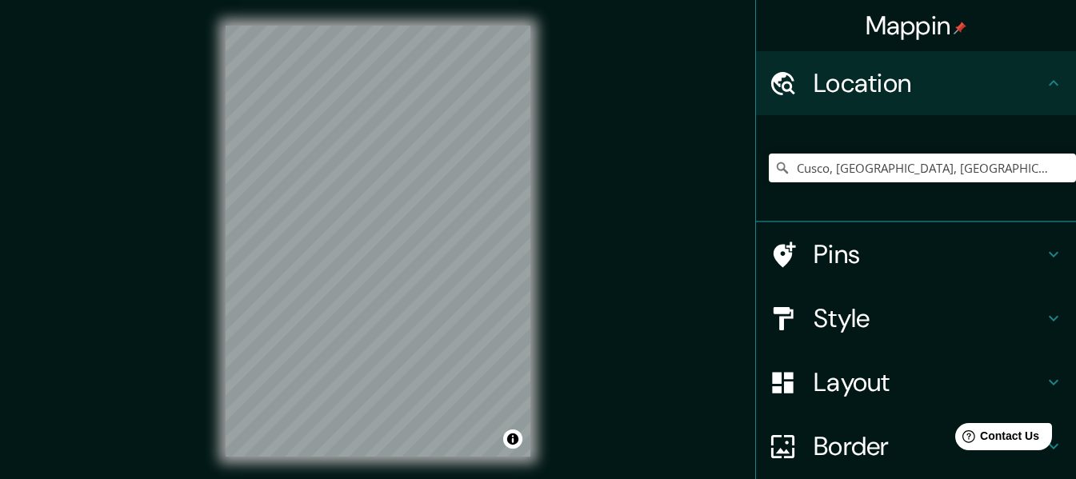
click at [871, 312] on h4 "Style" at bounding box center [929, 319] width 230 height 32
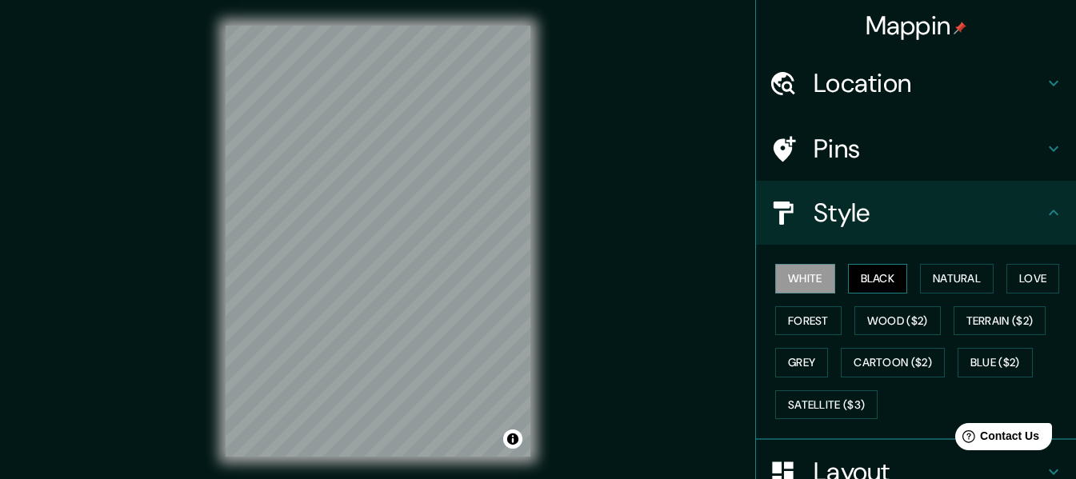
click at [880, 279] on button "Black" at bounding box center [878, 279] width 60 height 30
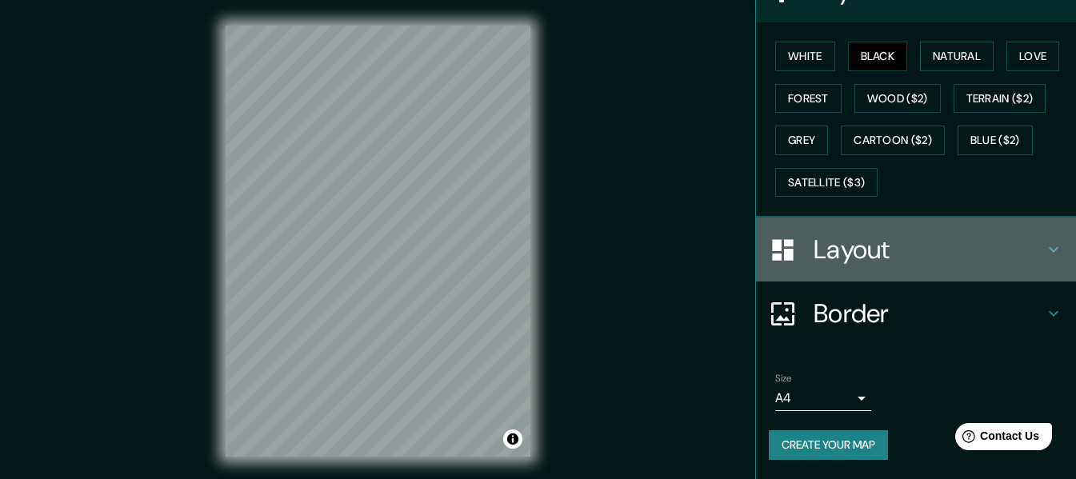
click at [892, 264] on h4 "Layout" at bounding box center [929, 250] width 230 height 32
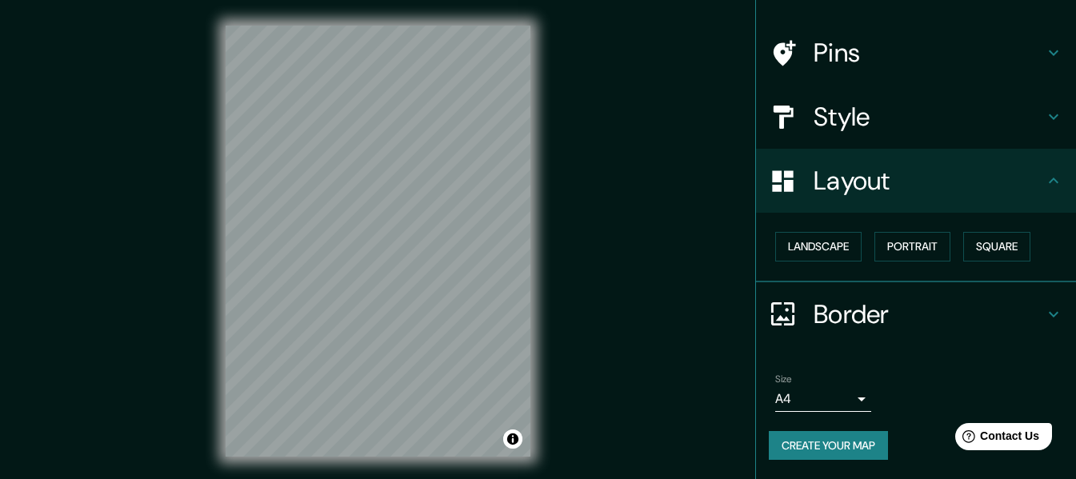
scroll to position [96, 0]
click at [992, 247] on button "Square" at bounding box center [997, 247] width 67 height 30
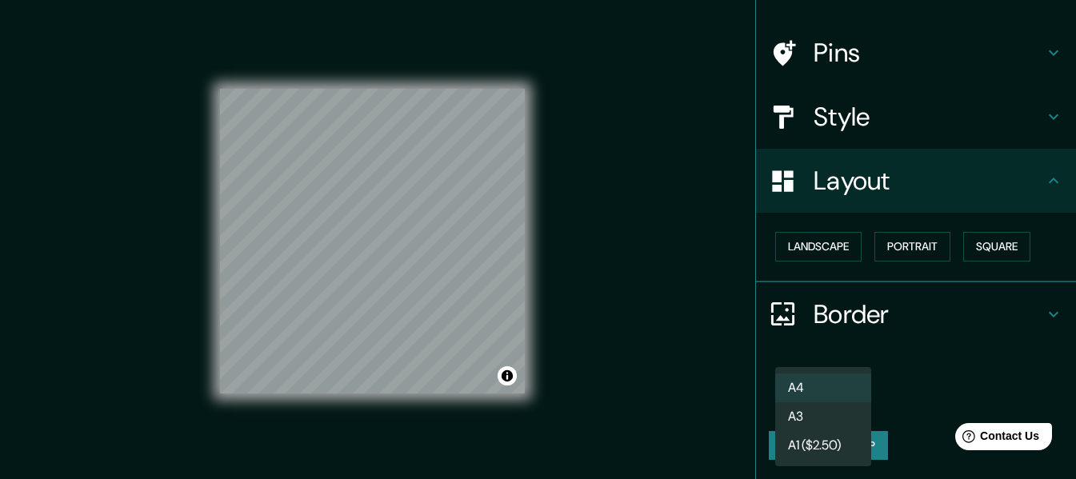
click at [838, 398] on body "Mappin Location Cusco, Departamento de Cusco, Perú Pins Style Layout Landscape …" at bounding box center [538, 239] width 1076 height 479
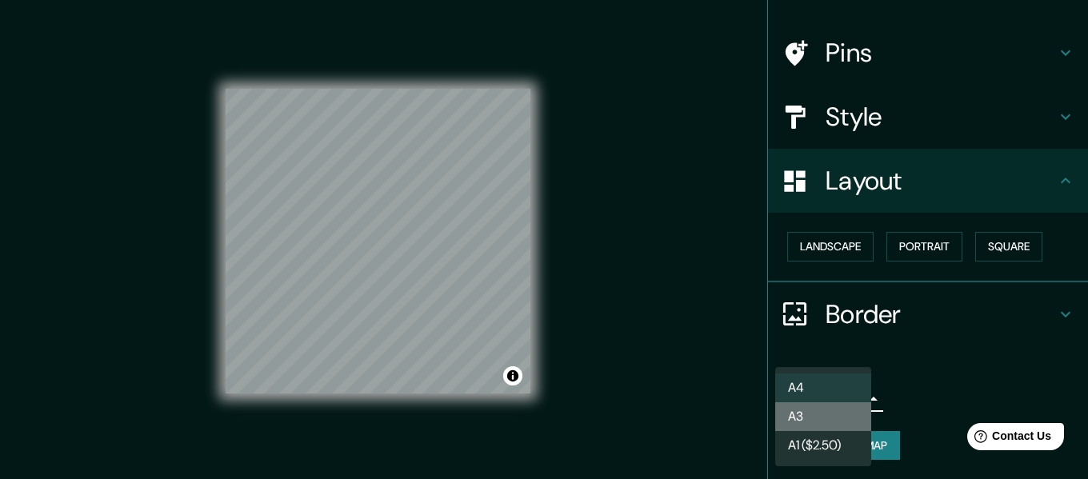
click at [820, 411] on li "A3" at bounding box center [824, 417] width 96 height 29
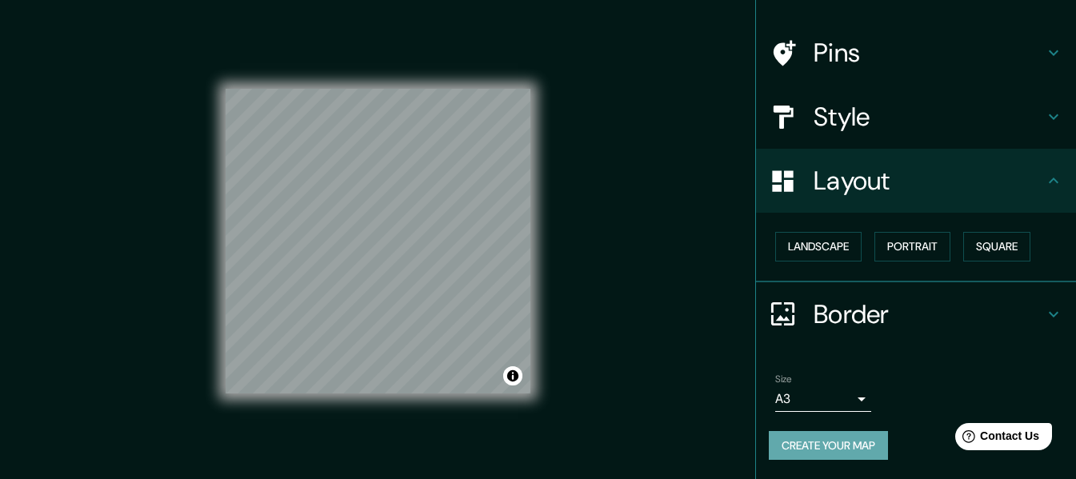
click at [788, 439] on button "Create your map" at bounding box center [828, 446] width 119 height 30
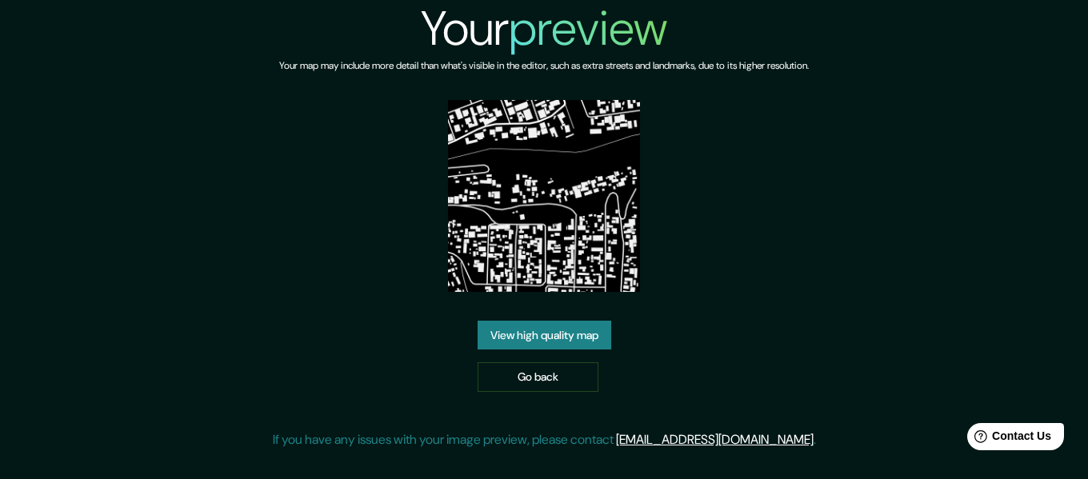
click at [590, 333] on link "View high quality map" at bounding box center [545, 336] width 134 height 30
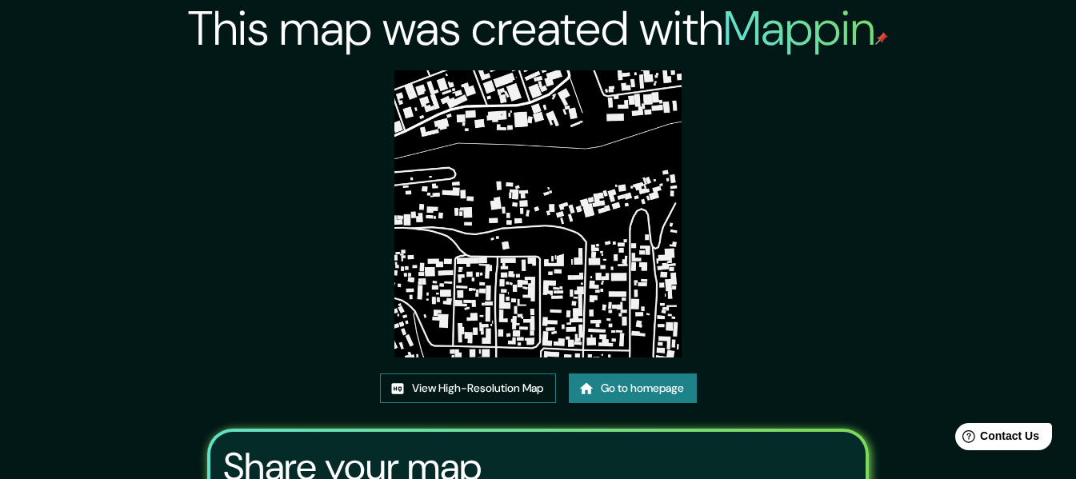
click at [524, 381] on link "View High-Resolution Map" at bounding box center [468, 389] width 176 height 30
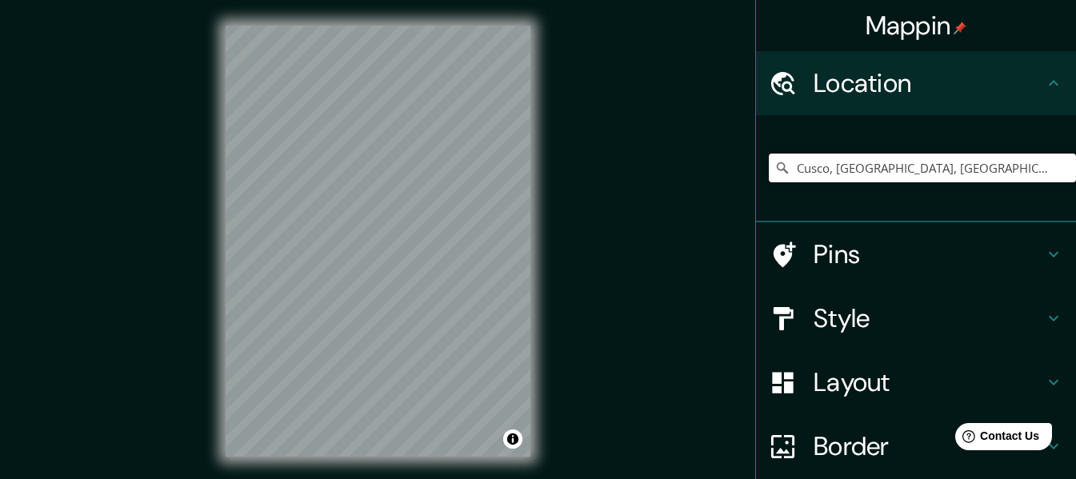
drag, startPoint x: 828, startPoint y: 163, endPoint x: 1019, endPoint y: 158, distance: 191.3
click at [1019, 158] on input "Cusco, [GEOGRAPHIC_DATA], [GEOGRAPHIC_DATA]" at bounding box center [922, 168] width 307 height 29
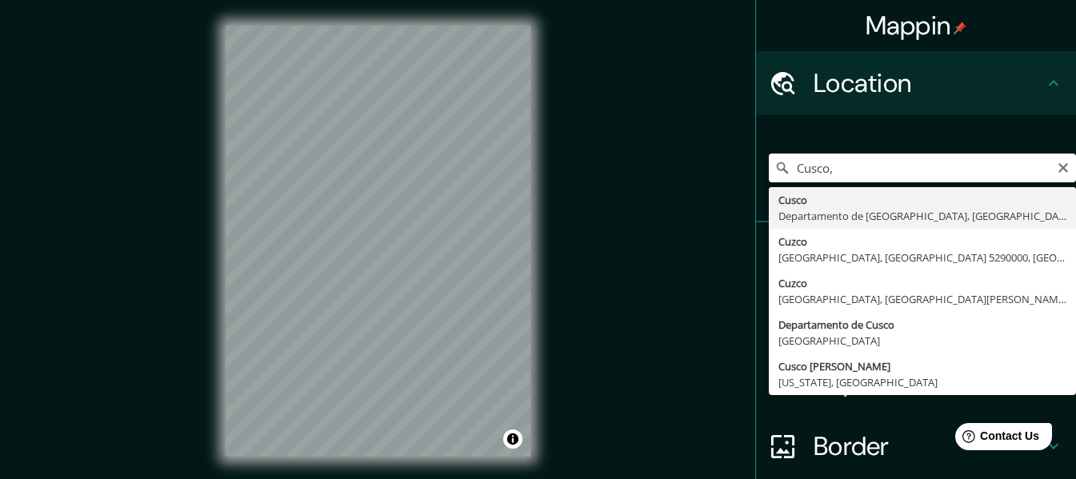
type input "Cusco, [GEOGRAPHIC_DATA], [GEOGRAPHIC_DATA]"
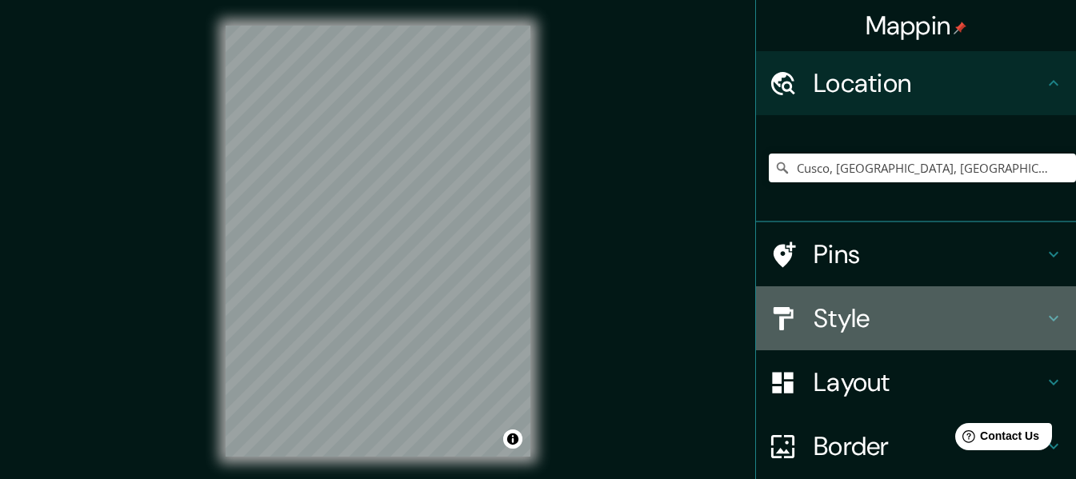
click at [856, 323] on h4 "Style" at bounding box center [929, 319] width 230 height 32
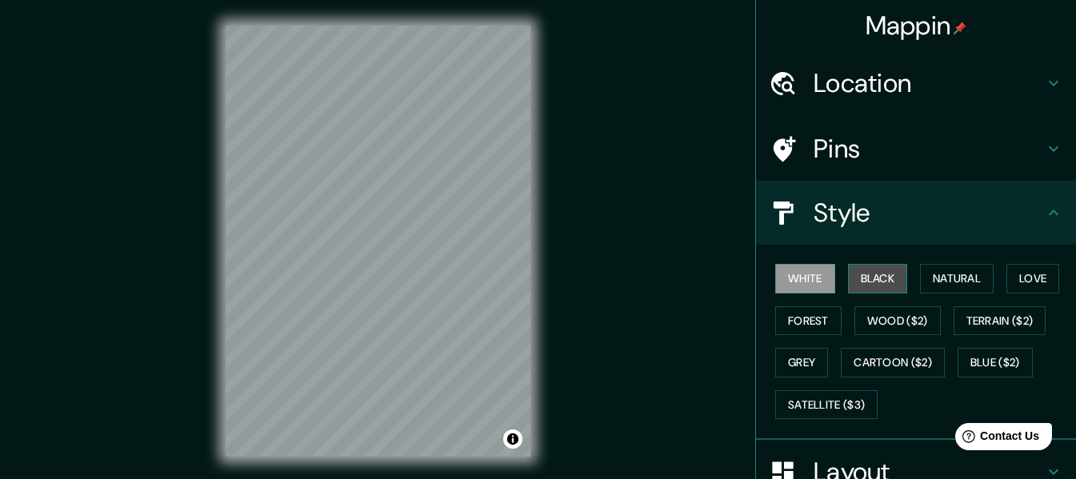
click at [870, 288] on button "Black" at bounding box center [878, 279] width 60 height 30
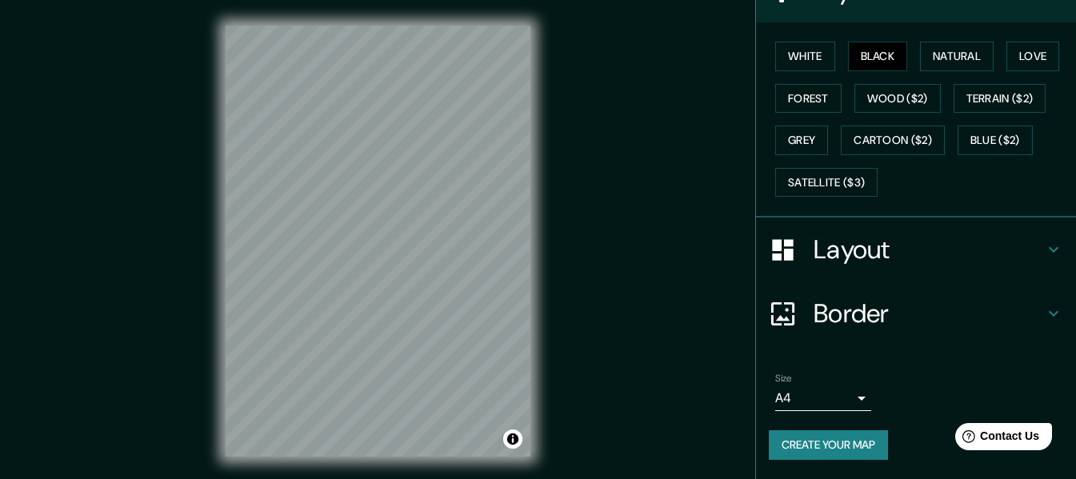
click at [861, 241] on h4 "Layout" at bounding box center [929, 250] width 230 height 32
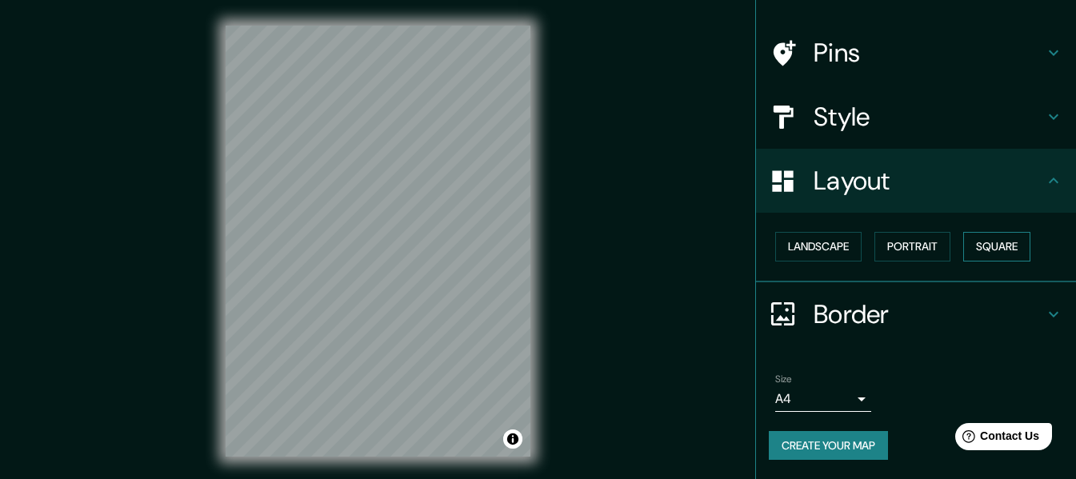
scroll to position [96, 0]
click at [981, 243] on button "Square" at bounding box center [997, 247] width 67 height 30
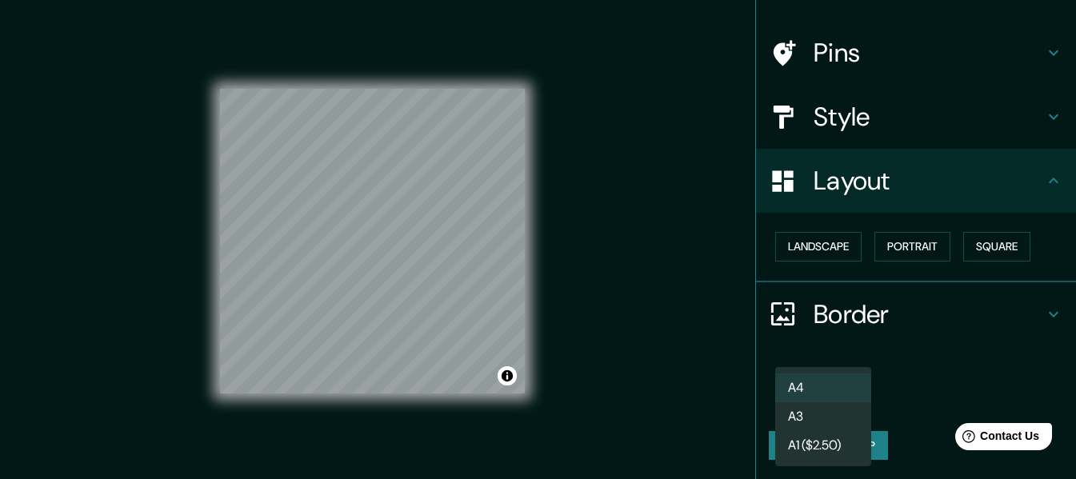
click at [797, 392] on body "Mappin Location Cusco, Departamento de Cusco, Perú Pins Style Layout Landscape …" at bounding box center [538, 239] width 1076 height 479
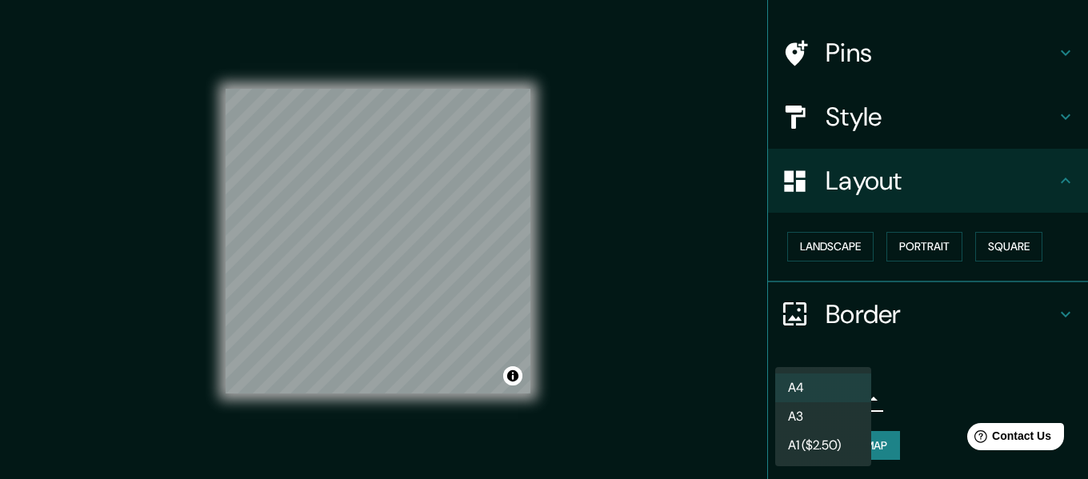
click at [804, 415] on li "A3" at bounding box center [824, 417] width 96 height 29
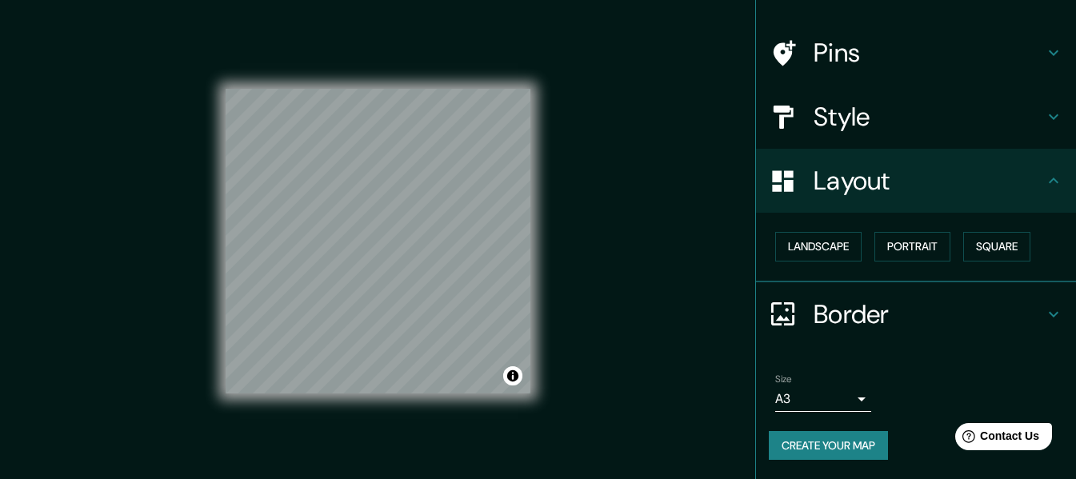
click at [218, 139] on div "© Mapbox © OpenStreetMap Improve this map" at bounding box center [378, 241] width 356 height 483
click at [797, 451] on button "Create your map" at bounding box center [828, 446] width 119 height 30
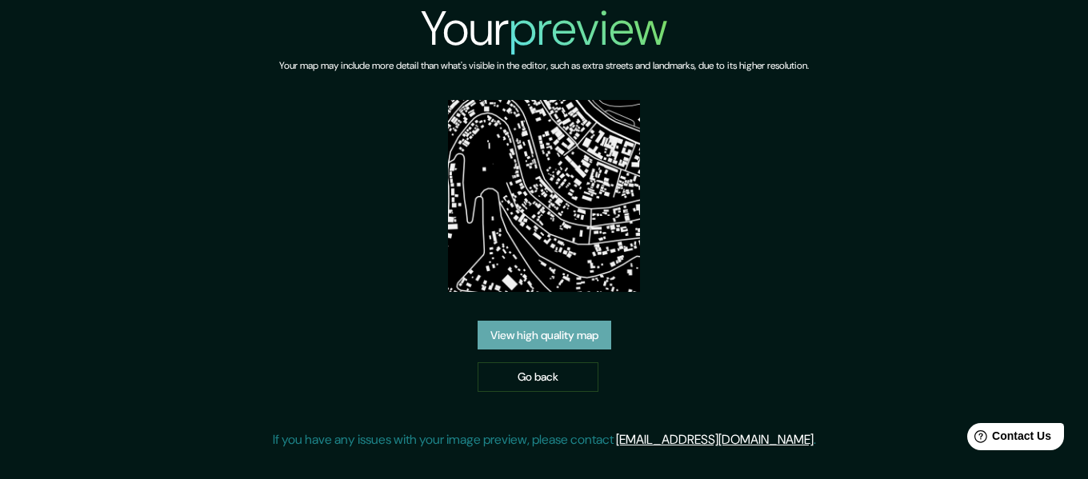
click at [561, 335] on link "View high quality map" at bounding box center [545, 336] width 134 height 30
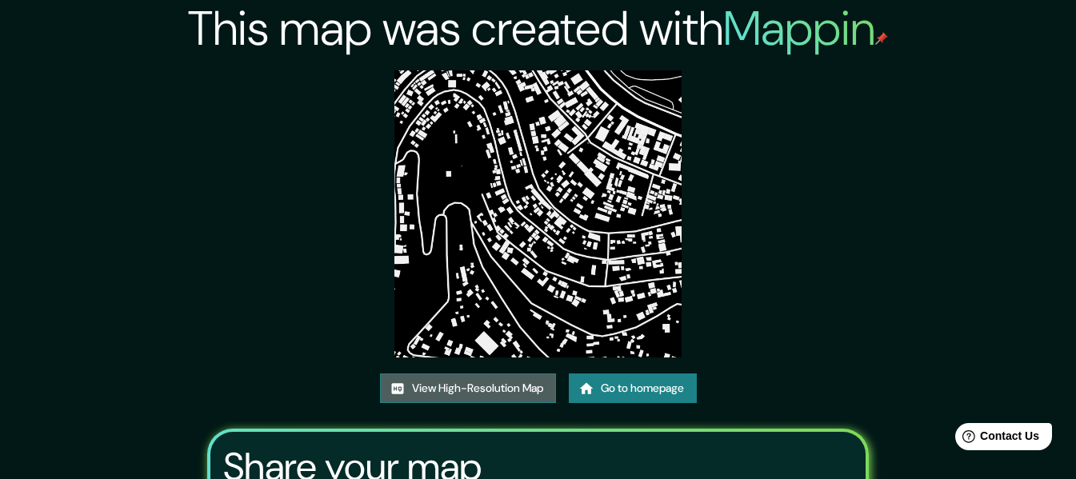
click at [471, 384] on link "View High-Resolution Map" at bounding box center [468, 389] width 176 height 30
